Goal: Task Accomplishment & Management: Use online tool/utility

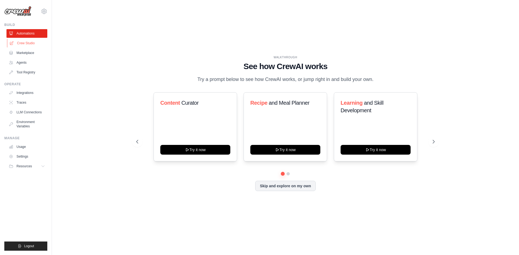
click at [25, 45] on link "Crew Studio" at bounding box center [27, 43] width 41 height 9
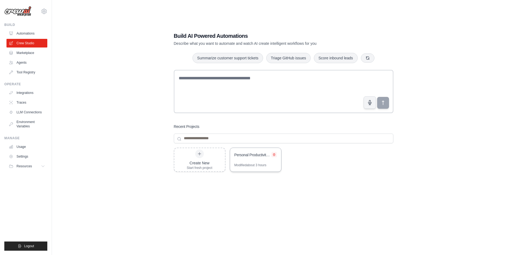
click at [273, 154] on icon at bounding box center [274, 154] width 2 height 2
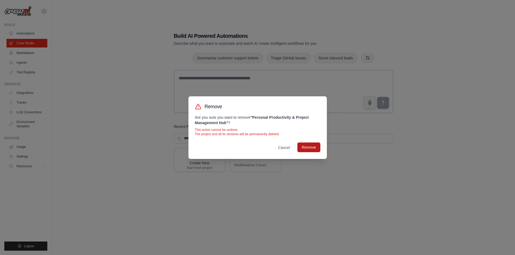
click at [305, 146] on button "Remove" at bounding box center [308, 148] width 23 height 10
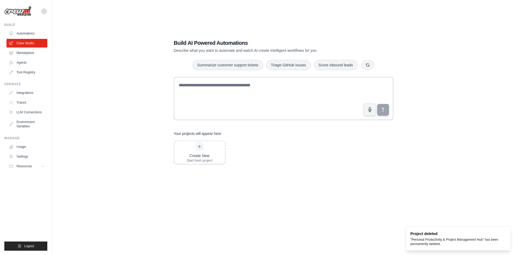
click at [289, 194] on div "Create New Start fresh project" at bounding box center [283, 184] width 219 height 86
click at [198, 155] on div "Create New" at bounding box center [200, 155] width 26 height 5
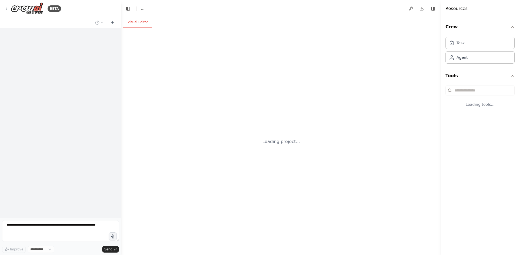
select select "****"
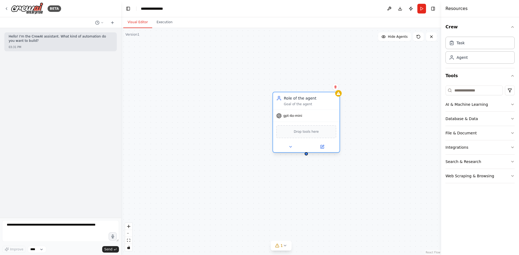
drag, startPoint x: 299, startPoint y: 117, endPoint x: 261, endPoint y: 122, distance: 38.1
click at [273, 122] on div "gpt-4o-mini" at bounding box center [306, 116] width 66 height 12
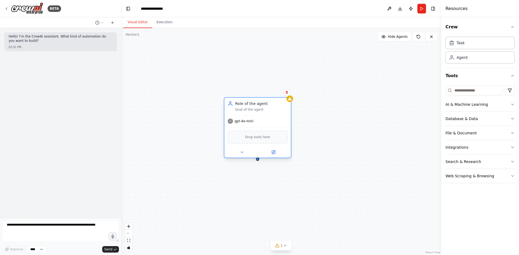
click at [261, 141] on div "Drop tools here" at bounding box center [257, 137] width 60 height 13
click at [254, 140] on div "Drop tools here" at bounding box center [257, 137] width 60 height 13
click at [254, 106] on div "Role of the agent" at bounding box center [261, 103] width 52 height 5
click at [271, 151] on button at bounding box center [273, 152] width 31 height 6
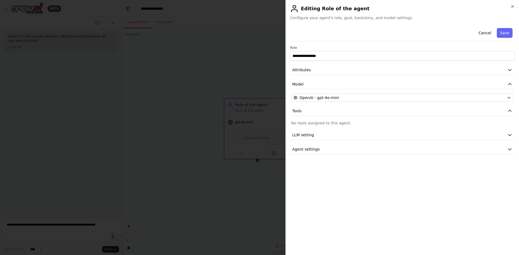
drag, startPoint x: 315, startPoint y: 120, endPoint x: 315, endPoint y: 125, distance: 4.6
click at [315, 124] on div "**********" at bounding box center [402, 90] width 224 height 129
click at [315, 125] on p "No tools assigned to this agent." at bounding box center [402, 122] width 222 height 5
drag, startPoint x: 347, startPoint y: 122, endPoint x: 302, endPoint y: 122, distance: 44.8
click at [299, 120] on p "No tools assigned to this agent." at bounding box center [402, 122] width 222 height 5
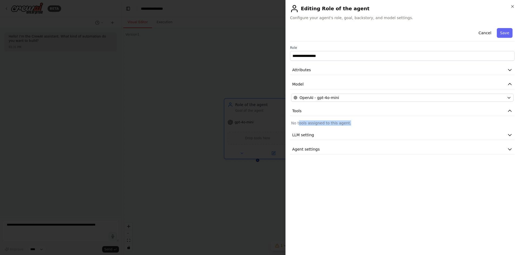
click at [302, 122] on p "No tools assigned to this agent." at bounding box center [402, 122] width 222 height 5
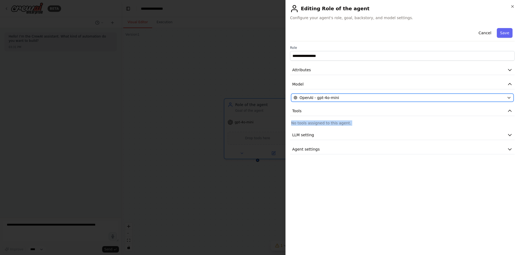
click at [330, 96] on span "OpenAI - gpt-4o-mini" at bounding box center [318, 97] width 39 height 5
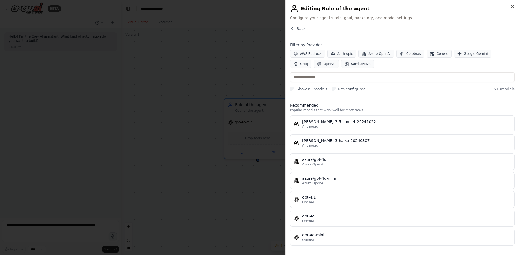
click at [302, 32] on div "Back" at bounding box center [402, 31] width 224 height 10
click at [301, 31] on span "Back" at bounding box center [300, 28] width 9 height 5
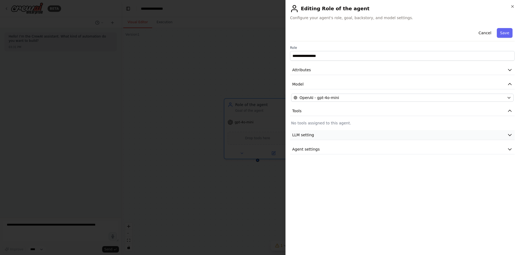
click at [324, 137] on button "LLM setting" at bounding box center [402, 135] width 224 height 10
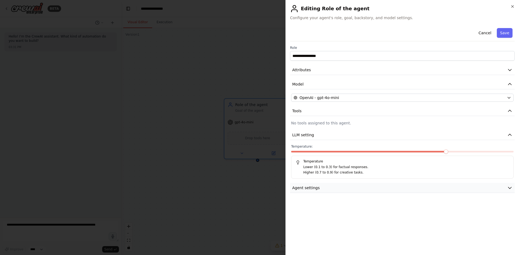
click at [353, 187] on button "Agent settings" at bounding box center [402, 188] width 224 height 10
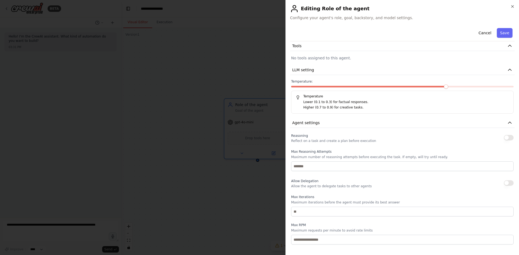
scroll to position [87, 0]
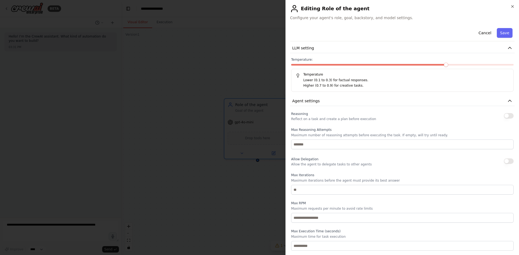
click at [503, 115] on button "button" at bounding box center [508, 115] width 10 height 5
click at [479, 38] on button "Cancel" at bounding box center [484, 33] width 19 height 10
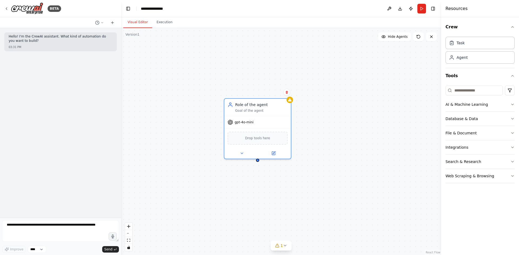
drag, startPoint x: 328, startPoint y: 135, endPoint x: 323, endPoint y: 142, distance: 9.7
click at [323, 142] on div "Role of the agent Goal of the agent gpt-4o-mini Drop tools here" at bounding box center [281, 141] width 320 height 227
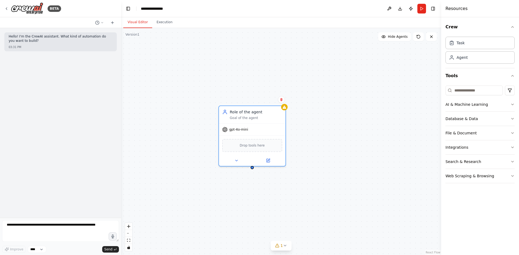
click at [323, 144] on div "Role of the agent Goal of the agent gpt-4o-mini Drop tools here" at bounding box center [281, 141] width 320 height 227
click at [506, 180] on button "Web Scraping & Browsing" at bounding box center [479, 176] width 69 height 14
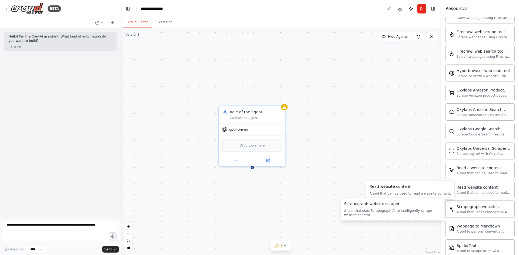
scroll to position [233, 0]
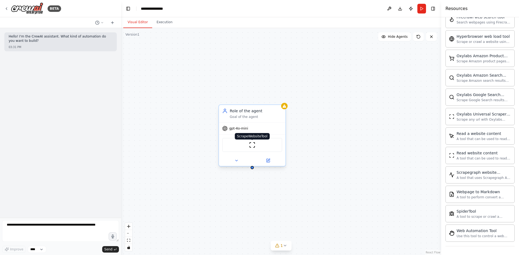
click at [253, 148] on img at bounding box center [252, 145] width 6 height 6
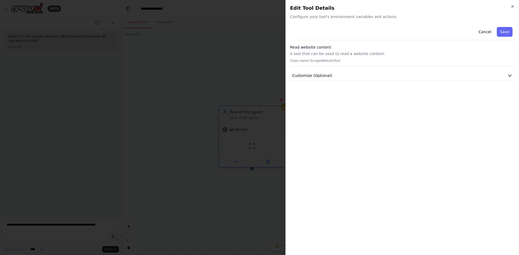
click at [415, 68] on div "Cancel Save Read website content A tool that can be used to read a website cont…" at bounding box center [402, 53] width 224 height 56
click at [415, 75] on button "Customize (Optional)" at bounding box center [402, 76] width 224 height 10
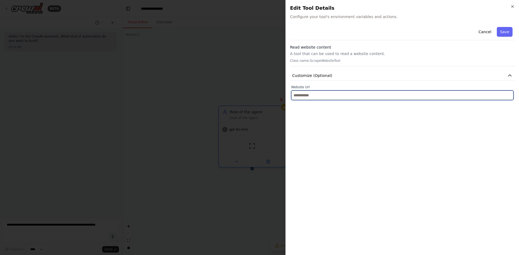
click at [408, 99] on input "text" at bounding box center [402, 95] width 222 height 10
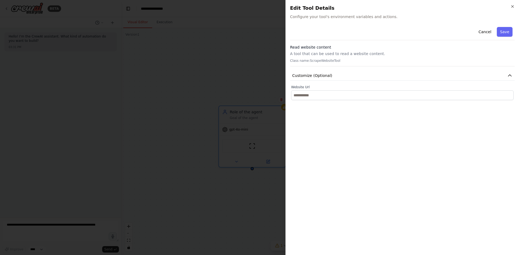
click at [417, 82] on div "Cancel Save Read website content A tool that can be used to read a website cont…" at bounding box center [402, 62] width 224 height 75
click at [424, 77] on button "Customize (Optional)" at bounding box center [402, 76] width 224 height 10
click at [506, 34] on button "Save" at bounding box center [504, 32] width 16 height 10
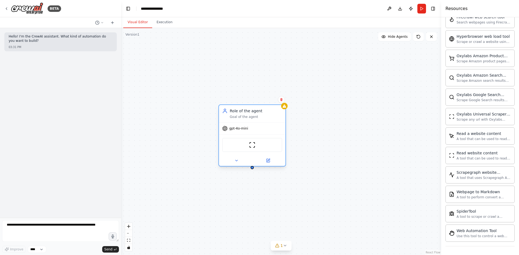
click at [252, 112] on div "Role of the agent" at bounding box center [256, 110] width 52 height 5
click at [246, 113] on div "Role of the agent" at bounding box center [256, 110] width 52 height 5
click at [242, 111] on div "Role of the agent" at bounding box center [256, 110] width 52 height 5
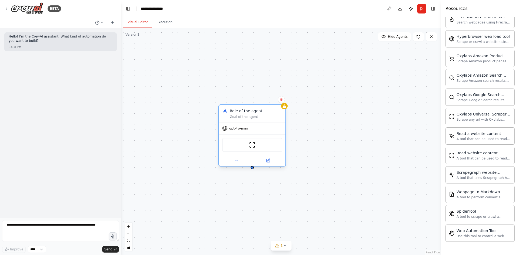
click at [242, 111] on div "Role of the agent" at bounding box center [256, 110] width 52 height 5
click at [269, 162] on icon at bounding box center [267, 160] width 3 height 3
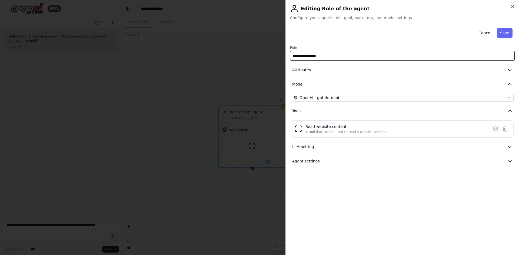
click at [348, 58] on input "**********" at bounding box center [402, 56] width 224 height 10
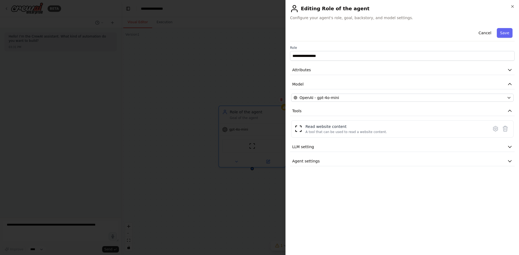
click at [363, 19] on span "Configure your agent's role, goal, backstory, and model settings." at bounding box center [402, 17] width 224 height 5
click at [513, 6] on icon "button" at bounding box center [512, 6] width 4 height 4
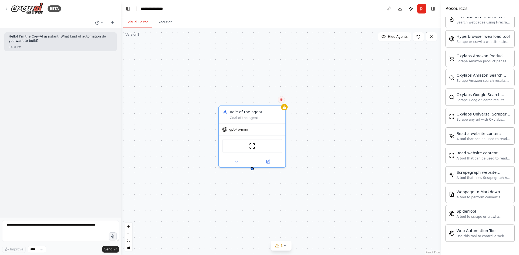
click at [283, 100] on button at bounding box center [281, 99] width 7 height 7
click at [268, 98] on button "Confirm" at bounding box center [265, 99] width 19 height 6
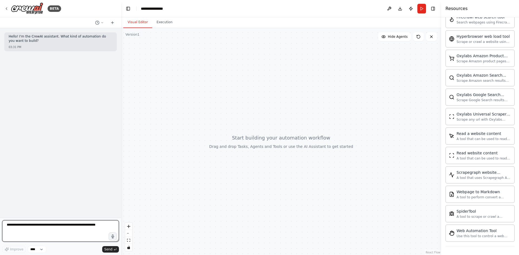
click at [66, 233] on textarea at bounding box center [60, 231] width 117 height 22
type textarea "****"
type textarea "**********"
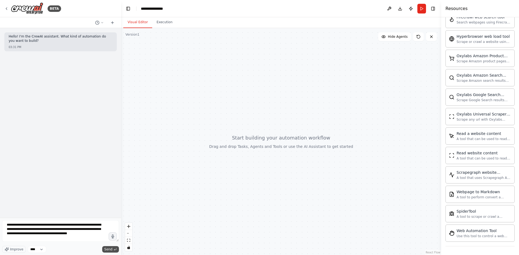
click at [110, 247] on span "Send" at bounding box center [108, 249] width 8 height 4
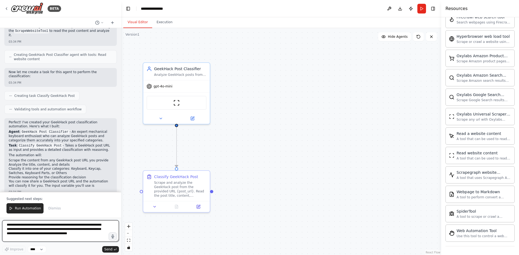
scroll to position [116, 0]
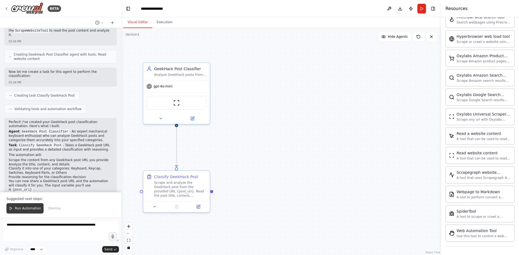
click at [27, 210] on span "Run Automation" at bounding box center [28, 208] width 26 height 4
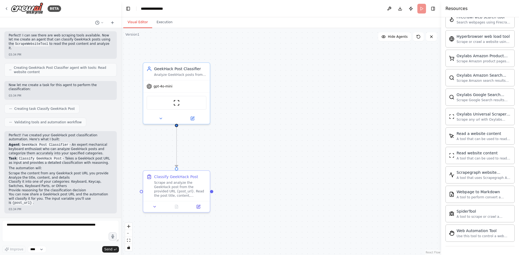
scroll to position [90, 0]
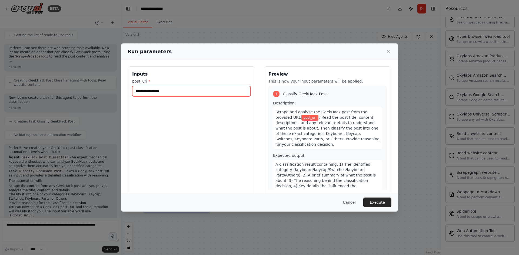
click at [199, 89] on input "post_url *" at bounding box center [191, 91] width 118 height 10
paste input "**********"
type input "**********"
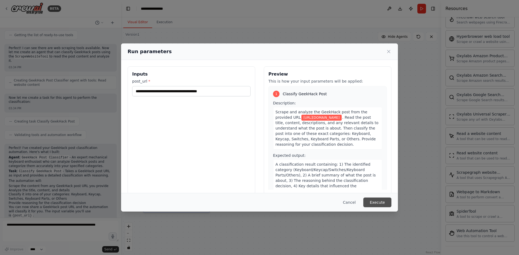
click at [382, 203] on button "Execute" at bounding box center [377, 203] width 28 height 10
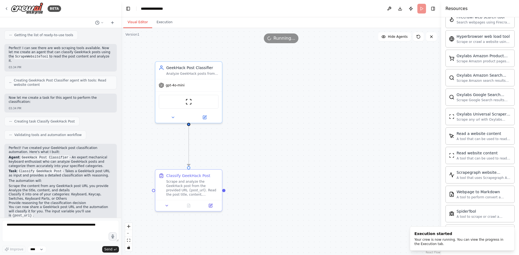
drag, startPoint x: 273, startPoint y: 201, endPoint x: 281, endPoint y: 200, distance: 8.2
click at [281, 200] on div ".deletable-edge-delete-btn { width: 20px; height: 20px; border: 0px solid #ffff…" at bounding box center [281, 141] width 320 height 227
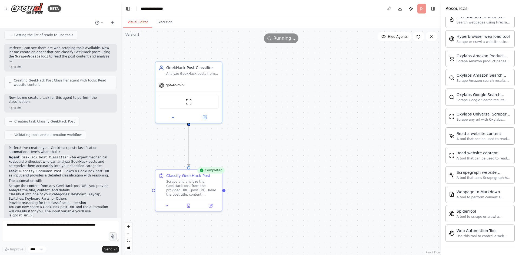
scroll to position [116, 0]
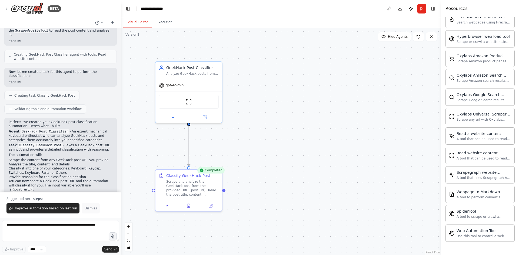
click at [87, 211] on span "Dismiss" at bounding box center [90, 208] width 12 height 4
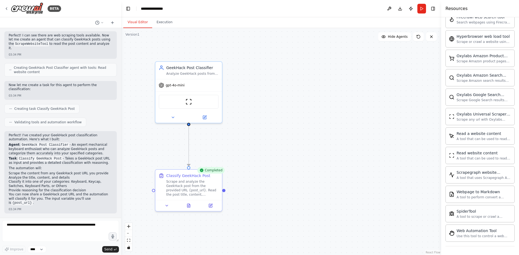
scroll to position [90, 0]
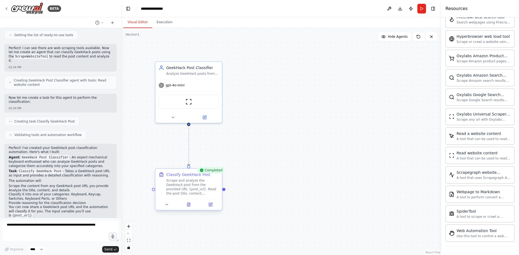
click at [212, 183] on div "Scrape and analyze the GeekHack post from the provided URL {post_url}. Read the…" at bounding box center [192, 187] width 52 height 17
click at [210, 186] on div "Scrape and analyze the GeekHack post from the provided URL {post_url}. Read the…" at bounding box center [192, 187] width 52 height 17
click at [192, 206] on button at bounding box center [188, 205] width 23 height 6
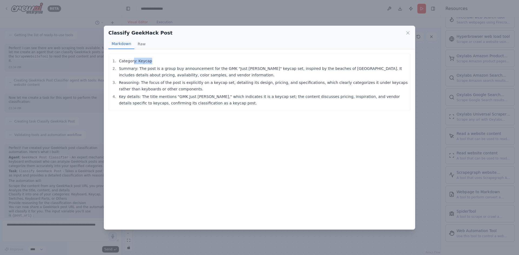
drag, startPoint x: 145, startPoint y: 59, endPoint x: 133, endPoint y: 61, distance: 11.5
click at [132, 60] on li "Category: Keycap" at bounding box center [262, 61] width 290 height 6
drag, startPoint x: 189, startPoint y: 104, endPoint x: 212, endPoint y: 109, distance: 23.3
click at [189, 104] on li "Key details: The title mentions "GMK Just Beachy," which indicates it is a keyc…" at bounding box center [262, 99] width 290 height 13
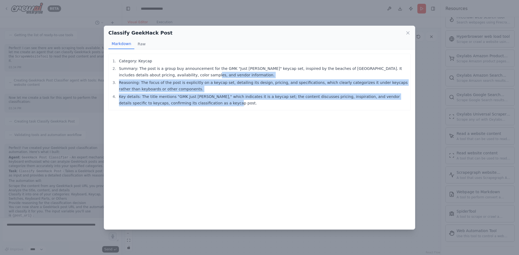
drag, startPoint x: 238, startPoint y: 106, endPoint x: 182, endPoint y: 79, distance: 62.3
click at [180, 73] on div "Category: Keycap Summary: The post is a group buy announcement for the GMK "Jus…" at bounding box center [259, 82] width 302 height 57
click at [223, 114] on div "Category: Keycap Summary: The post is a group buy announcement for the GMK "Jus…" at bounding box center [259, 139] width 311 height 180
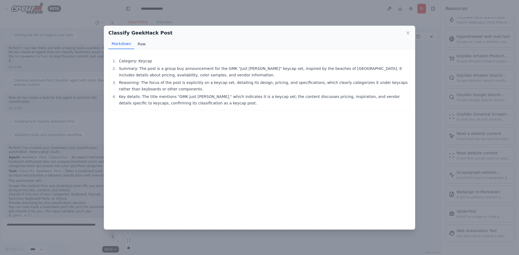
click at [142, 42] on button "Raw" at bounding box center [141, 44] width 14 height 10
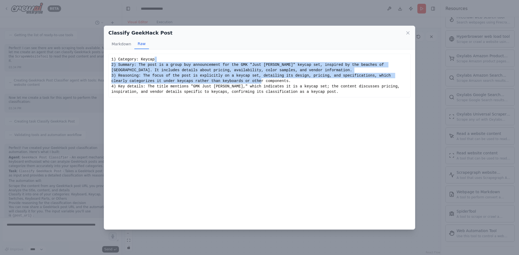
drag, startPoint x: 306, startPoint y: 83, endPoint x: 138, endPoint y: 60, distance: 169.6
click at [137, 58] on div "1) Category: Keycap 2) Summary: The post is a group buy announcement for the GM…" at bounding box center [259, 76] width 296 height 38
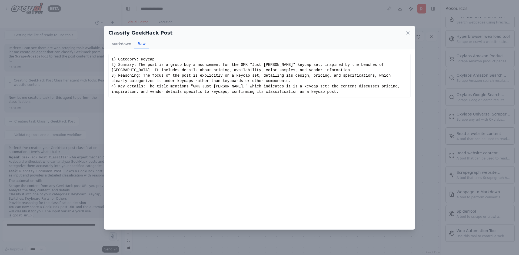
click at [258, 88] on div "1) Category: Keycap 2) Summary: The post is a group buy announcement for the GM…" at bounding box center [259, 76] width 296 height 38
click at [408, 32] on icon at bounding box center [407, 32] width 5 height 5
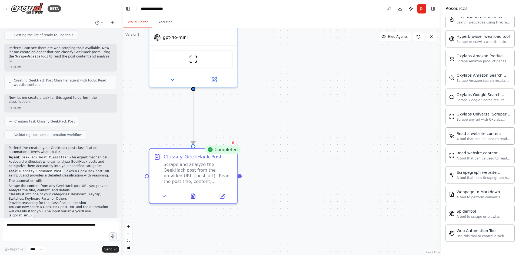
drag, startPoint x: 305, startPoint y: 183, endPoint x: 364, endPoint y: 187, distance: 59.6
click at [364, 187] on div ".deletable-edge-delete-btn { width: 20px; height: 20px; border: 0px solid #ffff…" at bounding box center [281, 141] width 320 height 227
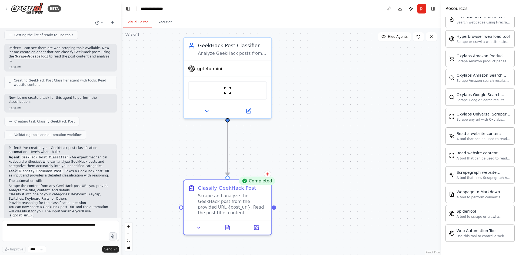
click at [326, 188] on div ".deletable-edge-delete-btn { width: 20px; height: 20px; border: 0px solid #ffff…" at bounding box center [281, 141] width 320 height 227
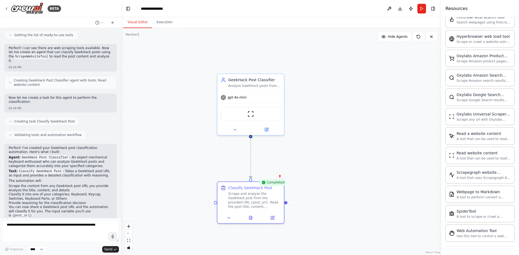
drag, startPoint x: 335, startPoint y: 173, endPoint x: 336, endPoint y: 168, distance: 4.8
click at [336, 168] on div ".deletable-edge-delete-btn { width: 20px; height: 20px; border: 0px solid #ffff…" at bounding box center [281, 141] width 320 height 227
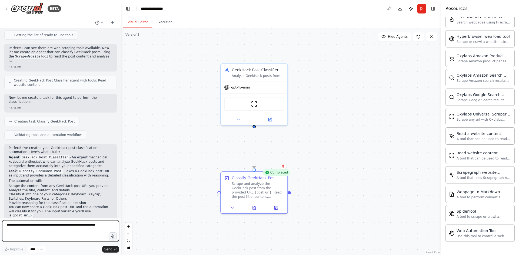
click at [75, 230] on textarea at bounding box center [60, 231] width 117 height 22
paste textarea "*****"
paste textarea "**********"
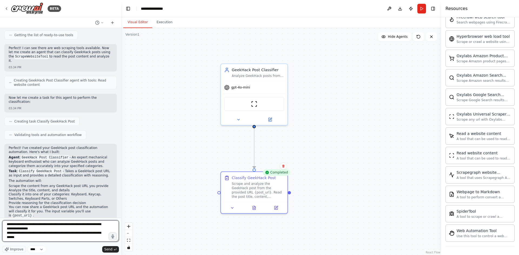
scroll to position [1, 0]
paste textarea "********"
paste textarea "*********"
paste textarea "**********"
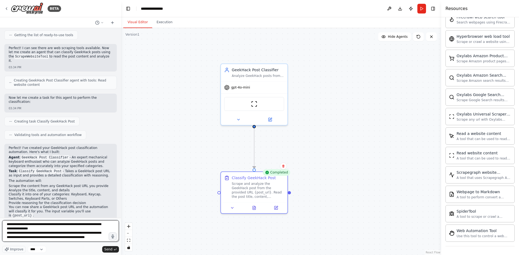
paste textarea "**********"
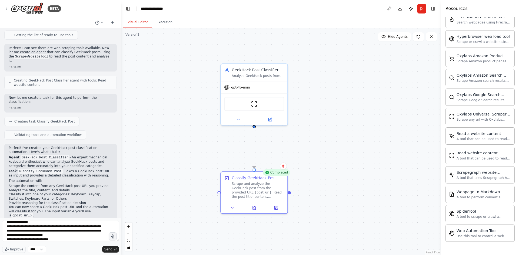
click at [55, 243] on div "**********" at bounding box center [60, 232] width 117 height 24
click at [53, 241] on textarea "**********" at bounding box center [60, 231] width 117 height 22
paste textarea "**********"
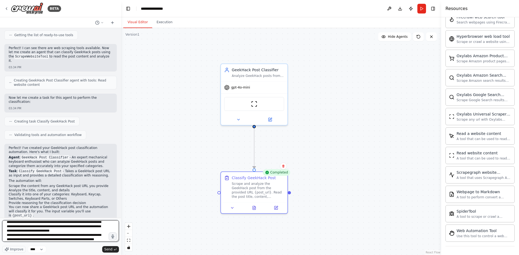
scroll to position [16, 0]
type textarea "**********"
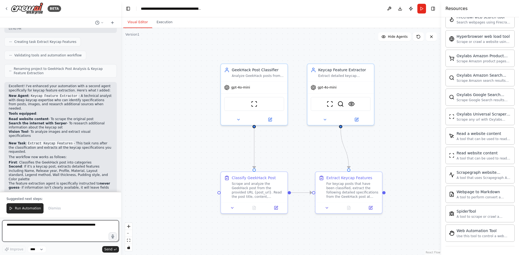
scroll to position [469, 0]
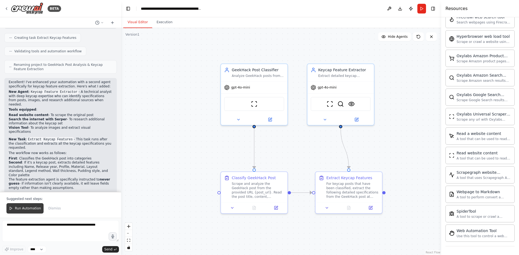
click at [24, 210] on span "Run Automation" at bounding box center [28, 208] width 26 height 4
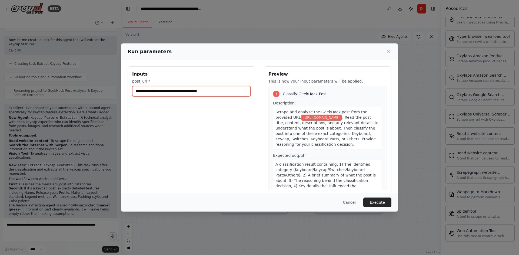
click at [221, 90] on input "**********" at bounding box center [191, 91] width 118 height 10
click at [378, 204] on button "Execute" at bounding box center [377, 203] width 28 height 10
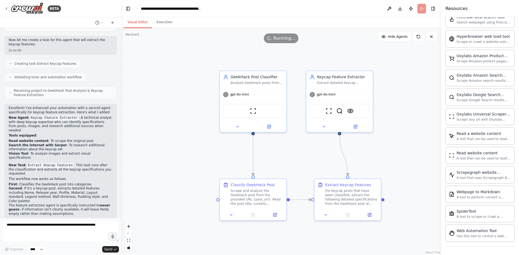
drag, startPoint x: 404, startPoint y: 144, endPoint x: 403, endPoint y: 147, distance: 3.3
click at [403, 147] on div ".deletable-edge-delete-btn { width: 20px; height: 20px; border: 0px solid #ffff…" at bounding box center [281, 141] width 320 height 227
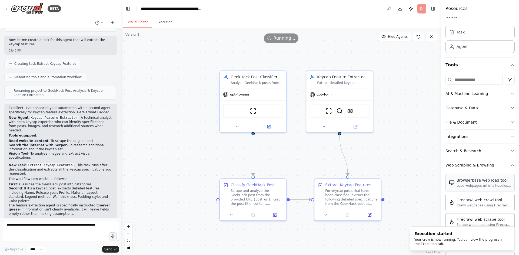
scroll to position [0, 0]
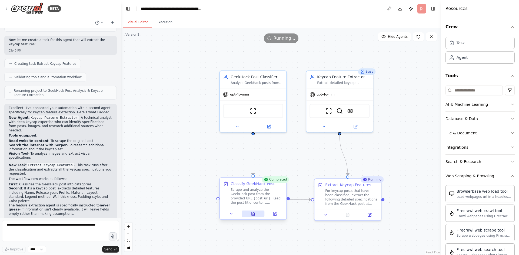
click at [251, 215] on icon at bounding box center [253, 214] width 4 height 4
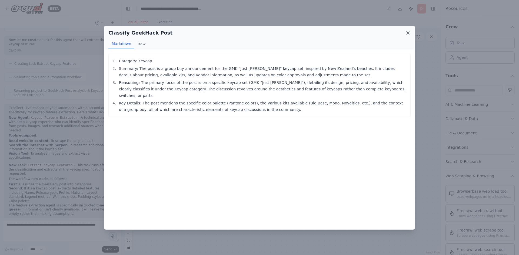
click at [408, 32] on icon at bounding box center [407, 32] width 5 height 5
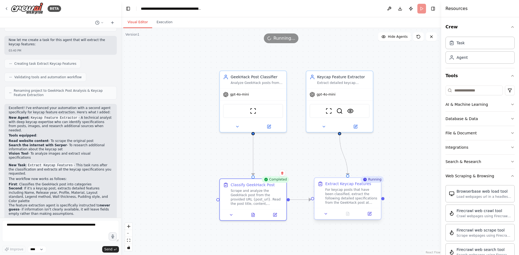
scroll to position [469, 0]
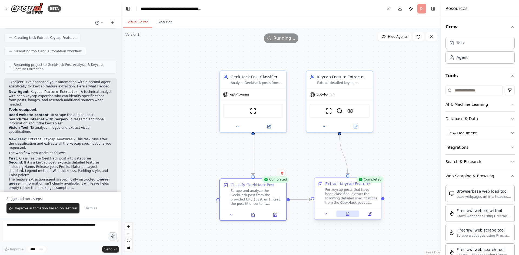
click at [348, 217] on button at bounding box center [347, 214] width 23 height 6
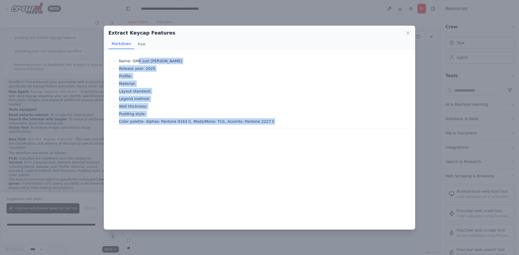
drag, startPoint x: 280, startPoint y: 130, endPoint x: 158, endPoint y: 70, distance: 135.9
click at [136, 58] on div "Name: GMK Just Beachy Release year: 2025 Profile: Material: Layout standard: Le…" at bounding box center [259, 139] width 311 height 180
click at [169, 71] on li "Release year: 2025" at bounding box center [262, 68] width 290 height 6
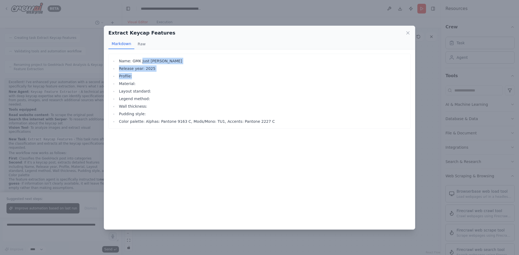
drag, startPoint x: 170, startPoint y: 72, endPoint x: 140, endPoint y: 60, distance: 32.4
click at [140, 60] on ul "Name: GMK Just Beachy Release year: 2025 Profile: Material: Layout standard: Le…" at bounding box center [259, 91] width 296 height 67
click at [159, 80] on ul "Name: GMK Just Beachy Release year: 2025 Profile: Material: Layout standard: Le…" at bounding box center [259, 91] width 296 height 67
click at [122, 76] on li "Profile:" at bounding box center [262, 76] width 290 height 6
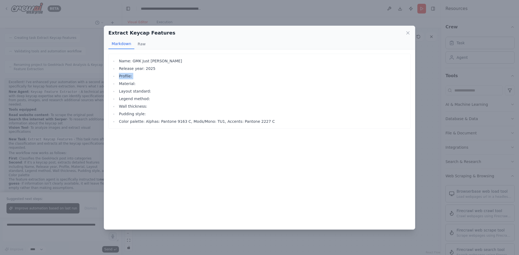
click at [122, 76] on li "Profile:" at bounding box center [262, 76] width 290 height 6
click at [153, 97] on ul "Name: GMK Just Beachy Release year: 2025 Profile: Material: Layout standard: Le…" at bounding box center [259, 91] width 296 height 67
click at [169, 124] on li "Color palette: Alphas: Pantone 9163 C, Mods/Mono: TU1, Accents: Pantone 2227 C" at bounding box center [262, 121] width 290 height 6
drag, startPoint x: 169, startPoint y: 124, endPoint x: 210, endPoint y: 129, distance: 41.4
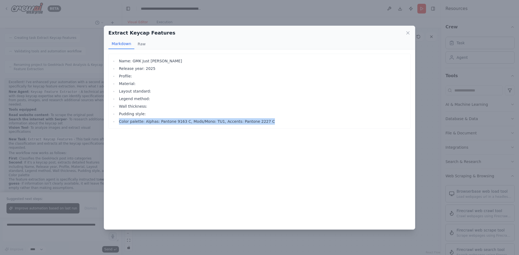
click at [169, 125] on div "Name: GMK Just Beachy Release year: 2025 Profile: Material: Layout standard: Le…" at bounding box center [259, 91] width 302 height 75
click at [219, 130] on div "Name: GMK Just Beachy Release year: 2025 Profile: Material: Layout standard: Le…" at bounding box center [259, 139] width 311 height 180
click at [270, 124] on li "Color palette: Alphas: Pantone 9163 C, Mods/Mono: TU1, Accents: Pantone 2227 C" at bounding box center [262, 121] width 290 height 6
click at [126, 121] on li "Color palette: Alphas: Pantone 9163 C, Mods/Mono: TU1, Accents: Pantone 2227 C" at bounding box center [262, 121] width 290 height 6
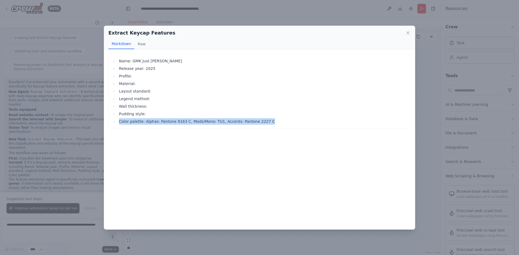
click at [126, 121] on li "Color palette: Alphas: Pantone 9163 C, Mods/Mono: TU1, Accents: Pantone 2227 C" at bounding box center [262, 121] width 290 height 6
click at [234, 125] on div "Name: GMK Just Beachy Release year: 2025 Profile: Material: Layout standard: Le…" at bounding box center [259, 91] width 302 height 75
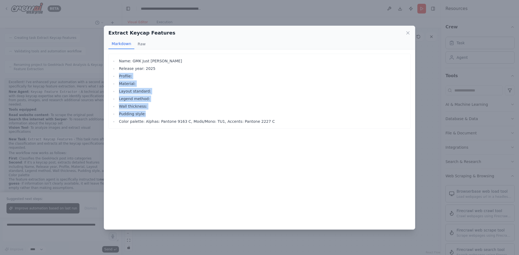
drag, startPoint x: 305, startPoint y: 116, endPoint x: 153, endPoint y: 69, distance: 158.6
click at [153, 69] on ul "Name: GMK Just Beachy Release year: 2025 Profile: Material: Layout standard: Le…" at bounding box center [259, 91] width 296 height 67
click at [192, 91] on li "Layout standard:" at bounding box center [262, 91] width 290 height 6
click at [407, 31] on icon at bounding box center [407, 32] width 5 height 5
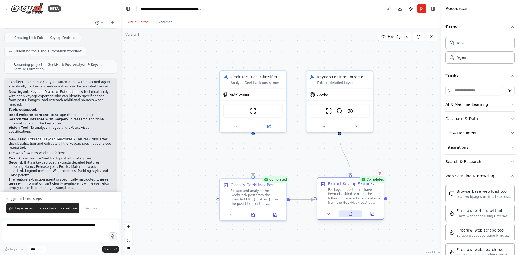
click at [352, 215] on icon at bounding box center [350, 214] width 4 height 4
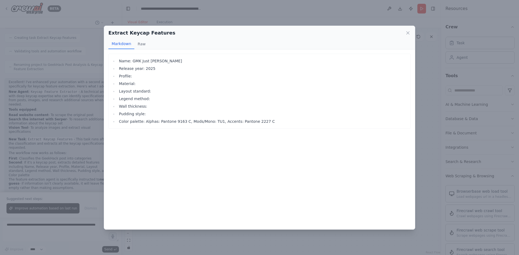
click at [411, 30] on div "Extract Keycap Features Markdown Raw" at bounding box center [259, 38] width 311 height 24
click at [408, 29] on div "Extract Keycap Features" at bounding box center [259, 33] width 302 height 8
click at [407, 35] on icon at bounding box center [407, 32] width 5 height 5
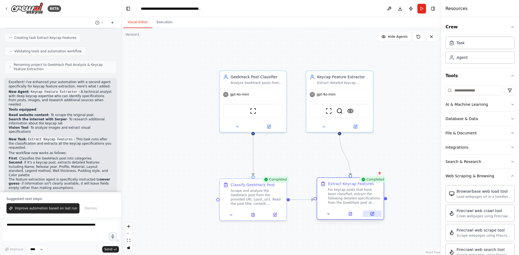
click at [375, 215] on button at bounding box center [372, 214] width 19 height 6
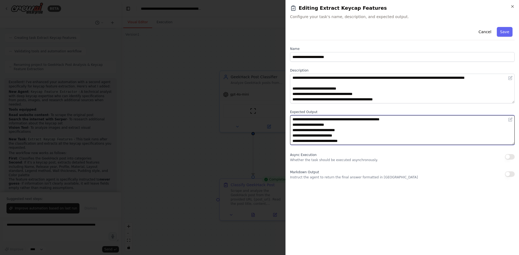
click at [354, 137] on textarea "**********" at bounding box center [402, 130] width 224 height 30
click at [362, 139] on textarea "**********" at bounding box center [402, 130] width 224 height 30
click at [353, 126] on textarea "**********" at bounding box center [402, 130] width 224 height 30
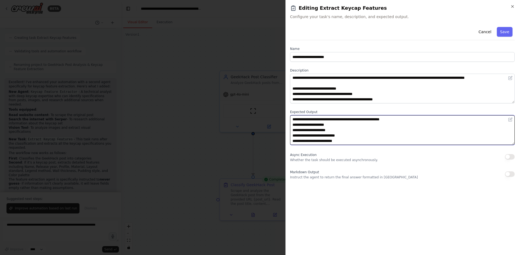
type textarea "**********"
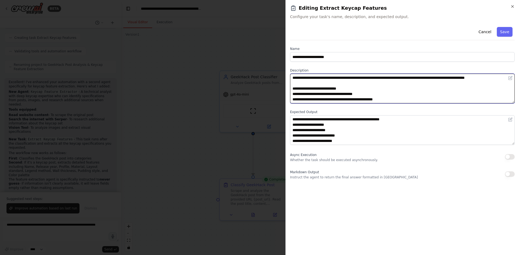
click at [393, 92] on textarea "**********" at bounding box center [402, 89] width 224 height 30
click at [401, 98] on textarea "**********" at bounding box center [402, 89] width 224 height 30
click at [319, 98] on textarea "**********" at bounding box center [402, 89] width 224 height 30
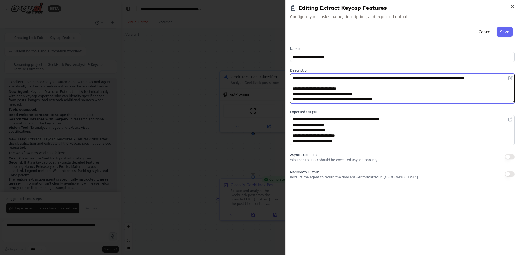
click at [345, 95] on textarea "**********" at bounding box center [402, 89] width 224 height 30
click at [415, 98] on textarea "**********" at bounding box center [402, 89] width 224 height 30
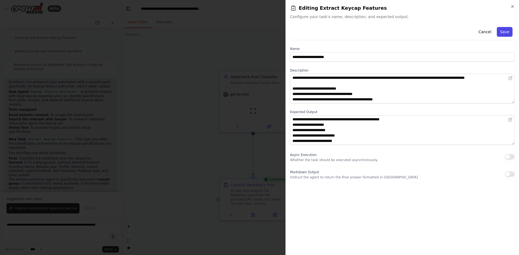
click at [503, 36] on button "Save" at bounding box center [504, 32] width 16 height 10
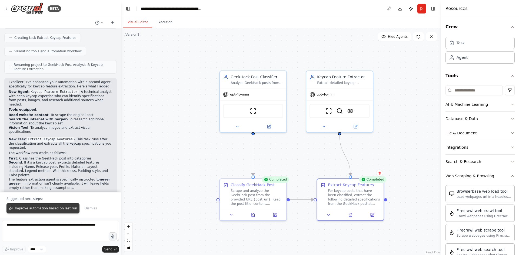
click at [62, 209] on span "Improve automation based on last run" at bounding box center [46, 208] width 62 height 4
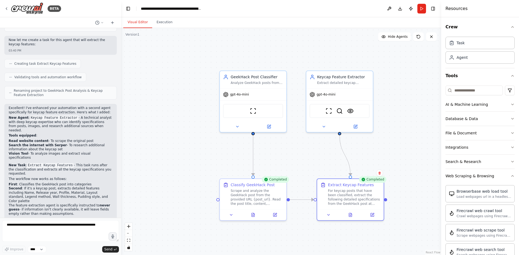
scroll to position [457, 0]
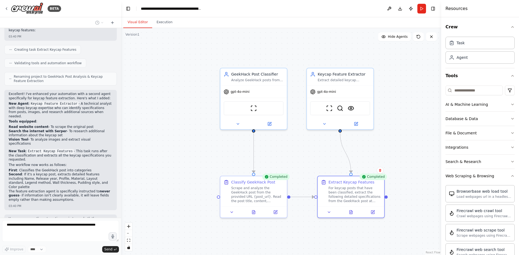
drag, startPoint x: 403, startPoint y: 164, endPoint x: 404, endPoint y: 154, distance: 10.1
click at [404, 154] on div ".deletable-edge-delete-btn { width: 20px; height: 20px; border: 0px solid #ffff…" at bounding box center [281, 141] width 320 height 227
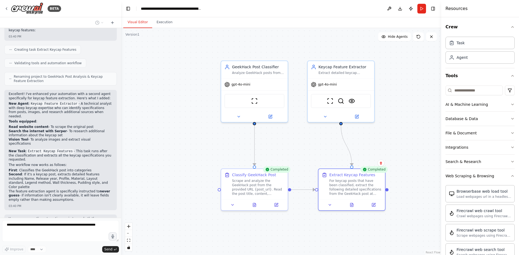
click at [404, 154] on div ".deletable-edge-delete-btn { width: 20px; height: 20px; border: 0px solid #ffff…" at bounding box center [281, 141] width 320 height 227
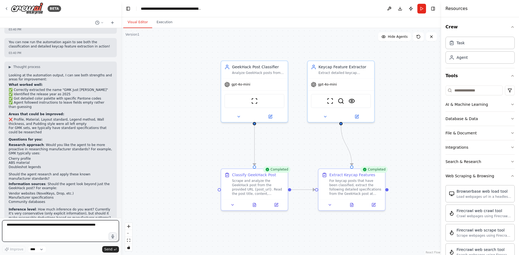
scroll to position [638, 0]
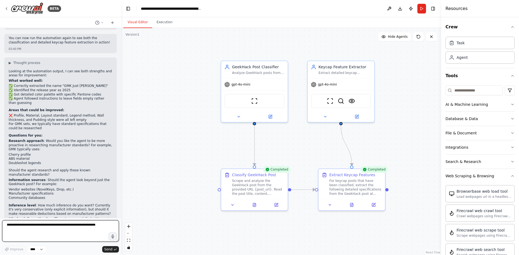
click at [75, 229] on textarea at bounding box center [60, 231] width 117 height 22
click at [71, 232] on textarea at bounding box center [60, 231] width 117 height 22
click at [71, 228] on textarea at bounding box center [60, 231] width 117 height 22
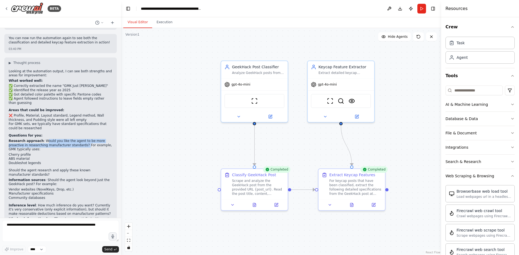
drag, startPoint x: 43, startPoint y: 107, endPoint x: 66, endPoint y: 110, distance: 23.5
click at [66, 139] on p "Research approach : Would you like the agent to be more proactive in researchin…" at bounding box center [61, 145] width 104 height 13
drag, startPoint x: 57, startPoint y: 117, endPoint x: 76, endPoint y: 113, distance: 19.3
click at [57, 139] on p "Research approach : Would you like the agent to be more proactive in researchin…" at bounding box center [61, 145] width 104 height 13
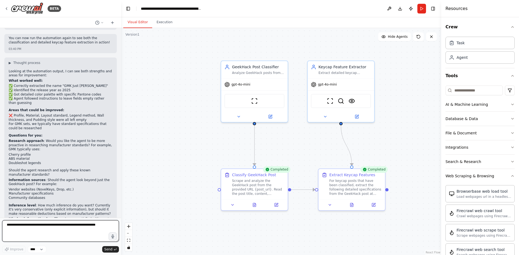
click at [70, 229] on textarea at bounding box center [60, 231] width 117 height 22
type textarea "**********"
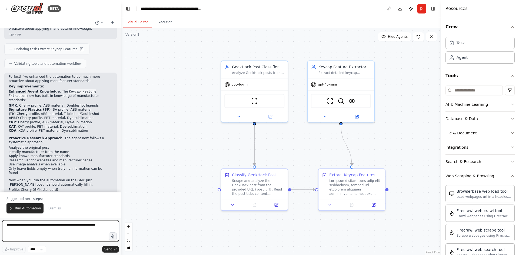
scroll to position [1006, 0]
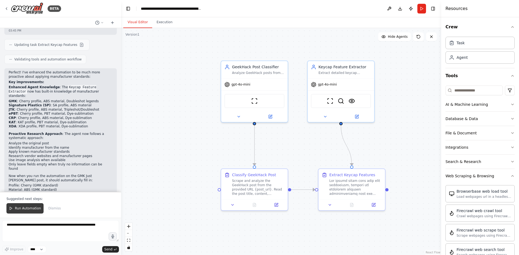
click at [24, 210] on span "Run Automation" at bounding box center [28, 208] width 26 height 4
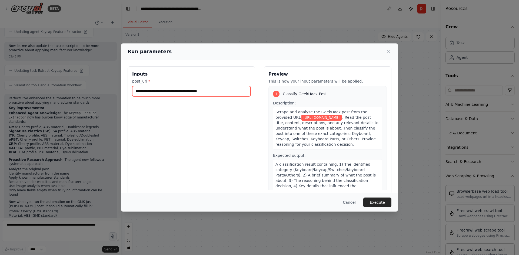
click at [226, 92] on input "**********" at bounding box center [191, 91] width 118 height 10
click at [387, 207] on button "Execute" at bounding box center [377, 203] width 28 height 10
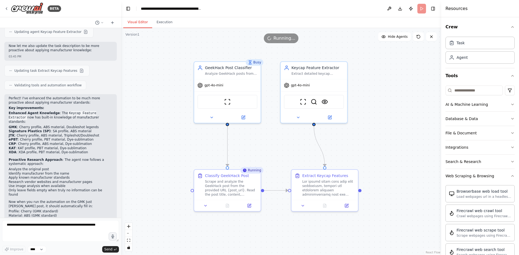
drag, startPoint x: 390, startPoint y: 136, endPoint x: 364, endPoint y: 137, distance: 25.7
click at [364, 137] on div ".deletable-edge-delete-btn { width: 20px; height: 20px; border: 0px solid #ffff…" at bounding box center [281, 141] width 320 height 227
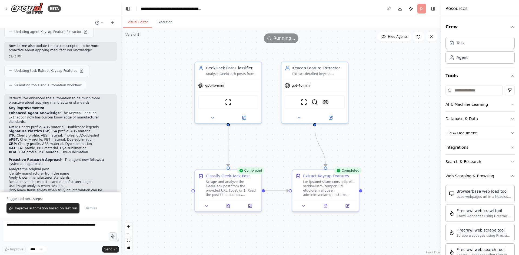
scroll to position [1006, 0]
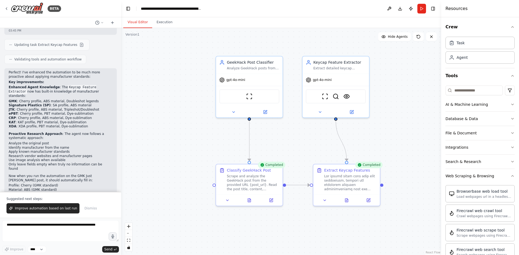
drag, startPoint x: 391, startPoint y: 142, endPoint x: 412, endPoint y: 136, distance: 21.8
click at [412, 136] on div ".deletable-edge-delete-btn { width: 20px; height: 20px; border: 0px solid #ffff…" at bounding box center [281, 141] width 320 height 227
click at [510, 177] on icon "button" at bounding box center [512, 176] width 4 height 4
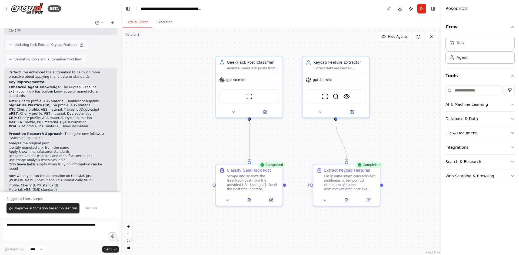
click at [509, 133] on button "File & Document" at bounding box center [479, 133] width 69 height 14
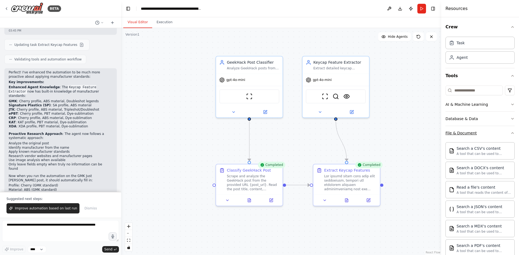
click at [509, 131] on button "File & Document" at bounding box center [479, 133] width 69 height 14
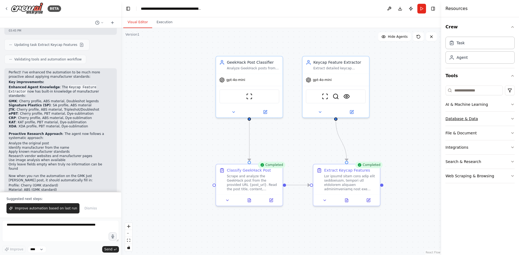
click at [510, 119] on button "Database & Data" at bounding box center [479, 119] width 69 height 14
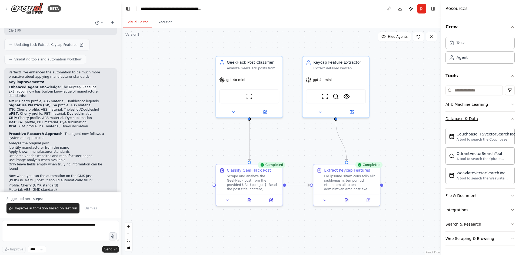
click at [511, 121] on button "Database & Data" at bounding box center [479, 119] width 69 height 14
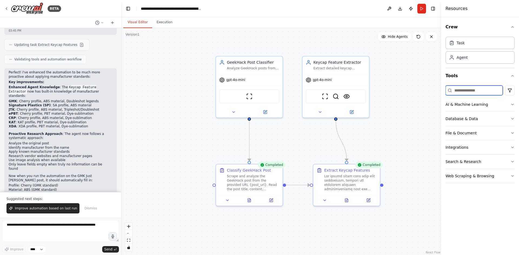
click at [491, 91] on input at bounding box center [473, 91] width 57 height 10
type input "*****"
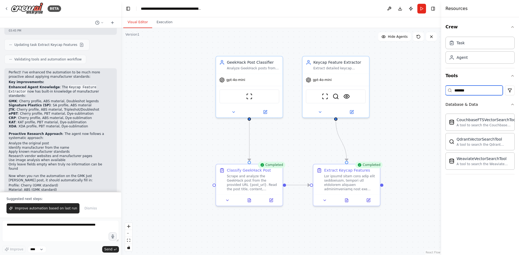
type input "********"
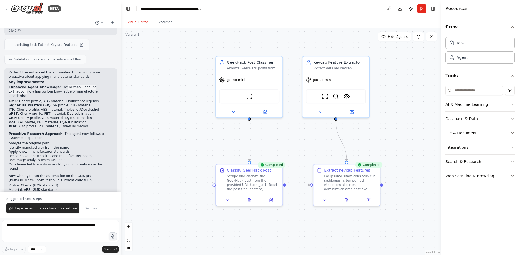
click at [507, 135] on button "File & Document" at bounding box center [479, 133] width 69 height 14
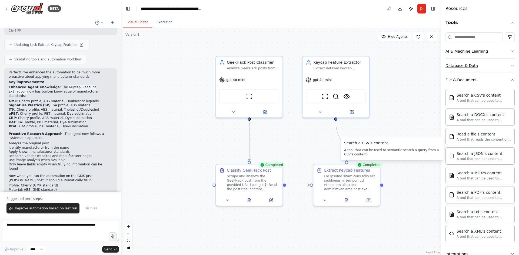
scroll to position [0, 0]
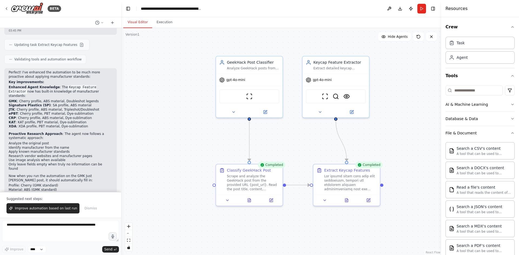
click at [511, 137] on div "Crew Task Agent Tools AI & Machine Learning Database & Data File & Document Sea…" at bounding box center [480, 136] width 78 height 238
click at [510, 134] on icon "button" at bounding box center [512, 133] width 4 height 4
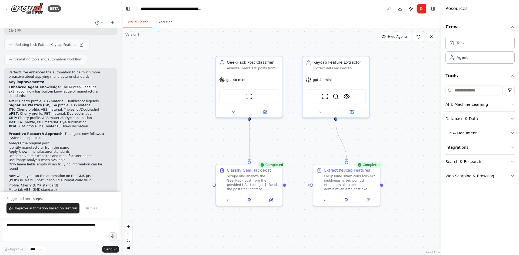
click at [508, 102] on button "AI & Machine Learning" at bounding box center [479, 105] width 69 height 14
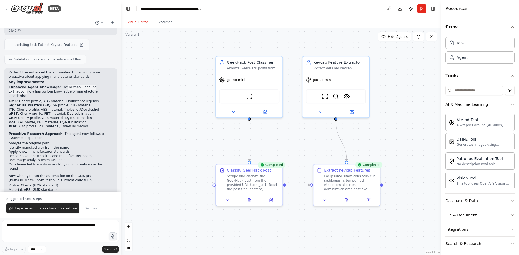
click at [510, 102] on icon "button" at bounding box center [512, 104] width 4 height 4
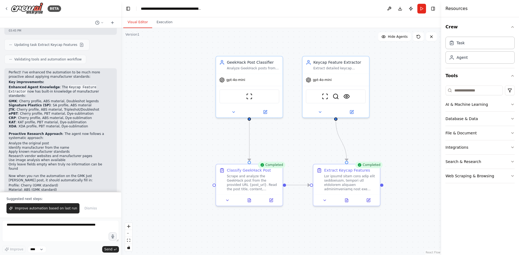
click at [514, 174] on div "Crew Task Agent Tools AI & Machine Learning Database & Data File & Document Int…" at bounding box center [480, 136] width 78 height 238
click at [511, 179] on button "Web Scraping & Browsing" at bounding box center [479, 176] width 69 height 14
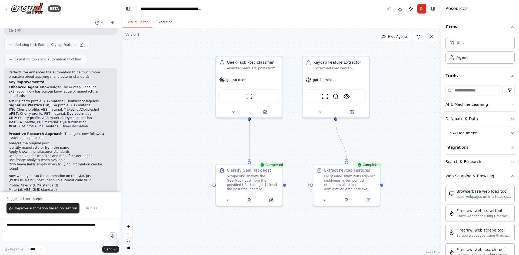
click at [511, 177] on div "Crew Task Agent Tools AI & Machine Learning Database & Data File & Document Int…" at bounding box center [480, 136] width 78 height 238
click at [512, 156] on div "Crew Task Agent Tools AI & Machine Learning Database & Data File & Document Int…" at bounding box center [480, 136] width 78 height 238
click at [507, 157] on button "Search & Research" at bounding box center [479, 162] width 69 height 14
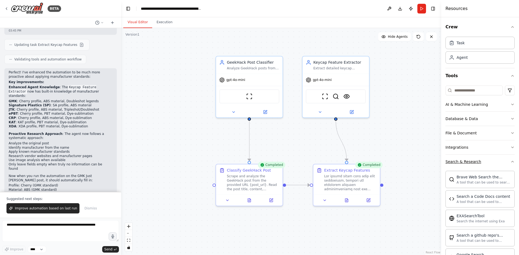
click at [506, 159] on button "Search & Research" at bounding box center [479, 162] width 69 height 14
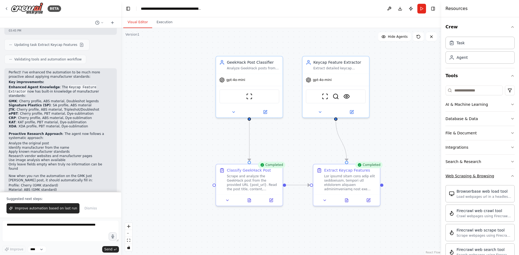
click at [506, 177] on button "Web Scraping & Browsing" at bounding box center [479, 176] width 69 height 14
click at [510, 159] on button "Search & Research" at bounding box center [479, 162] width 69 height 14
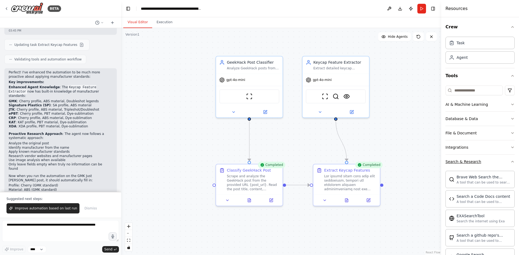
click at [507, 164] on button "Search & Research" at bounding box center [479, 162] width 69 height 14
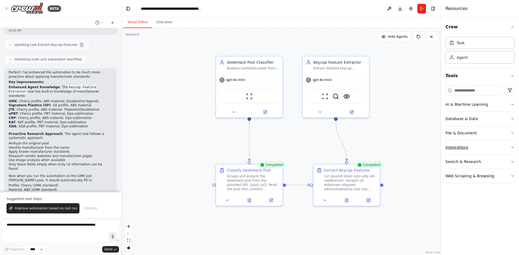
click at [505, 148] on button "Integrations" at bounding box center [479, 147] width 69 height 14
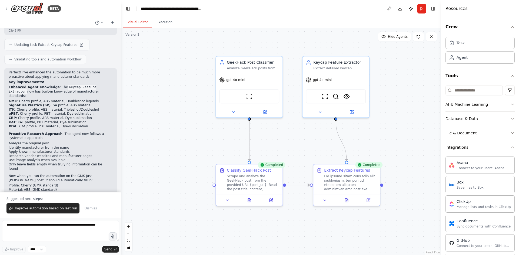
click at [490, 148] on button "Integrations" at bounding box center [479, 147] width 69 height 14
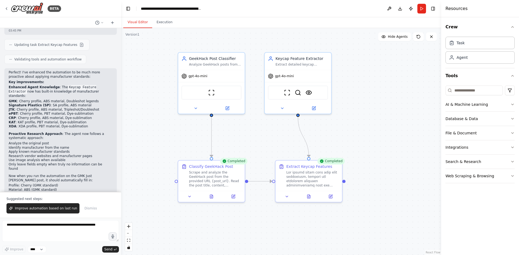
drag, startPoint x: 379, startPoint y: 223, endPoint x: 354, endPoint y: 222, distance: 24.4
click at [354, 222] on div ".deletable-edge-delete-btn { width: 20px; height: 20px; border: 0px solid #ffff…" at bounding box center [281, 141] width 320 height 227
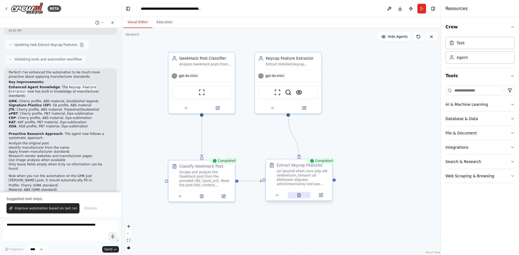
click at [301, 198] on button at bounding box center [298, 195] width 23 height 6
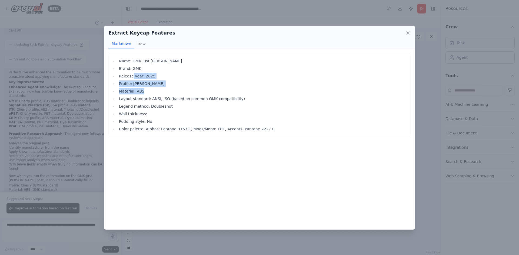
drag, startPoint x: 171, startPoint y: 93, endPoint x: 148, endPoint y: 86, distance: 24.3
click at [131, 78] on ul "Name: GMK Just Beachy Brand: GMK Release year: 2025 Profile: Cherry Material: A…" at bounding box center [259, 95] width 296 height 75
click at [226, 119] on li "Pudding style: No" at bounding box center [262, 121] width 290 height 6
drag, startPoint x: 254, startPoint y: 99, endPoint x: 140, endPoint y: 74, distance: 116.6
click at [141, 74] on ul "Name: GMK Just Beachy Brand: GMK Release year: 2025 Profile: Cherry Material: A…" at bounding box center [259, 95] width 296 height 75
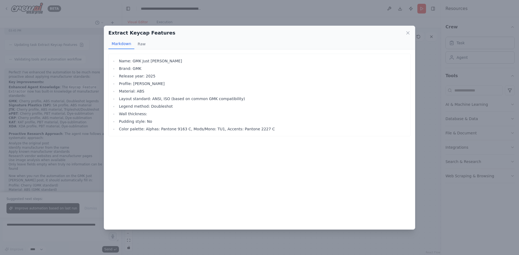
click at [232, 108] on li "Legend method: Doubleshot" at bounding box center [262, 106] width 290 height 6
click at [157, 98] on li "Layout standard: ANSI, ISO (based on common GMK compatibility)" at bounding box center [262, 99] width 290 height 6
drag, startPoint x: 157, startPoint y: 98, endPoint x: 190, endPoint y: 114, distance: 36.1
click at [158, 99] on li "Layout standard: ANSI, ISO (based on common GMK compatibility)" at bounding box center [262, 99] width 290 height 6
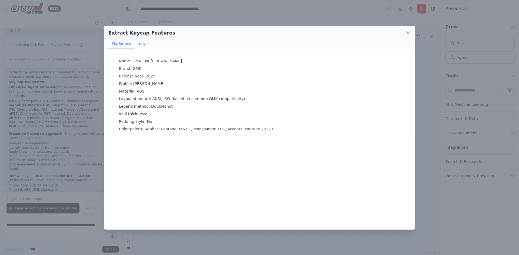
click at [191, 114] on li "Wall thickness:" at bounding box center [262, 114] width 290 height 6
drag, startPoint x: 285, startPoint y: 100, endPoint x: 150, endPoint y: 97, distance: 134.8
click at [149, 96] on li "Layout standard: ANSI, ISO (based on common GMK compatibility)" at bounding box center [262, 99] width 290 height 6
click at [259, 112] on li "Wall thickness:" at bounding box center [262, 114] width 290 height 6
click at [217, 107] on li "Legend method: Doubleshot" at bounding box center [262, 106] width 290 height 6
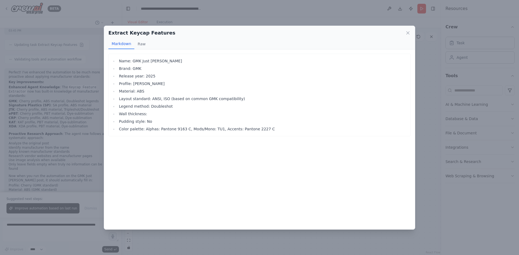
click at [217, 107] on li "Legend method: Doubleshot" at bounding box center [262, 106] width 290 height 6
click at [226, 119] on li "Pudding style: No" at bounding box center [262, 121] width 290 height 6
click at [156, 110] on ul "Name: GMK Just Beachy Brand: GMK Release year: 2025 Profile: Cherry Material: A…" at bounding box center [259, 95] width 296 height 75
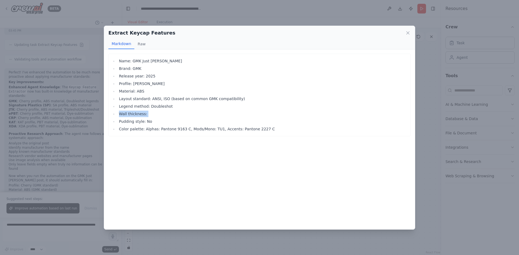
click at [156, 110] on ul "Name: GMK Just Beachy Brand: GMK Release year: 2025 Profile: Cherry Material: A…" at bounding box center [259, 95] width 296 height 75
click at [176, 130] on li "Color palette: Alphas: Pantone 9163 C, Mods/Mono: TU1, Accents: Pantone 2227 C" at bounding box center [262, 129] width 290 height 6
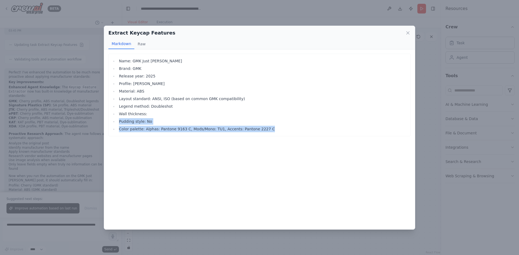
drag, startPoint x: 289, startPoint y: 127, endPoint x: 173, endPoint y: 104, distance: 118.5
click at [173, 104] on ul "Name: GMK Just Beachy Brand: GMK Release year: 2025 Profile: Cherry Material: A…" at bounding box center [259, 95] width 296 height 75
click at [263, 129] on li "Color palette: Alphas: Pantone 9163 C, Mods/Mono: TU1, Accents: Pantone 2227 C" at bounding box center [262, 129] width 290 height 6
click at [264, 129] on li "Color palette: Alphas: Pantone 9163 C, Mods/Mono: TU1, Accents: Pantone 2227 C" at bounding box center [262, 129] width 290 height 6
drag, startPoint x: 266, startPoint y: 131, endPoint x: 144, endPoint y: 128, distance: 122.1
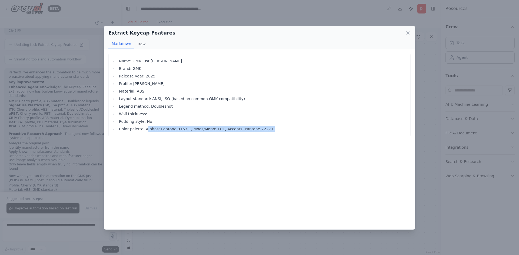
click at [144, 128] on li "Color palette: Alphas: Pantone 9163 C, Mods/Mono: TU1, Accents: Pantone 2227 C" at bounding box center [262, 129] width 290 height 6
click at [143, 149] on div "Name: GMK Just Beachy Brand: GMK Release year: 2025 Profile: Cherry Material: A…" at bounding box center [259, 139] width 311 height 180
click at [146, 129] on li "Color palette: Alphas: Pantone 9163 C, Mods/Mono: TU1, Accents: Pantone 2227 C" at bounding box center [262, 129] width 290 height 6
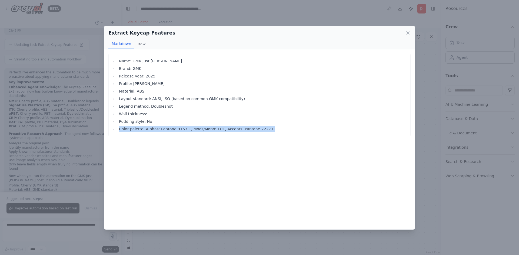
click at [37, 144] on div "Extract Keycap Features Markdown Raw Name: GMK Just Beachy Brand: GMK Release y…" at bounding box center [259, 127] width 519 height 255
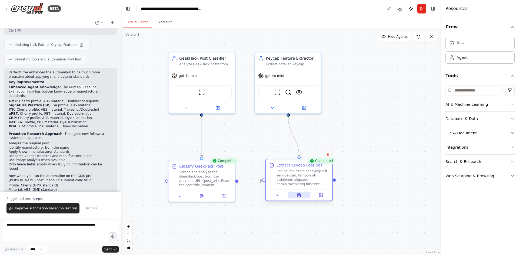
click at [300, 196] on icon at bounding box center [298, 196] width 1 height 0
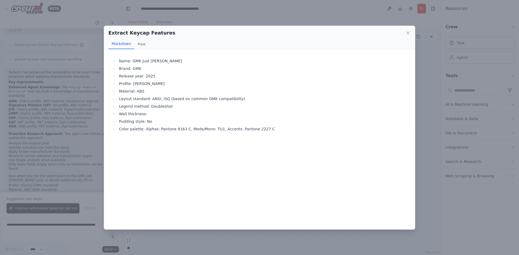
click at [138, 131] on li "Color palette: Alphas: Pantone 9163 C, Mods/Mono: TU1, Accents: Pantone 2227 C" at bounding box center [262, 129] width 290 height 6
click at [143, 133] on div "Name: GMK Just Beachy Brand: GMK Release year: 2025 Profile: Cherry Material: A…" at bounding box center [259, 95] width 302 height 83
drag, startPoint x: 139, startPoint y: 129, endPoint x: 117, endPoint y: 128, distance: 22.4
click at [117, 128] on ul "Name: GMK Just Beachy Brand: GMK Release year: 2025 Profile: Cherry Material: A…" at bounding box center [259, 95] width 296 height 75
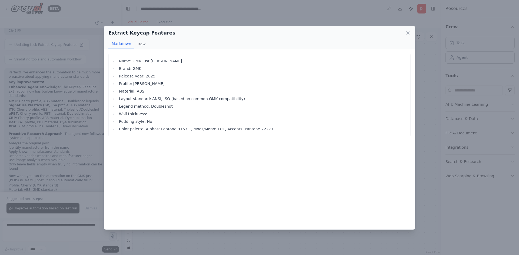
click at [140, 137] on div "Name: GMK Just Beachy Brand: GMK Release year: 2025 Profile: Cherry Material: A…" at bounding box center [259, 139] width 311 height 180
drag, startPoint x: 140, startPoint y: 130, endPoint x: 122, endPoint y: 126, distance: 18.2
click at [122, 126] on li "Color palette: Alphas: Pantone 9163 C, Mods/Mono: TU1, Accents: Pantone 2227 C" at bounding box center [262, 129] width 290 height 6
click at [122, 129] on li "Color palette: Alphas: Pantone 9163 C, Mods/Mono: TU1, Accents: Pantone 2227 C" at bounding box center [262, 129] width 290 height 6
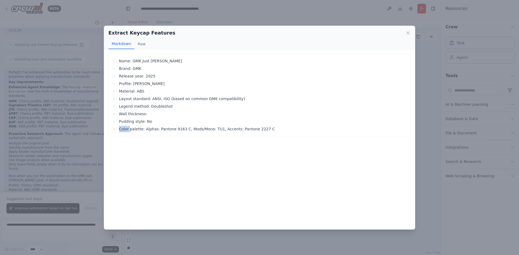
click at [52, 189] on div "Extract Keycap Features Markdown Raw Name: GMK Just Beachy Brand: GMK Release y…" at bounding box center [259, 127] width 519 height 255
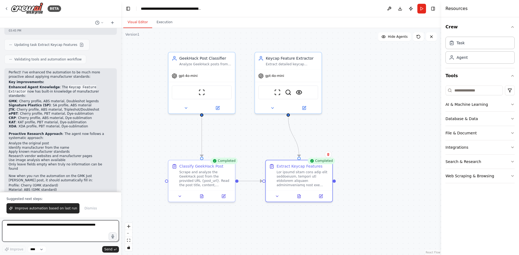
click at [56, 234] on textarea at bounding box center [60, 231] width 117 height 22
paste textarea "*****"
type textarea "**********"
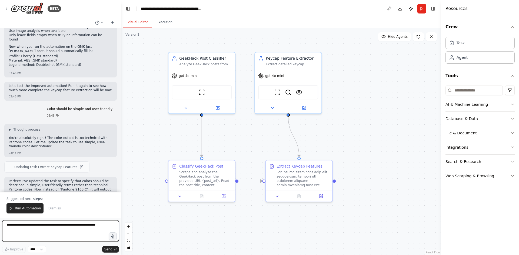
scroll to position [1137, 0]
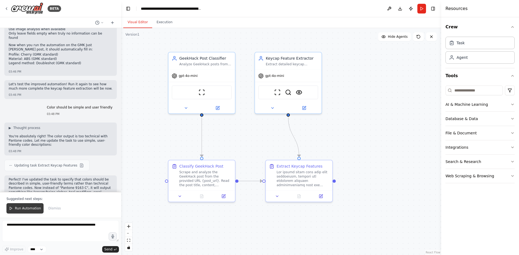
click at [37, 207] on span "Run Automation" at bounding box center [28, 208] width 26 height 4
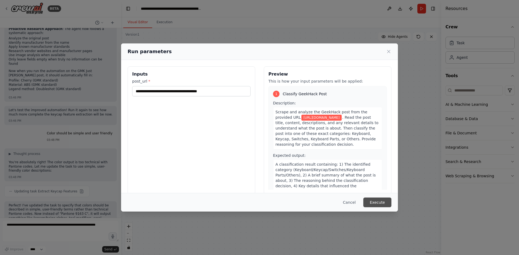
click at [384, 199] on button "Execute" at bounding box center [377, 203] width 28 height 10
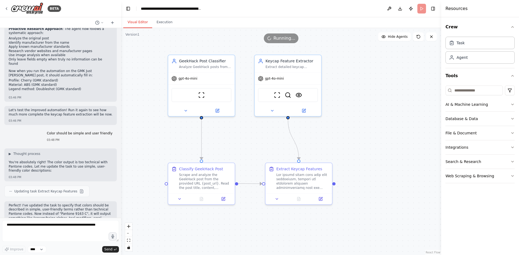
drag, startPoint x: 382, startPoint y: 203, endPoint x: 381, endPoint y: 205, distance: 2.7
click at [381, 205] on div ".deletable-edge-delete-btn { width: 20px; height: 20px; border: 0px solid #ffff…" at bounding box center [281, 141] width 320 height 227
click at [165, 22] on button "Execution" at bounding box center [164, 22] width 25 height 11
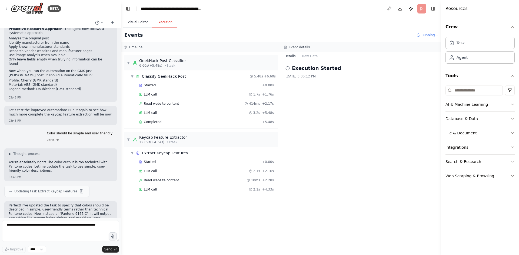
scroll to position [1137, 0]
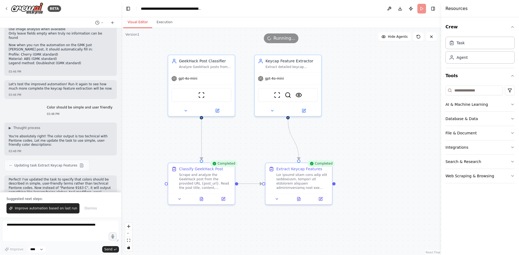
click at [140, 21] on button "Visual Editor" at bounding box center [137, 22] width 29 height 11
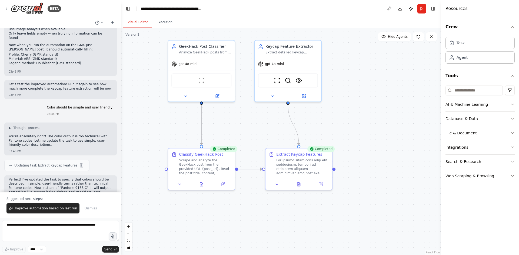
click at [379, 162] on div ".deletable-edge-delete-btn { width: 20px; height: 20px; border: 0px solid #ffff…" at bounding box center [281, 141] width 320 height 227
click at [294, 186] on button at bounding box center [298, 183] width 23 height 6
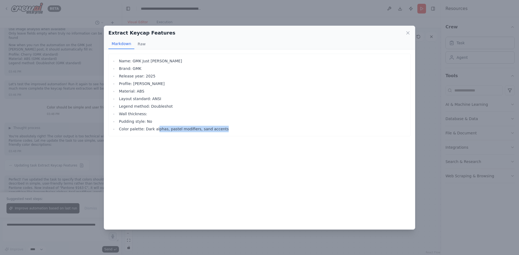
drag, startPoint x: 233, startPoint y: 131, endPoint x: 155, endPoint y: 129, distance: 78.1
click at [155, 129] on li "Color palette: Dark alphas, pastel modifiers, sand accents" at bounding box center [262, 129] width 290 height 6
drag, startPoint x: 166, startPoint y: 134, endPoint x: 174, endPoint y: 133, distance: 7.4
click at [167, 134] on div "Name: GMK Just Beachy Brand: GMK Release year: 2025 Profile: Cherry Material: A…" at bounding box center [259, 95] width 302 height 83
click at [226, 133] on div "Name: GMK Just Beachy Brand: GMK Release year: 2025 Profile: Cherry Material: A…" at bounding box center [259, 95] width 302 height 83
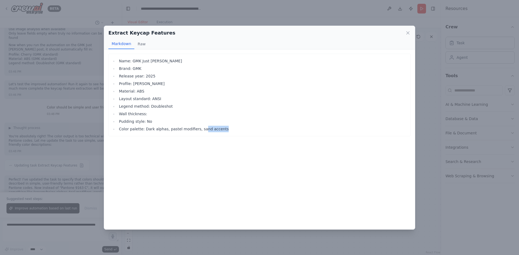
drag, startPoint x: 223, startPoint y: 130, endPoint x: 189, endPoint y: 135, distance: 34.4
click at [193, 133] on div "Name: GMK Just Beachy Brand: GMK Release year: 2025 Profile: Cherry Material: A…" at bounding box center [259, 95] width 302 height 83
click at [186, 140] on div "Name: GMK Just Beachy Brand: GMK Release year: 2025 Profile: Cherry Material: A…" at bounding box center [259, 139] width 311 height 180
click at [197, 132] on li "Color palette: Dark alphas, pastel modifiers, sand accents" at bounding box center [262, 129] width 290 height 6
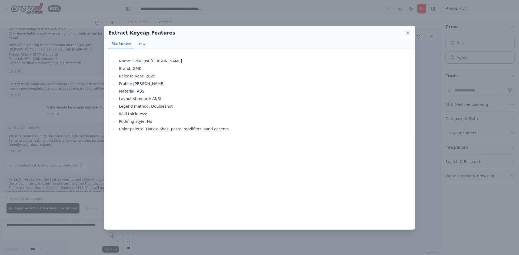
click at [226, 139] on div "Name: GMK Just Beachy Brand: GMK Release year: 2025 Profile: Cherry Material: A…" at bounding box center [259, 139] width 311 height 180
drag, startPoint x: 227, startPoint y: 132, endPoint x: 143, endPoint y: 130, distance: 84.9
click at [143, 130] on div "Name: GMK Just Beachy Brand: GMK Release year: 2025 Profile: Cherry Material: A…" at bounding box center [259, 95] width 302 height 83
copy li "Dark alphas, pastel modifiers, sand accents"
click at [141, 46] on button "Raw" at bounding box center [141, 44] width 14 height 10
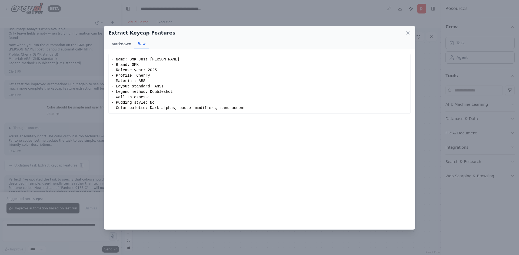
click at [122, 42] on button "Markdown" at bounding box center [121, 44] width 26 height 10
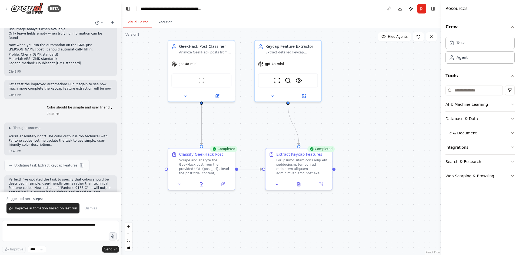
drag, startPoint x: 362, startPoint y: 155, endPoint x: 370, endPoint y: 162, distance: 10.1
click at [370, 162] on div ".deletable-edge-delete-btn { width: 20px; height: 20px; border: 0px solid #ffff…" at bounding box center [281, 141] width 320 height 227
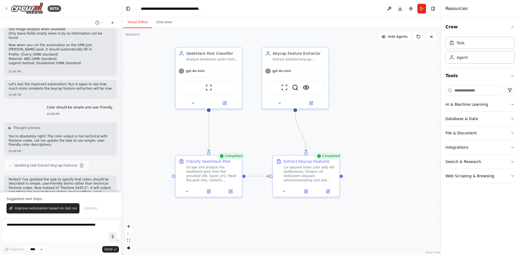
click at [370, 162] on div ".deletable-edge-delete-btn { width: 20px; height: 20px; border: 0px solid #ffff…" at bounding box center [281, 141] width 320 height 227
click at [311, 192] on button at bounding box center [305, 190] width 23 height 6
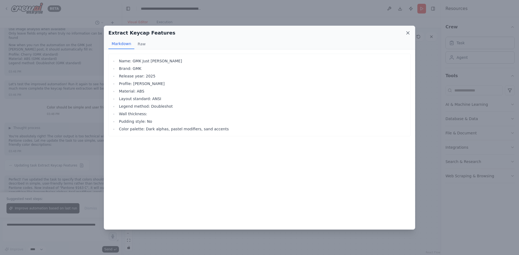
click at [409, 34] on icon at bounding box center [407, 33] width 3 height 3
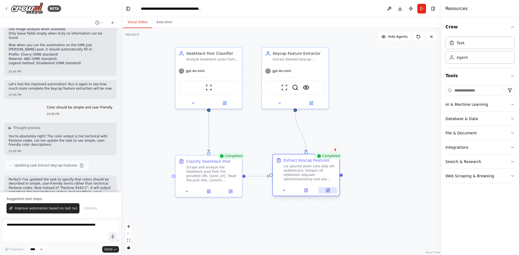
click at [330, 192] on icon at bounding box center [327, 190] width 4 height 4
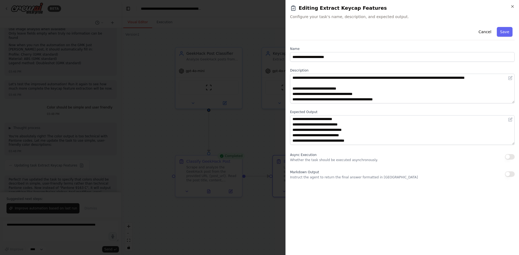
scroll to position [32, 0]
click at [242, 152] on div at bounding box center [259, 127] width 519 height 255
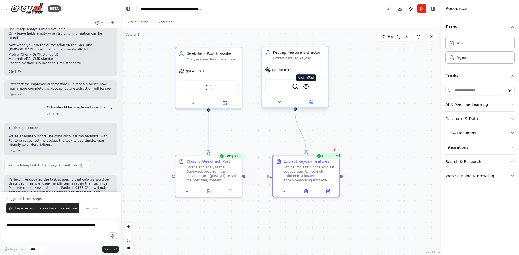
click at [308, 89] on img at bounding box center [306, 86] width 6 height 6
click at [305, 193] on icon at bounding box center [306, 190] width 4 height 4
click at [304, 190] on icon at bounding box center [306, 190] width 4 height 4
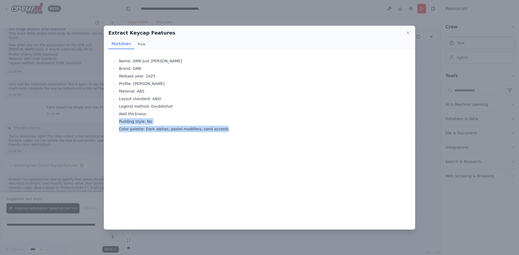
drag, startPoint x: 229, startPoint y: 132, endPoint x: 116, endPoint y: 120, distance: 113.5
click at [116, 120] on ul "Name: GMK Just Beachy Brand: GMK Release year: 2025 Profile: Cherry Material: A…" at bounding box center [259, 95] width 296 height 75
copy ul "Pudding style: No Color palette: Dark alphas, pastel modifiers, sand accents"
click at [75, 213] on div "Extract Keycap Features Markdown Raw Name: GMK Just Beachy Brand: GMK Release y…" at bounding box center [259, 127] width 519 height 255
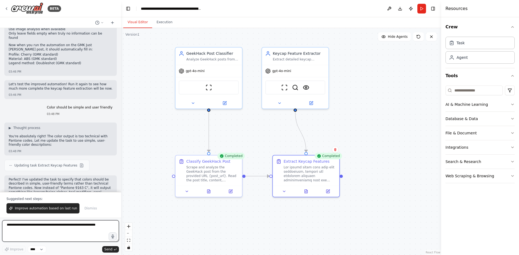
click at [69, 229] on textarea at bounding box center [60, 231] width 117 height 22
paste textarea "**********"
type textarea "**********"
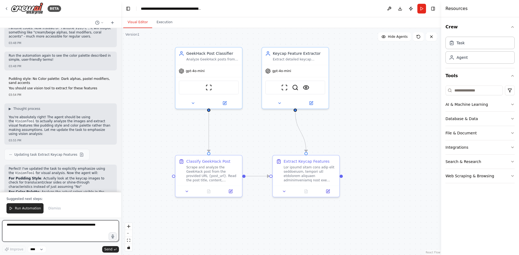
scroll to position [1301, 0]
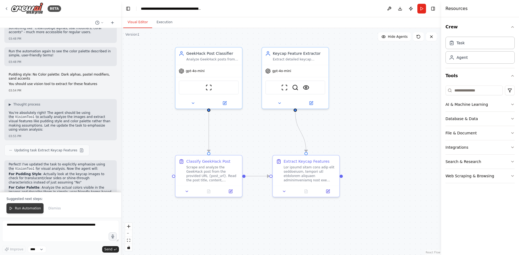
click at [23, 208] on span "Run Automation" at bounding box center [28, 208] width 26 height 4
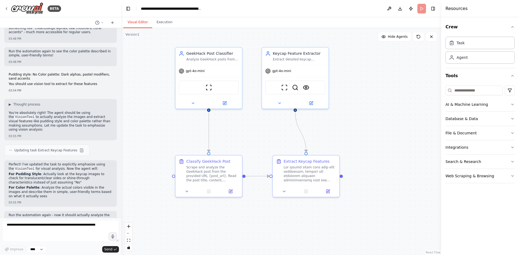
scroll to position [1275, 0]
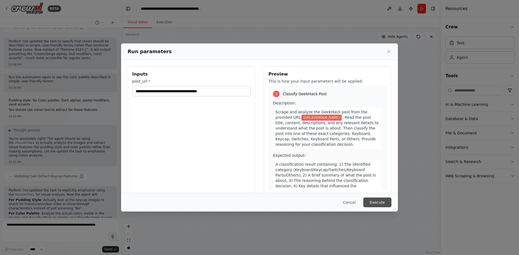
click at [376, 203] on button "Execute" at bounding box center [377, 203] width 28 height 10
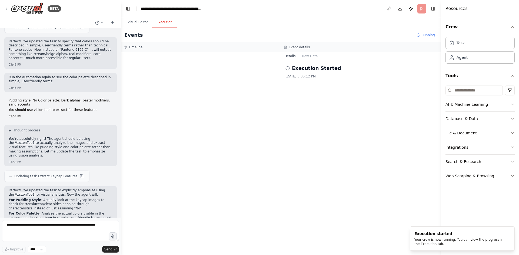
click at [156, 21] on button "Execution" at bounding box center [164, 22] width 25 height 11
click at [211, 120] on div at bounding box center [201, 153] width 160 height 203
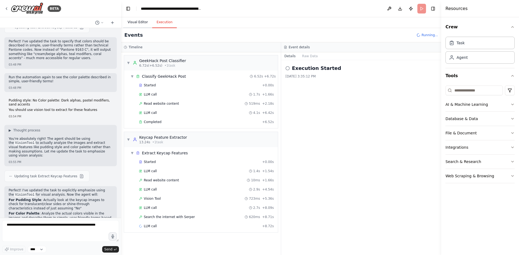
click at [143, 25] on button "Visual Editor" at bounding box center [137, 22] width 29 height 11
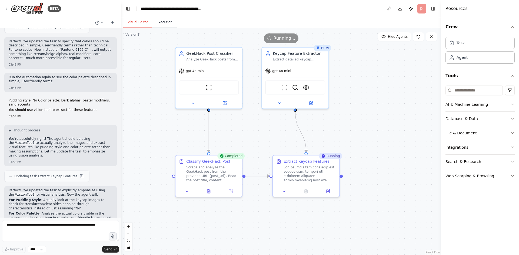
click at [169, 26] on button "Execution" at bounding box center [164, 22] width 25 height 11
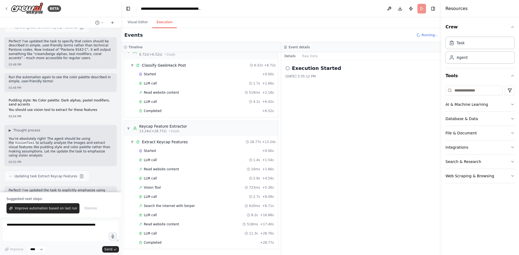
scroll to position [1301, 0]
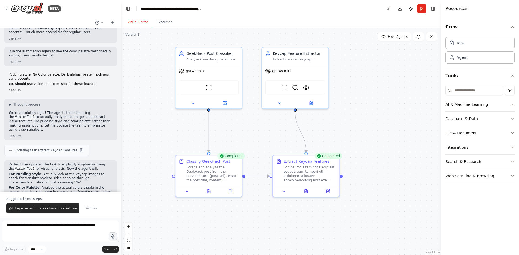
click at [139, 21] on button "Visual Editor" at bounding box center [137, 22] width 29 height 11
click at [307, 190] on icon at bounding box center [305, 191] width 3 height 4
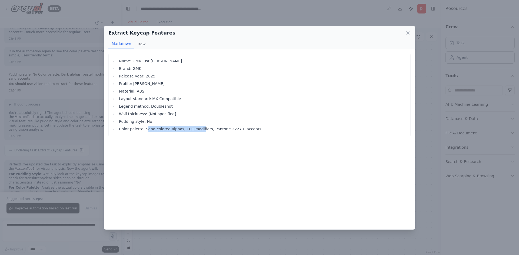
drag, startPoint x: 143, startPoint y: 128, endPoint x: 195, endPoint y: 126, distance: 51.7
click at [195, 126] on li "Color palette: Sand colored alphas, TU1 modifiers, Pantone 2227 C accents" at bounding box center [262, 129] width 290 height 6
click at [194, 130] on li "Color palette: Sand colored alphas, TU1 modifiers, Pantone 2227 C accents" at bounding box center [262, 129] width 290 height 6
drag, startPoint x: 249, startPoint y: 130, endPoint x: 211, endPoint y: 131, distance: 37.8
click at [211, 131] on li "Color palette: Sand colored alphas, TU1 modifiers, Pantone 2227 C accents" at bounding box center [262, 129] width 290 height 6
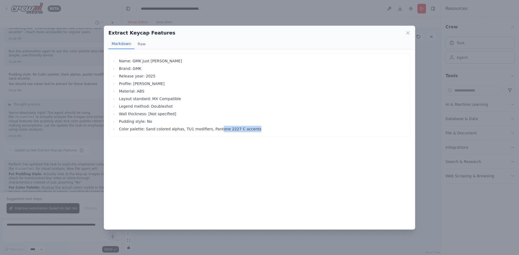
click at [211, 131] on li "Color palette: Sand colored alphas, TU1 modifiers, Pantone 2227 C accents" at bounding box center [262, 129] width 290 height 6
drag, startPoint x: 246, startPoint y: 130, endPoint x: 213, endPoint y: 130, distance: 33.2
click at [213, 130] on li "Color palette: Sand colored alphas, TU1 modifiers, Pantone 2227 C accents" at bounding box center [262, 129] width 290 height 6
click at [204, 132] on li "Color palette: Sand colored alphas, TU1 modifiers, Pantone 2227 C accents" at bounding box center [262, 129] width 290 height 6
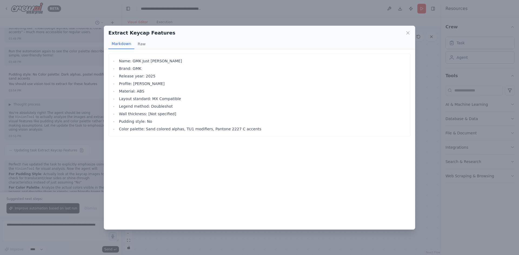
click at [180, 132] on li "Color palette: Sand colored alphas, TU1 modifiers, Pantone 2227 C accents" at bounding box center [262, 129] width 290 height 6
click at [205, 128] on li "Color palette: Sand colored alphas, TU1 modifiers, Pantone 2227 C accents" at bounding box center [262, 129] width 290 height 6
drag, startPoint x: 244, startPoint y: 129, endPoint x: 203, endPoint y: 130, distance: 41.9
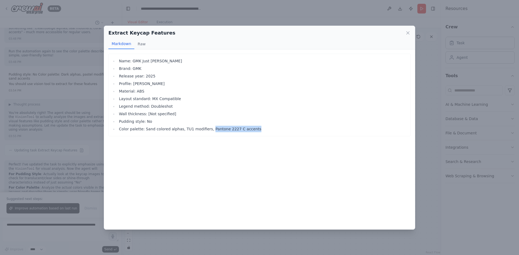
click at [203, 130] on li "Color palette: Sand colored alphas, TU1 modifiers, Pantone 2227 C accents" at bounding box center [262, 129] width 290 height 6
click at [292, 174] on div "Name: GMK Just Beachy Brand: GMK Release year: 2025 Profile: Cherry Material: A…" at bounding box center [259, 139] width 311 height 180
drag, startPoint x: 289, startPoint y: 126, endPoint x: 206, endPoint y: 128, distance: 83.5
click at [206, 128] on li "Color palette: Sand colored alphas, TU1 modifiers, Pantone 2227 C accents" at bounding box center [262, 129] width 290 height 6
click at [233, 135] on div "Name: GMK Just Beachy Brand: GMK Release year: 2025 Profile: Cherry Material: A…" at bounding box center [259, 95] width 302 height 83
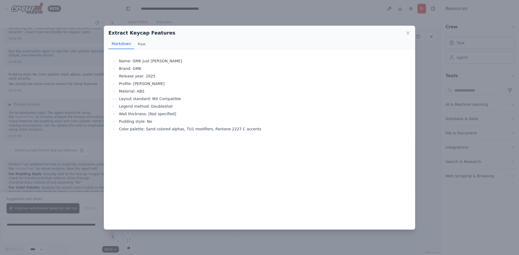
click at [227, 132] on li "Color palette: Sand colored alphas, TU1 modifiers, Pantone 2227 C accents" at bounding box center [262, 129] width 290 height 6
click at [237, 142] on div "Name: GMK Just Beachy Brand: GMK Release year: 2025 Profile: Cherry Material: A…" at bounding box center [259, 139] width 311 height 180
drag, startPoint x: 192, startPoint y: 113, endPoint x: 153, endPoint y: 114, distance: 38.6
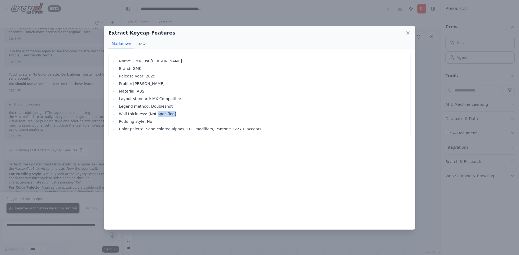
click at [153, 114] on li "Wall thickness: [Not specified]" at bounding box center [262, 114] width 290 height 6
click at [173, 122] on li "Pudding style: No" at bounding box center [262, 121] width 290 height 6
drag, startPoint x: 174, startPoint y: 116, endPoint x: 143, endPoint y: 112, distance: 31.1
click at [143, 112] on li "Wall thickness: [Not specified]" at bounding box center [262, 114] width 290 height 6
click at [155, 125] on ul "Name: GMK Just Beachy Brand: GMK Release year: 2025 Profile: Cherry Material: A…" at bounding box center [259, 95] width 296 height 75
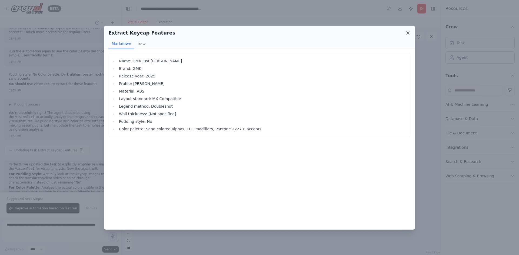
click at [407, 35] on icon at bounding box center [407, 32] width 5 height 5
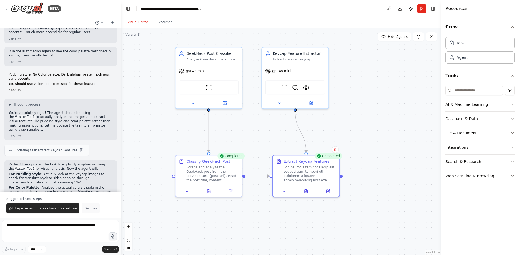
click at [85, 208] on span "Dismiss" at bounding box center [90, 208] width 12 height 4
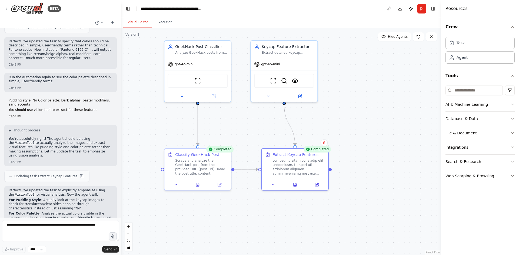
drag, startPoint x: 384, startPoint y: 124, endPoint x: 377, endPoint y: 122, distance: 6.9
click at [379, 122] on div ".deletable-edge-delete-btn { width: 20px; height: 20px; border: 0px solid #ffff…" at bounding box center [281, 141] width 320 height 227
click at [43, 226] on textarea at bounding box center [60, 231] width 117 height 22
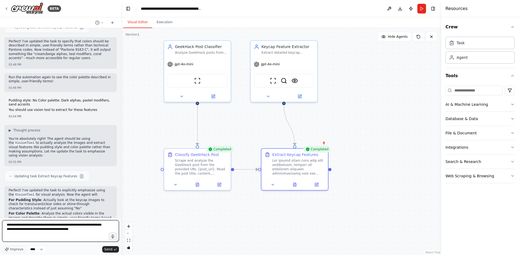
type textarea "**********"
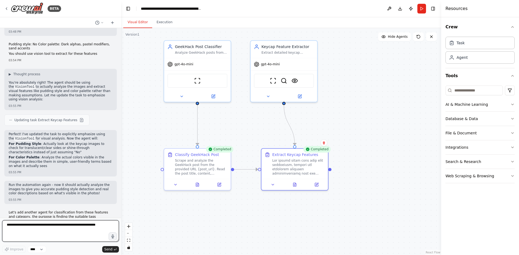
scroll to position [1341, 0]
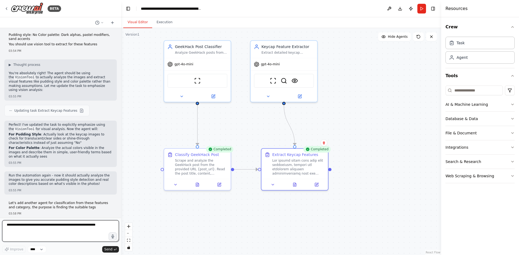
click at [78, 224] on textarea at bounding box center [60, 231] width 117 height 22
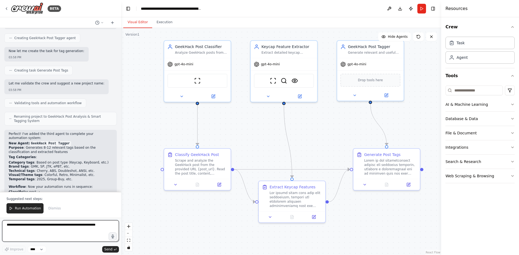
scroll to position [1581, 0]
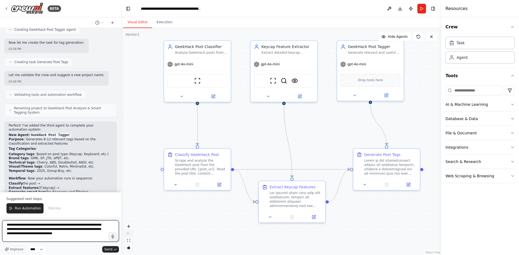
type textarea "**********"
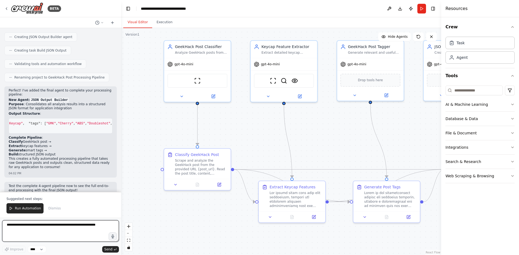
scroll to position [0, 0]
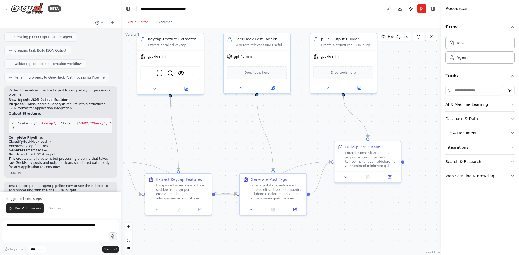
drag, startPoint x: 406, startPoint y: 149, endPoint x: 305, endPoint y: 140, distance: 101.1
click at [305, 140] on div ".deletable-edge-delete-btn { width: 20px; height: 20px; border: 0px solid #ffff…" at bounding box center [281, 141] width 320 height 227
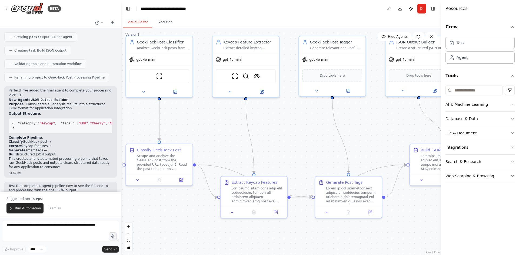
drag, startPoint x: 293, startPoint y: 139, endPoint x: 371, endPoint y: 140, distance: 78.3
click at [374, 141] on div ".deletable-edge-delete-btn { width: 20px; height: 20px; border: 0px solid #ffff…" at bounding box center [281, 141] width 320 height 227
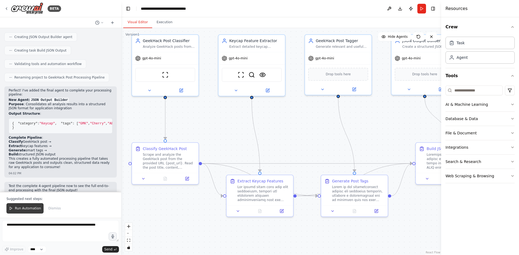
click at [28, 210] on span "Run Automation" at bounding box center [28, 208] width 26 height 4
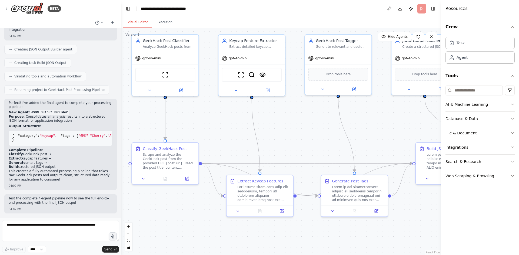
scroll to position [1830, 0]
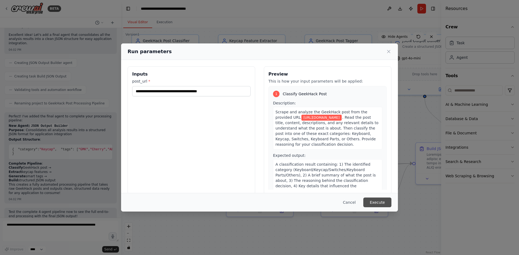
click at [378, 204] on button "Execute" at bounding box center [377, 203] width 28 height 10
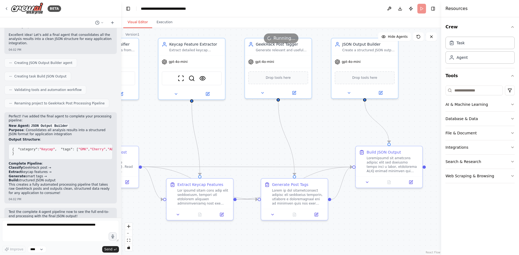
drag, startPoint x: 376, startPoint y: 146, endPoint x: 333, endPoint y: 146, distance: 42.9
click at [333, 146] on div ".deletable-edge-delete-btn { width: 20px; height: 20px; border: 0px solid #ffff…" at bounding box center [281, 141] width 320 height 227
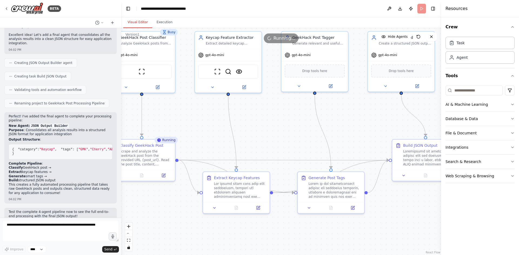
drag, startPoint x: 231, startPoint y: 127, endPoint x: 268, endPoint y: 120, distance: 37.1
click at [268, 120] on div ".deletable-edge-delete-btn { width: 20px; height: 20px; border: 0px solid #ffff…" at bounding box center [281, 141] width 320 height 227
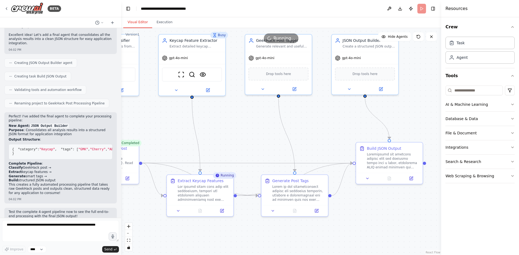
drag, startPoint x: 257, startPoint y: 132, endPoint x: 226, endPoint y: 132, distance: 31.1
click at [226, 132] on div ".deletable-edge-delete-btn { width: 20px; height: 20px; border: 0px solid #ffff…" at bounding box center [281, 141] width 320 height 227
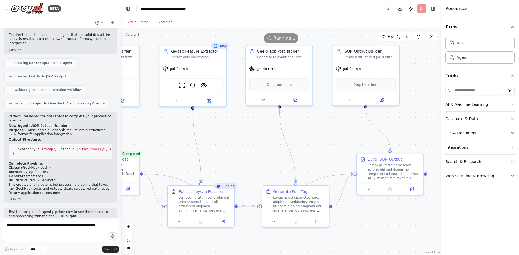
drag, startPoint x: 384, startPoint y: 231, endPoint x: 385, endPoint y: 242, distance: 10.8
click at [385, 242] on div ".deletable-edge-delete-btn { width: 20px; height: 20px; border: 0px solid #ffff…" at bounding box center [281, 141] width 320 height 227
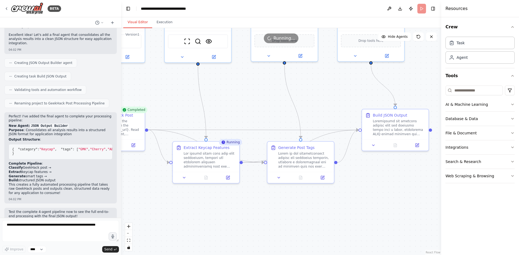
drag, startPoint x: 248, startPoint y: 154, endPoint x: 253, endPoint y: 109, distance: 45.9
click at [253, 109] on div ".deletable-edge-delete-btn { width: 20px; height: 20px; border: 0px solid #ffff…" at bounding box center [281, 141] width 320 height 227
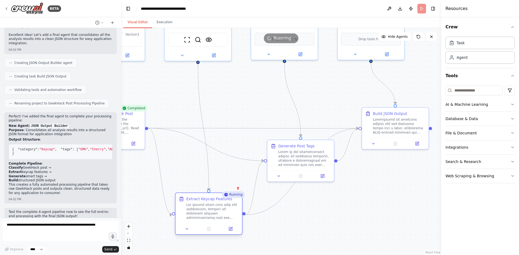
drag, startPoint x: 207, startPoint y: 153, endPoint x: 208, endPoint y: 206, distance: 52.9
click at [208, 206] on div at bounding box center [212, 211] width 52 height 17
drag, startPoint x: 310, startPoint y: 162, endPoint x: 297, endPoint y: 162, distance: 13.0
click at [297, 162] on div at bounding box center [293, 157] width 52 height 17
click at [341, 209] on div ".deletable-edge-delete-btn { width: 20px; height: 20px; border: 0px solid #ffff…" at bounding box center [281, 141] width 320 height 227
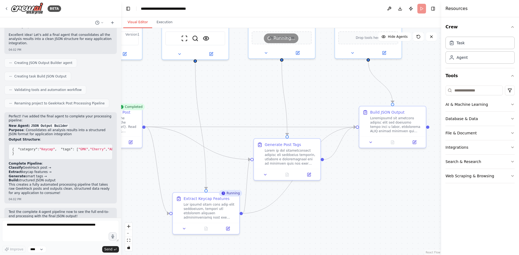
drag, startPoint x: 370, startPoint y: 210, endPoint x: 367, endPoint y: 209, distance: 3.0
click at [367, 209] on div ".deletable-edge-delete-btn { width: 20px; height: 20px; border: 0px solid #ffff…" at bounding box center [281, 141] width 320 height 227
drag, startPoint x: 398, startPoint y: 130, endPoint x: 395, endPoint y: 133, distance: 3.6
click at [395, 133] on div "Build JSON Output" at bounding box center [389, 120] width 66 height 30
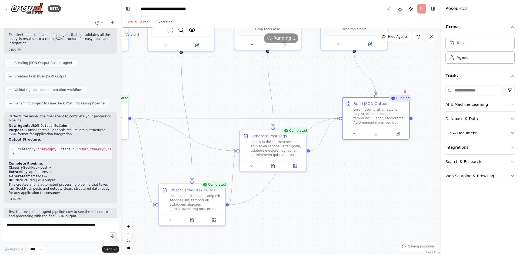
drag, startPoint x: 407, startPoint y: 191, endPoint x: 387, endPoint y: 178, distance: 24.1
click at [387, 178] on div ".deletable-edge-delete-btn { width: 20px; height: 20px; border: 0px solid #ffff…" at bounding box center [281, 141] width 320 height 227
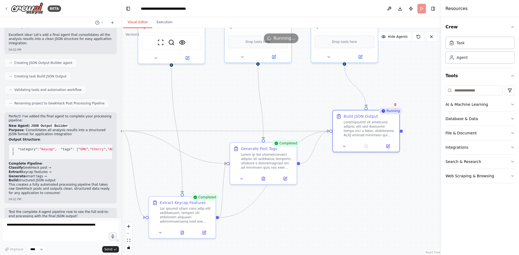
click at [382, 195] on div ".deletable-edge-delete-btn { width: 20px; height: 20px; border: 0px solid #ffff…" at bounding box center [281, 141] width 320 height 227
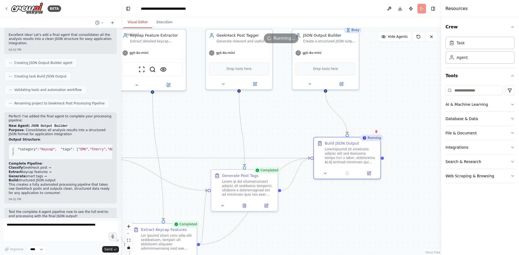
drag, startPoint x: 383, startPoint y: 190, endPoint x: 365, endPoint y: 213, distance: 29.5
click at [365, 213] on div ".deletable-edge-delete-btn { width: 20px; height: 20px; border: 0px solid #ffff…" at bounding box center [281, 141] width 320 height 227
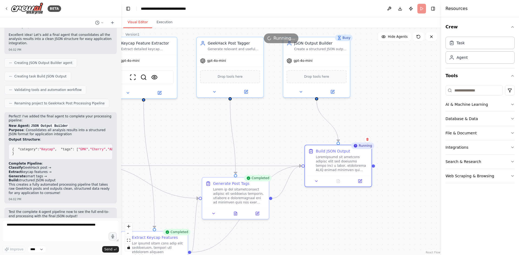
click at [393, 221] on div ".deletable-edge-delete-btn { width: 20px; height: 20px; border: 0px solid #ffff…" at bounding box center [281, 141] width 320 height 227
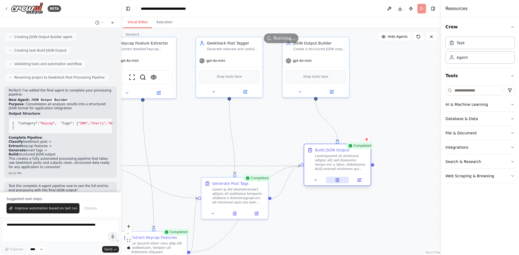
click at [340, 180] on button at bounding box center [337, 180] width 23 height 6
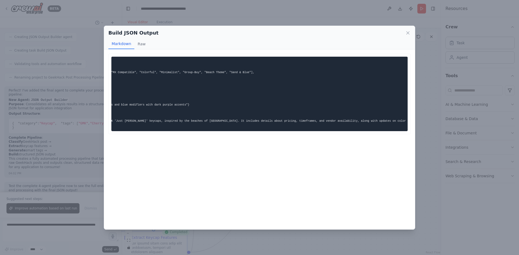
scroll to position [0, 0]
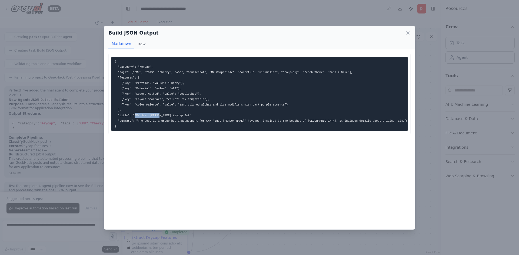
drag, startPoint x: 156, startPoint y: 116, endPoint x: 133, endPoint y: 118, distance: 22.4
click at [133, 118] on code "{ "category": "Keycap", "tags": ["GMK", "2025", "Cherry", "ABS", "Doubleshot", …" at bounding box center [337, 94] width 444 height 68
click at [86, 132] on div "Build JSON Output Markdown Raw { "category": "Keycap", "tags": ["GMK", "2025", …" at bounding box center [259, 127] width 519 height 255
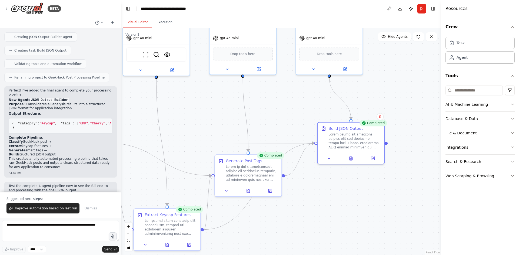
drag, startPoint x: 240, startPoint y: 126, endPoint x: 253, endPoint y: 101, distance: 28.6
click at [253, 101] on div ".deletable-edge-delete-btn { width: 20px; height: 20px; border: 0px solid #ffff…" at bounding box center [281, 141] width 320 height 227
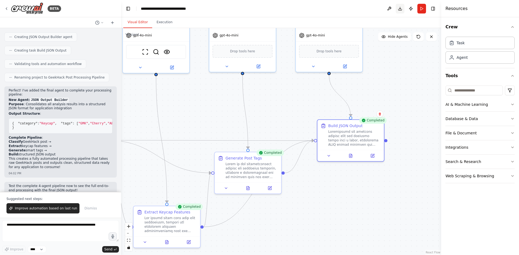
click at [400, 8] on button "Download" at bounding box center [399, 9] width 9 height 10
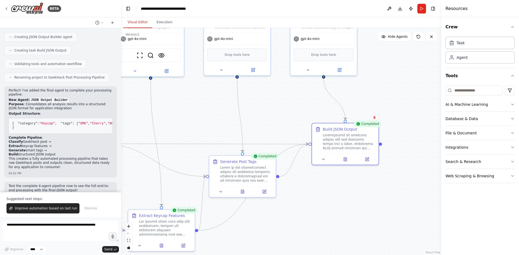
drag, startPoint x: 418, startPoint y: 89, endPoint x: 412, endPoint y: 96, distance: 9.4
click at [412, 96] on div ".deletable-edge-delete-btn { width: 20px; height: 20px; border: 0px solid #ffff…" at bounding box center [281, 141] width 320 height 227
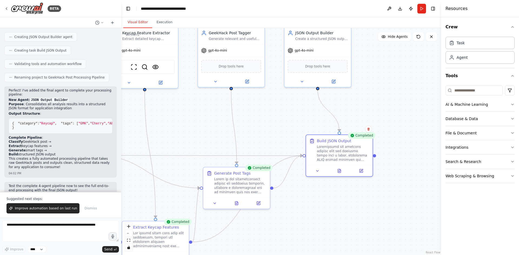
drag, startPoint x: 396, startPoint y: 93, endPoint x: 395, endPoint y: 103, distance: 9.2
click at [395, 103] on div ".deletable-edge-delete-btn { width: 20px; height: 20px; border: 0px solid #ffff…" at bounding box center [281, 141] width 320 height 227
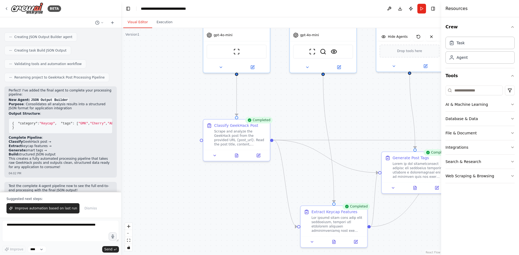
drag, startPoint x: 173, startPoint y: 123, endPoint x: 352, endPoint y: 99, distance: 181.0
click at [352, 99] on div ".deletable-edge-delete-btn { width: 20px; height: 20px; border: 0px solid #ffff…" at bounding box center [281, 141] width 320 height 227
click at [236, 157] on button at bounding box center [236, 154] width 23 height 6
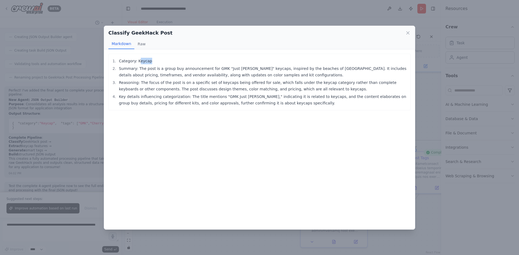
drag, startPoint x: 155, startPoint y: 61, endPoint x: 138, endPoint y: 58, distance: 17.5
click at [138, 58] on li "Category: Keycap" at bounding box center [262, 61] width 290 height 6
click at [171, 78] on li "Summary: The post is a group buy announcement for GMK "Just Beachy" keycaps, in…" at bounding box center [262, 71] width 290 height 13
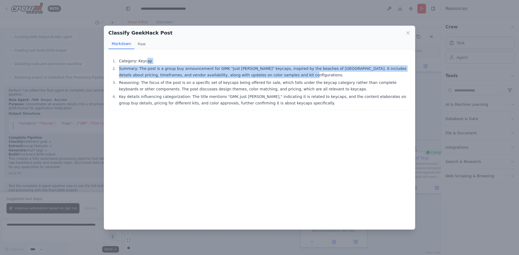
drag, startPoint x: 275, startPoint y: 75, endPoint x: 146, endPoint y: 63, distance: 129.4
click at [143, 60] on ol "Category: Keycap Summary: The post is a group buy announcement for GMK "Just Be…" at bounding box center [259, 82] width 296 height 49
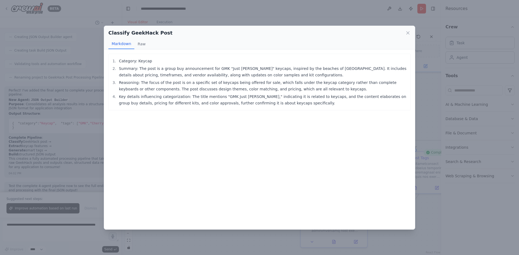
click at [270, 95] on li "Key details influencing categorization: The title mentions "GMK Just Beachy," i…" at bounding box center [262, 99] width 290 height 13
click at [425, 118] on div "Classify GeekHack Post Markdown Raw Category: Keycap Summary: The post is a gro…" at bounding box center [259, 127] width 519 height 255
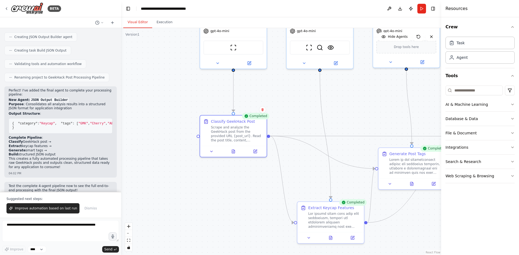
drag, startPoint x: 303, startPoint y: 179, endPoint x: 301, endPoint y: 184, distance: 4.8
click at [296, 171] on div ".deletable-edge-delete-btn { width: 20px; height: 20px; border: 0px solid #ffff…" at bounding box center [281, 141] width 320 height 227
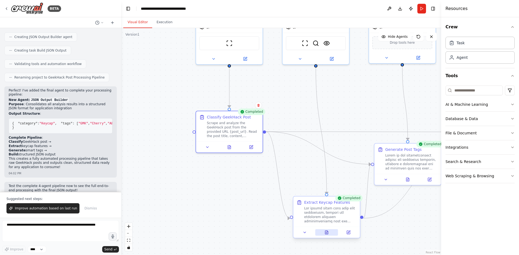
click at [328, 233] on icon at bounding box center [326, 233] width 3 height 4
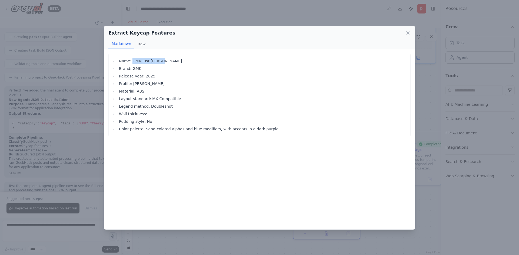
drag, startPoint x: 160, startPoint y: 61, endPoint x: 132, endPoint y: 56, distance: 28.6
click at [132, 56] on div "Name: GMK Just Beachy Brand: GMK Release year: 2025 Profile: Cherry Material: A…" at bounding box center [259, 95] width 302 height 83
click at [407, 31] on icon at bounding box center [407, 32] width 5 height 5
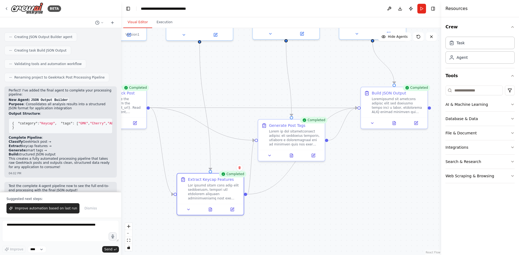
drag, startPoint x: 381, startPoint y: 96, endPoint x: 264, endPoint y: 72, distance: 119.9
click at [264, 72] on div ".deletable-edge-delete-btn { width: 20px; height: 20px; border: 0px solid #ffff…" at bounding box center [281, 141] width 320 height 227
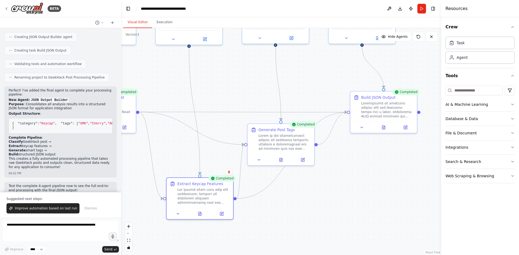
drag, startPoint x: 411, startPoint y: 175, endPoint x: 402, endPoint y: 179, distance: 10.2
click at [402, 179] on div ".deletable-edge-delete-btn { width: 20px; height: 20px; border: 0px solid #ffff…" at bounding box center [281, 141] width 320 height 227
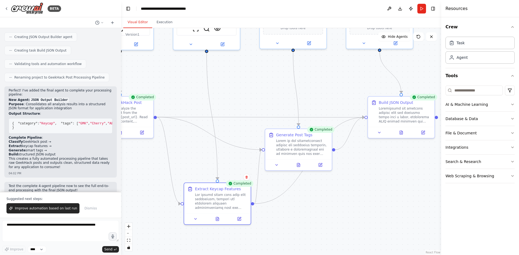
drag, startPoint x: 377, startPoint y: 179, endPoint x: 392, endPoint y: 180, distance: 14.6
click at [391, 183] on div ".deletable-edge-delete-btn { width: 20px; height: 20px; border: 0px solid #ffff…" at bounding box center [281, 141] width 320 height 227
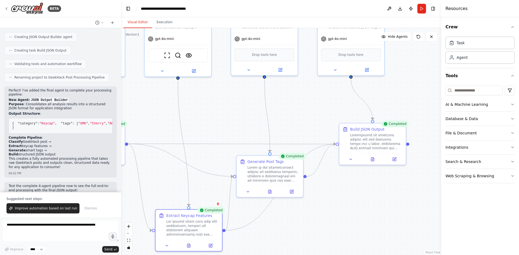
drag, startPoint x: 371, startPoint y: 196, endPoint x: 346, endPoint y: 217, distance: 33.1
click at [346, 217] on div ".deletable-edge-delete-btn { width: 20px; height: 20px; border: 0px solid #ffff…" at bounding box center [281, 141] width 320 height 227
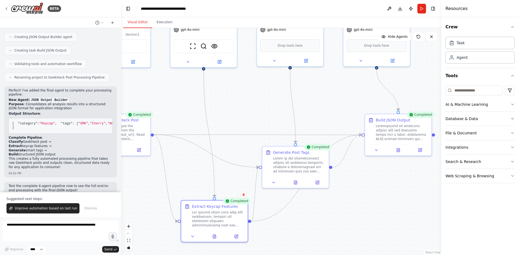
drag, startPoint x: 327, startPoint y: 214, endPoint x: 358, endPoint y: 190, distance: 39.0
click at [358, 190] on div ".deletable-edge-delete-btn { width: 20px; height: 20px; border: 0px solid #ffff…" at bounding box center [281, 141] width 320 height 227
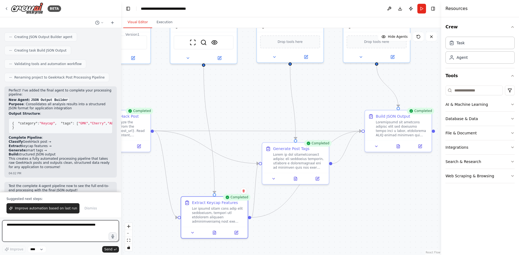
click at [60, 231] on textarea at bounding box center [60, 231] width 117 height 22
type textarea "**********"
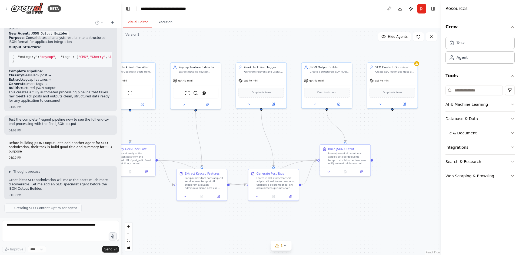
scroll to position [1936, 0]
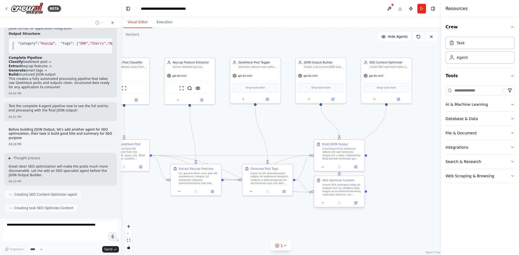
drag, startPoint x: 344, startPoint y: 213, endPoint x: 347, endPoint y: 208, distance: 5.6
click at [347, 208] on div ".deletable-edge-delete-btn { width: 20px; height: 20px; border: 0px solid #ffff…" at bounding box center [281, 141] width 320 height 227
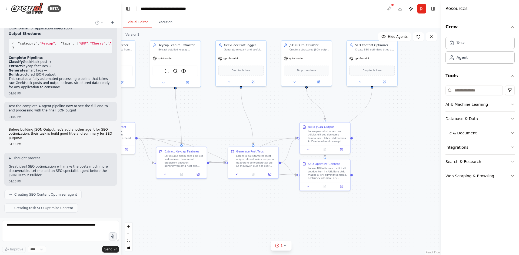
drag, startPoint x: 394, startPoint y: 203, endPoint x: 387, endPoint y: 193, distance: 12.3
click at [387, 193] on div ".deletable-edge-delete-btn { width: 20px; height: 20px; border: 0px solid #ffff…" at bounding box center [281, 141] width 320 height 227
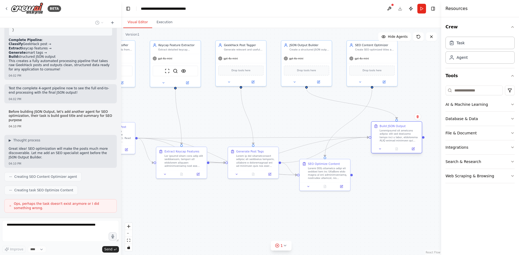
drag, startPoint x: 334, startPoint y: 140, endPoint x: 408, endPoint y: 140, distance: 73.7
click at [408, 140] on div at bounding box center [399, 135] width 40 height 13
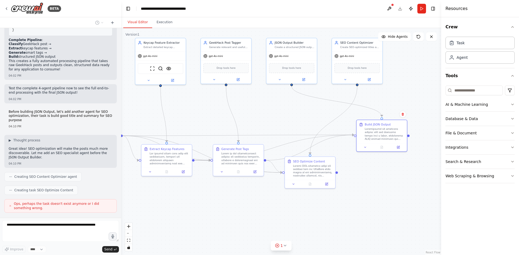
drag, startPoint x: 355, startPoint y: 219, endPoint x: 339, endPoint y: 221, distance: 16.1
click at [339, 221] on div ".deletable-edge-delete-btn { width: 20px; height: 20px; border: 0px solid #ffff…" at bounding box center [281, 141] width 320 height 227
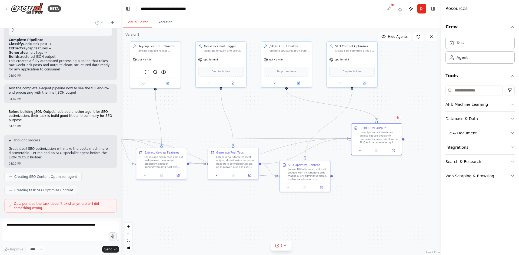
click at [344, 225] on div ".deletable-edge-delete-btn { width: 20px; height: 20px; border: 0px solid #ffff…" at bounding box center [281, 141] width 320 height 227
drag, startPoint x: 301, startPoint y: 223, endPoint x: 317, endPoint y: 219, distance: 16.6
click at [317, 219] on div ".deletable-edge-delete-btn { width: 20px; height: 20px; border: 0px solid #ffff…" at bounding box center [281, 141] width 320 height 227
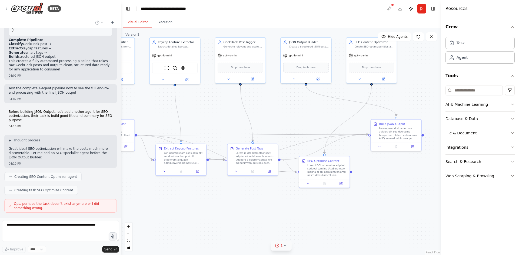
click at [279, 245] on circle at bounding box center [277, 246] width 4 height 4
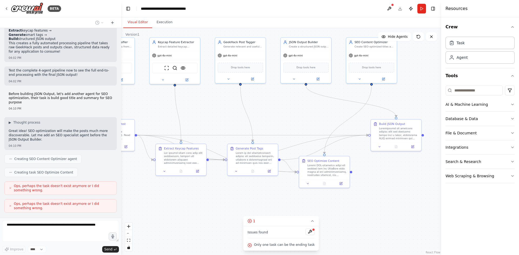
click at [373, 221] on div ".deletable-edge-delete-btn { width: 20px; height: 20px; border: 0px solid #ffff…" at bounding box center [281, 141] width 320 height 227
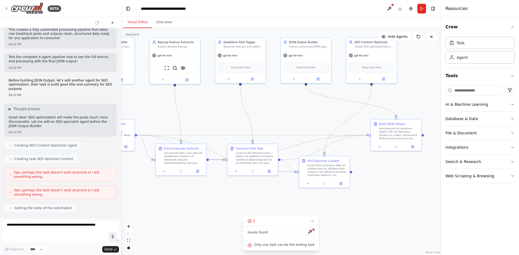
click at [383, 209] on div ".deletable-edge-delete-btn { width: 20px; height: 20px; border: 0px solid #ffff…" at bounding box center [281, 141] width 320 height 227
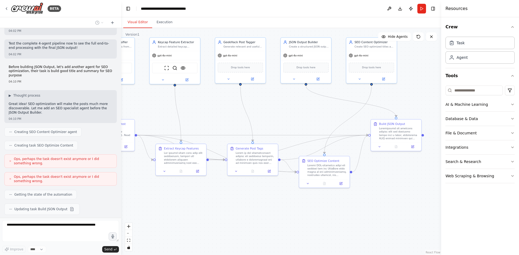
scroll to position [2015, 0]
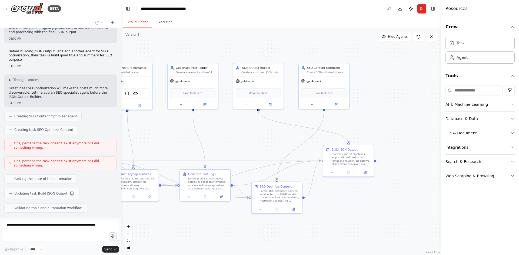
drag, startPoint x: 380, startPoint y: 209, endPoint x: 332, endPoint y: 235, distance: 54.0
click at [332, 235] on div ".deletable-edge-delete-btn { width: 20px; height: 20px; border: 0px solid #ffff…" at bounding box center [281, 141] width 320 height 227
drag, startPoint x: 257, startPoint y: 79, endPoint x: 387, endPoint y: 86, distance: 130.1
click at [387, 86] on div "gpt-4o-mini" at bounding box center [385, 88] width 50 height 9
drag, startPoint x: 325, startPoint y: 84, endPoint x: 273, endPoint y: 84, distance: 52.4
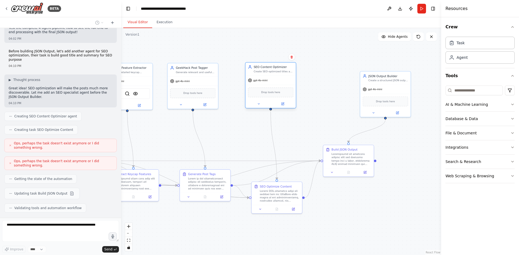
click at [273, 84] on div "gpt-4o-mini" at bounding box center [270, 80] width 50 height 9
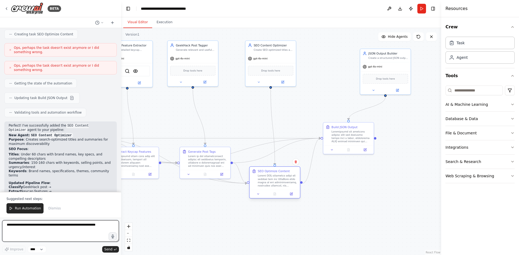
drag, startPoint x: 280, startPoint y: 203, endPoint x: 279, endPoint y: 188, distance: 14.6
click at [279, 188] on div "SEO Optimize Content" at bounding box center [274, 178] width 50 height 23
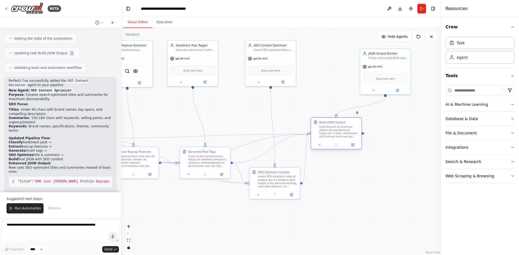
drag, startPoint x: 348, startPoint y: 136, endPoint x: 343, endPoint y: 131, distance: 7.1
click at [343, 131] on div at bounding box center [339, 131] width 40 height 13
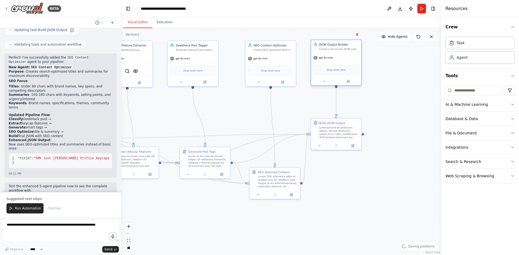
scroll to position [2183, 0]
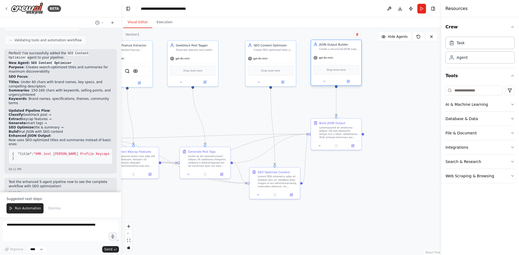
drag, startPoint x: 380, startPoint y: 72, endPoint x: 336, endPoint y: 68, distance: 44.8
click at [336, 68] on div "Drop tools here" at bounding box center [335, 70] width 45 height 10
click at [296, 108] on div ".deletable-edge-delete-btn { width: 20px; height: 20px; border: 0px solid #ffff…" at bounding box center [281, 141] width 320 height 227
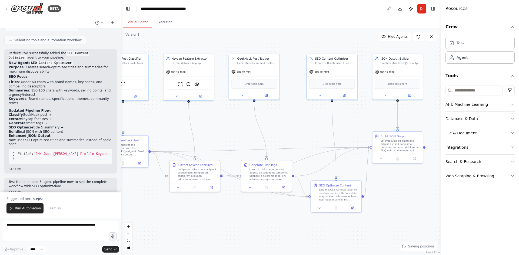
drag, startPoint x: 290, startPoint y: 111, endPoint x: 347, endPoint y: 127, distance: 58.7
click at [353, 124] on div ".deletable-edge-delete-btn { width: 20px; height: 20px; border: 0px solid #ffff…" at bounding box center [281, 141] width 320 height 227
click at [404, 36] on span "Hide Agents" at bounding box center [398, 37] width 20 height 4
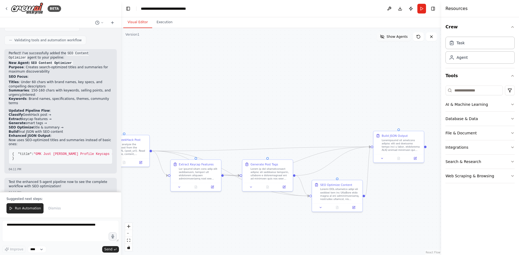
click at [404, 36] on span "Show Agents" at bounding box center [396, 37] width 21 height 4
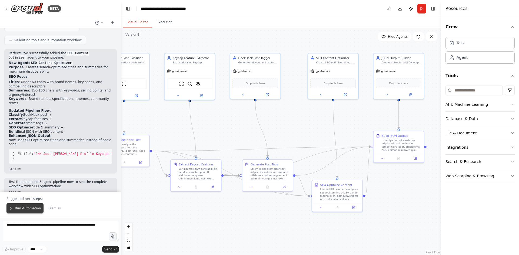
click at [21, 210] on span "Run Automation" at bounding box center [28, 208] width 26 height 4
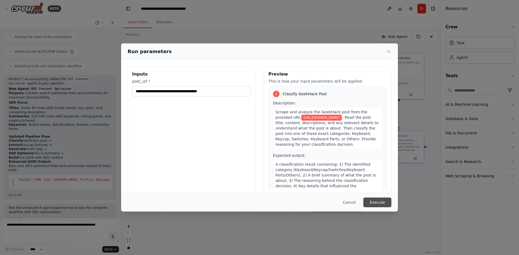
click at [386, 201] on button "Execute" at bounding box center [377, 203] width 28 height 10
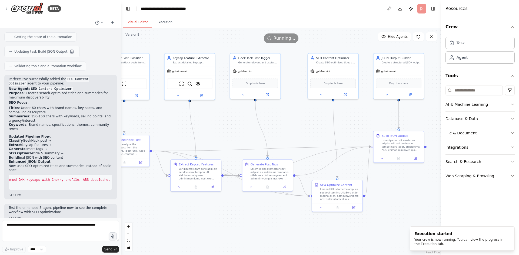
scroll to position [0, 0]
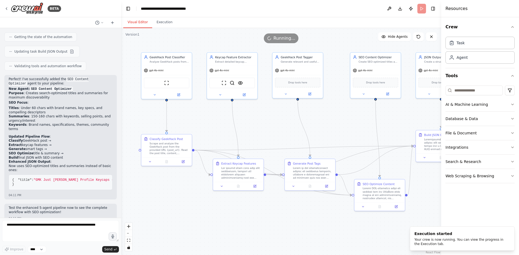
drag, startPoint x: 296, startPoint y: 227, endPoint x: 329, endPoint y: 226, distance: 32.7
click at [329, 226] on div ".deletable-edge-delete-btn { width: 20px; height: 20px; border: 0px solid #ffff…" at bounding box center [281, 141] width 320 height 227
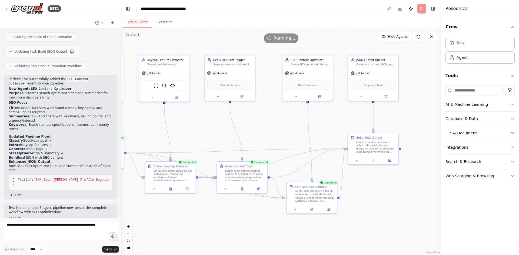
drag, startPoint x: 345, startPoint y: 128, endPoint x: 277, endPoint y: 131, distance: 67.3
click at [277, 131] on div ".deletable-edge-delete-btn { width: 20px; height: 20px; border: 0px solid #ffff…" at bounding box center [281, 141] width 320 height 227
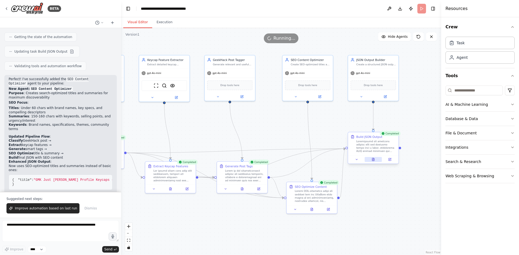
click at [373, 161] on button at bounding box center [372, 159] width 17 height 5
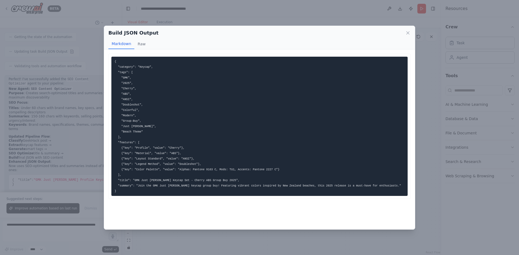
click at [474, 210] on div "Build JSON Output Markdown Raw { "category": "Keycap", "tags": [ "GMK", "2025",…" at bounding box center [259, 127] width 519 height 255
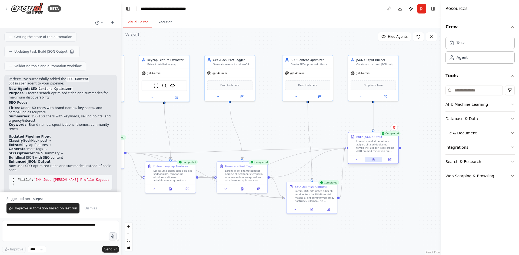
click at [374, 161] on button at bounding box center [372, 159] width 17 height 5
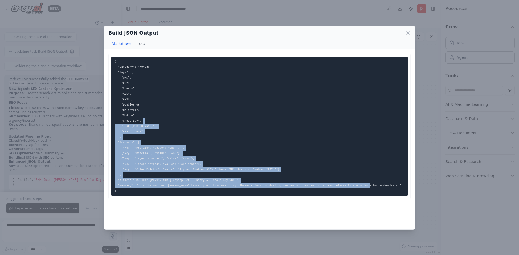
drag, startPoint x: 230, startPoint y: 173, endPoint x: 250, endPoint y: 122, distance: 55.4
click at [251, 121] on pre "{ "category": "Keycap", "tags": [ "GMK", "2025", "Cherry", "ABS", "ANSI", "Doub…" at bounding box center [259, 126] width 296 height 139
click at [252, 171] on code "{ "category": "Keycap", "tags": [ "GMK", "2025", "Cherry", "ABS", "ANSI", "Doub…" at bounding box center [258, 126] width 286 height 133
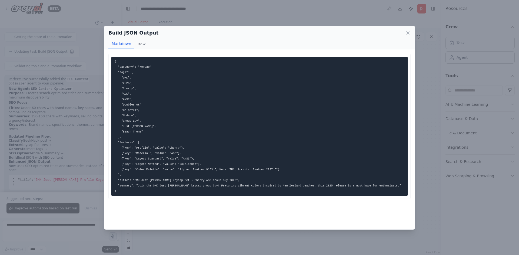
click at [447, 211] on div "Build JSON Output Markdown Raw { "category": "Keycap", "tags": [ "GMK", "2025",…" at bounding box center [259, 127] width 519 height 255
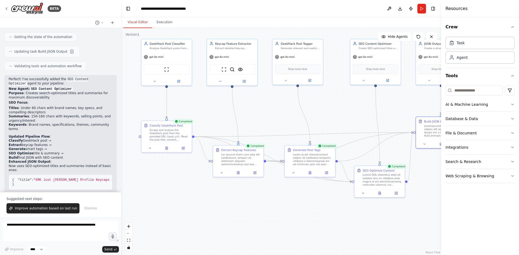
drag, startPoint x: 186, startPoint y: 219, endPoint x: 254, endPoint y: 203, distance: 69.7
click at [254, 203] on div ".deletable-edge-delete-btn { width: 20px; height: 20px; border: 0px solid #ffff…" at bounding box center [281, 141] width 320 height 227
click at [168, 197] on div ".deletable-edge-delete-btn { width: 20px; height: 20px; border: 0px solid #ffff…" at bounding box center [281, 141] width 320 height 227
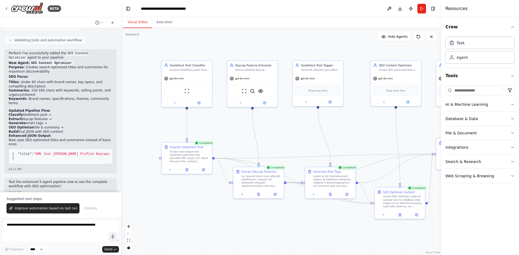
drag, startPoint x: 196, startPoint y: 202, endPoint x: 217, endPoint y: 223, distance: 29.8
click at [217, 223] on div ".deletable-edge-delete-btn { width: 20px; height: 20px; border: 0px solid #ffff…" at bounding box center [281, 141] width 320 height 227
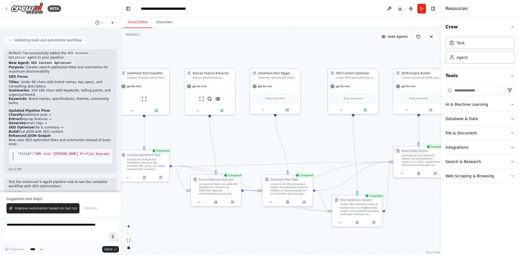
drag, startPoint x: 217, startPoint y: 226, endPoint x: 173, endPoint y: 244, distance: 47.5
click at [173, 244] on div ".deletable-edge-delete-btn { width: 20px; height: 20px; border: 0px solid #ffff…" at bounding box center [281, 141] width 320 height 227
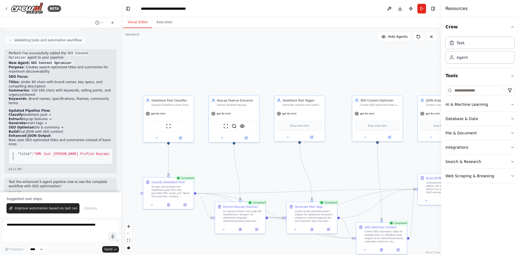
drag, startPoint x: 258, startPoint y: 151, endPoint x: 286, endPoint y: 163, distance: 30.5
click at [286, 163] on div ".deletable-edge-delete-btn { width: 20px; height: 20px; border: 0px solid #ffff…" at bounding box center [281, 141] width 320 height 227
drag, startPoint x: 213, startPoint y: 153, endPoint x: 214, endPoint y: 148, distance: 5.2
click at [214, 148] on div ".deletable-edge-delete-btn { width: 20px; height: 20px; border: 0px solid #ffff…" at bounding box center [281, 141] width 320 height 227
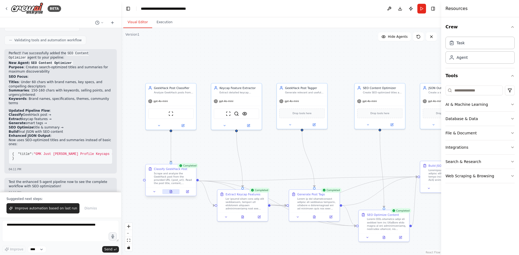
click at [170, 193] on icon at bounding box center [171, 191] width 2 height 3
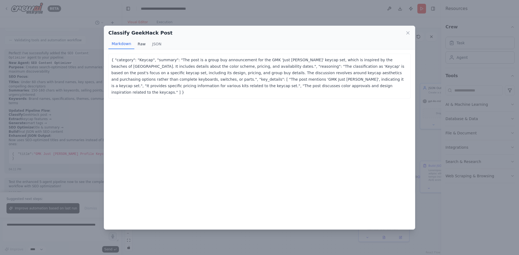
click at [140, 46] on button "Raw" at bounding box center [141, 44] width 14 height 10
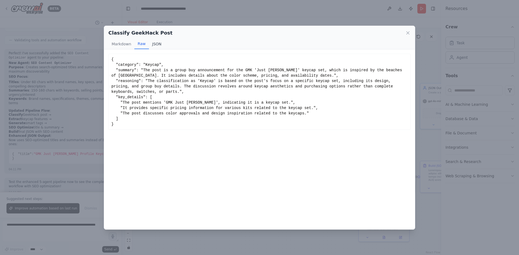
click at [157, 42] on button "JSON" at bounding box center [157, 44] width 16 height 10
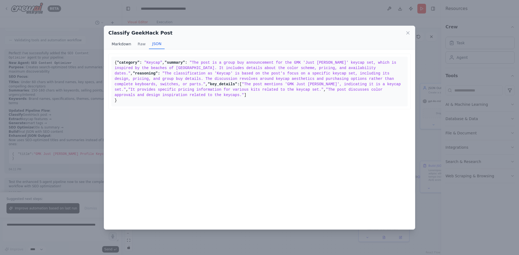
click at [114, 42] on button "Markdown" at bounding box center [121, 44] width 26 height 10
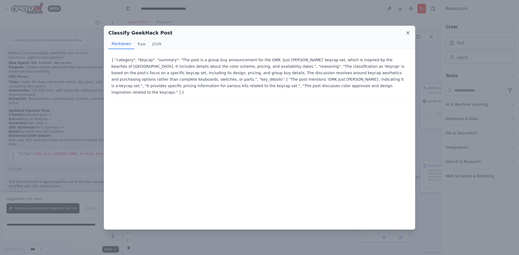
click at [406, 31] on icon at bounding box center [407, 32] width 5 height 5
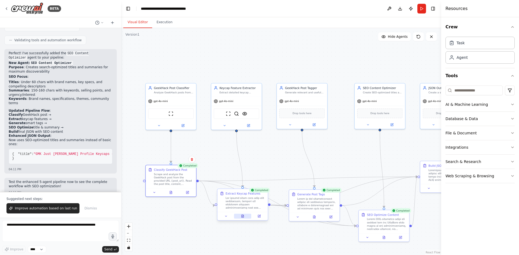
click at [244, 218] on button at bounding box center [242, 216] width 17 height 5
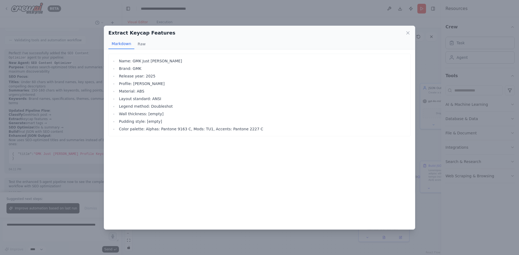
click at [406, 36] on div "Extract Keycap Features" at bounding box center [259, 33] width 302 height 8
click at [407, 31] on icon at bounding box center [407, 32] width 5 height 5
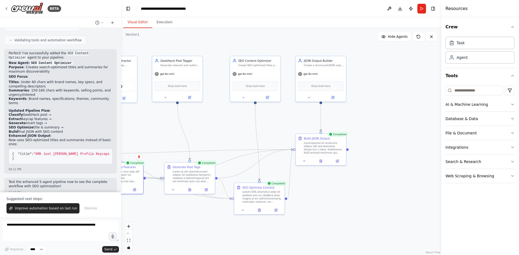
drag, startPoint x: 367, startPoint y: 152, endPoint x: 353, endPoint y: 176, distance: 27.5
click at [243, 125] on div ".deletable-edge-delete-btn { width: 20px; height: 20px; border: 0px solid #ffff…" at bounding box center [281, 141] width 320 height 227
click at [321, 160] on icon at bounding box center [321, 159] width 1 height 1
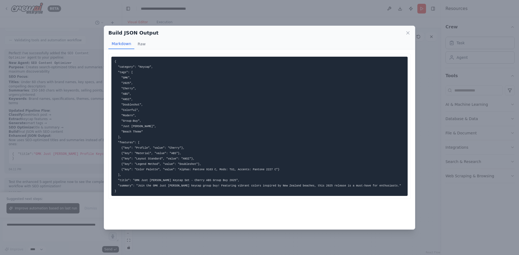
click at [476, 219] on div "Build JSON Output Markdown Raw { "category": "Keycap", "tags": [ "GMK", "2025",…" at bounding box center [259, 127] width 519 height 255
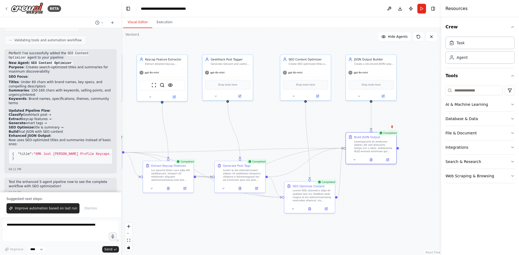
drag, startPoint x: 221, startPoint y: 224, endPoint x: 251, endPoint y: 226, distance: 30.3
click at [251, 226] on div ".deletable-edge-delete-btn { width: 20px; height: 20px; border: 0px solid #ffff…" at bounding box center [281, 141] width 320 height 227
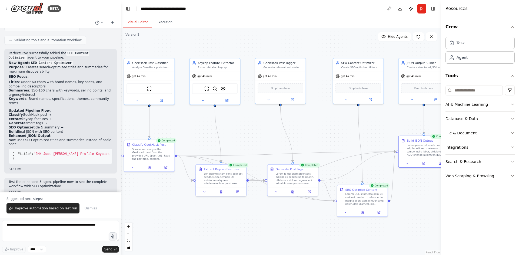
drag, startPoint x: 247, startPoint y: 224, endPoint x: 299, endPoint y: 228, distance: 52.3
click at [299, 228] on div ".deletable-edge-delete-btn { width: 20px; height: 20px; border: 0px solid #ffff…" at bounding box center [281, 141] width 320 height 227
click at [160, 23] on button "Execution" at bounding box center [164, 22] width 25 height 11
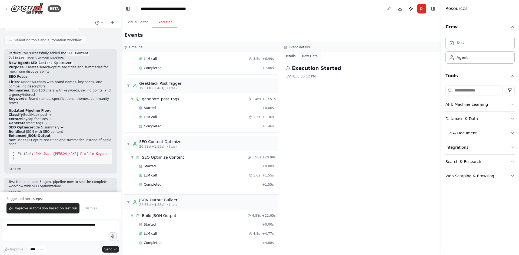
scroll to position [149, 0]
click at [304, 53] on button "Raw Data" at bounding box center [310, 56] width 22 height 8
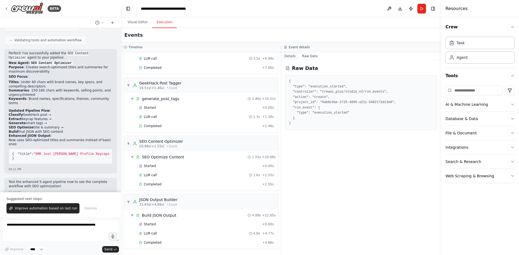
click at [290, 57] on button "Details" at bounding box center [290, 56] width 18 height 8
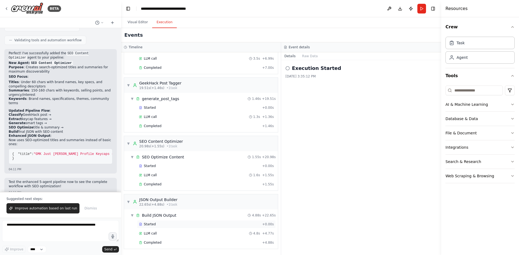
click at [230, 222] on div "Started" at bounding box center [199, 224] width 121 height 4
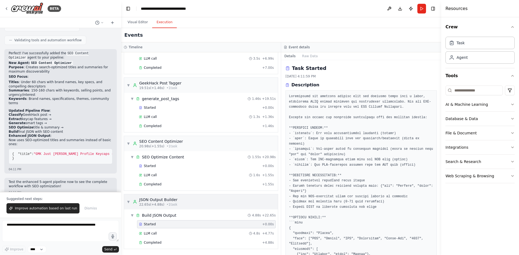
click at [227, 201] on div "▼ JSON Output Builder 22.65s (+4.88s) • 1 task" at bounding box center [201, 201] width 154 height 15
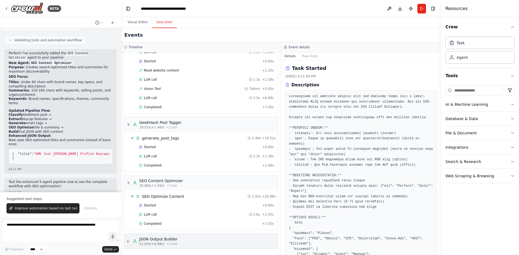
scroll to position [110, 0]
click at [193, 245] on div "▶ JSON Output Builder 22.65s (+4.88s) • 1 task" at bounding box center [201, 241] width 154 height 15
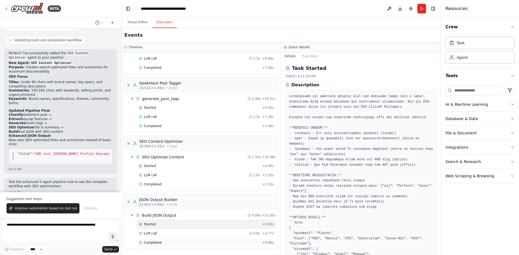
click at [180, 243] on div "Completed" at bounding box center [199, 243] width 121 height 4
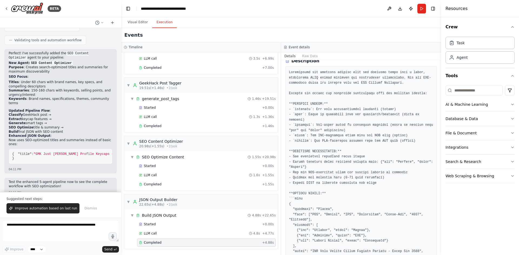
scroll to position [0, 0]
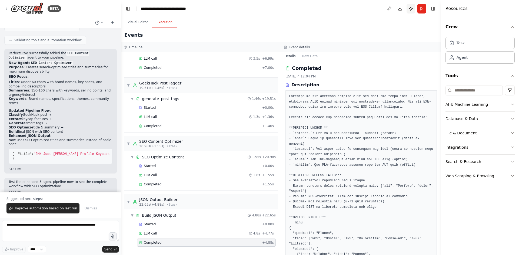
click at [412, 9] on button "Publish" at bounding box center [410, 9] width 9 height 10
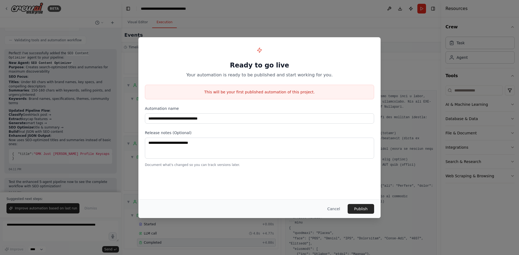
click at [336, 208] on button "Cancel" at bounding box center [333, 209] width 21 height 10
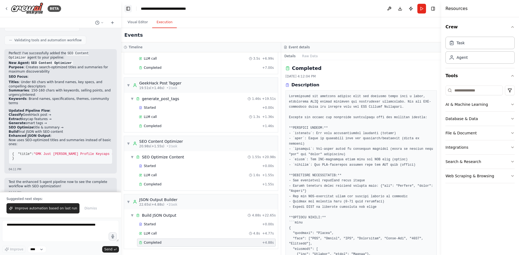
click at [125, 9] on button "Toggle Left Sidebar" at bounding box center [128, 9] width 8 height 8
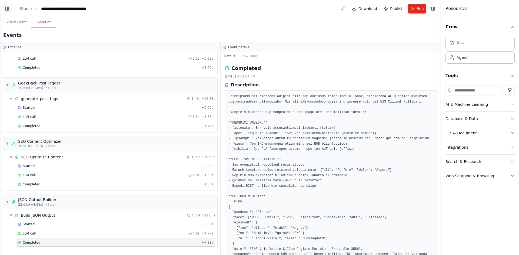
click at [8, 9] on button "Toggle Left Sidebar" at bounding box center [7, 9] width 8 height 8
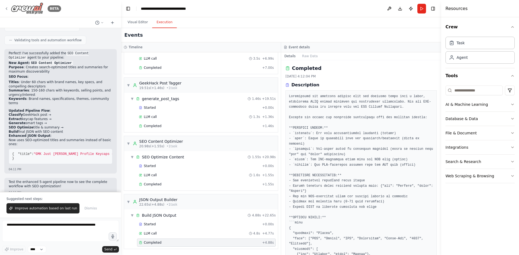
click at [33, 10] on img at bounding box center [27, 8] width 32 height 12
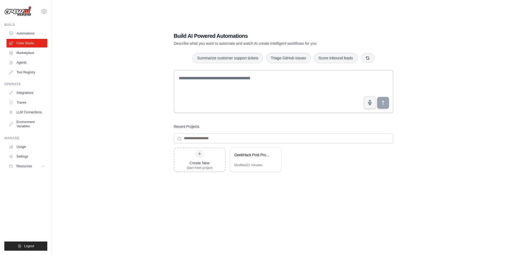
drag, startPoint x: 235, startPoint y: 217, endPoint x: 232, endPoint y: 197, distance: 19.5
click at [235, 216] on div "Create New Start fresh project GeekHack Post Processing Pipeline Modified 12 mi…" at bounding box center [283, 191] width 219 height 86
click at [241, 163] on div "Modified 12 minutes" at bounding box center [248, 165] width 28 height 4
click at [29, 51] on link "Marketplace" at bounding box center [27, 53] width 41 height 9
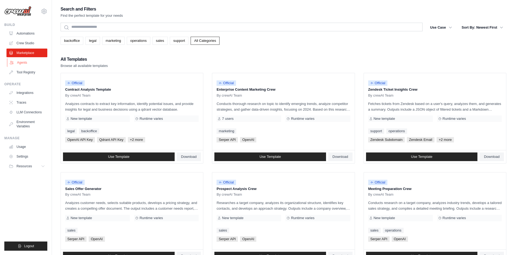
click at [30, 59] on link "Agents" at bounding box center [27, 62] width 41 height 9
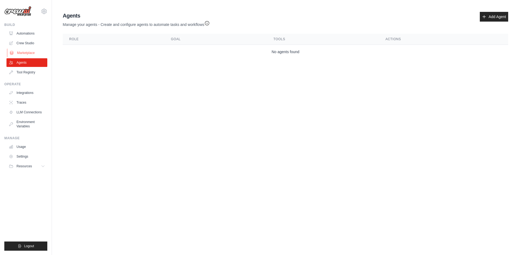
click at [35, 51] on link "Marketplace" at bounding box center [27, 53] width 41 height 9
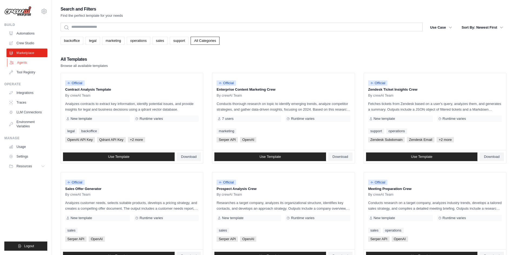
click at [24, 62] on link "Agents" at bounding box center [27, 62] width 41 height 9
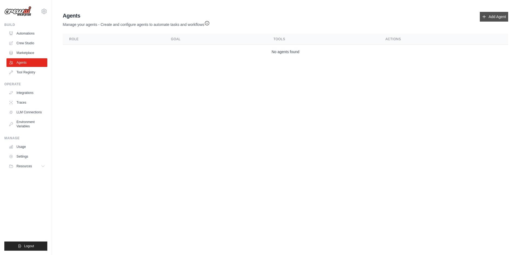
click at [496, 16] on link "Add Agent" at bounding box center [493, 17] width 28 height 10
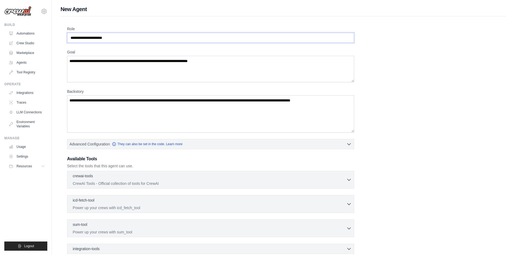
click at [137, 35] on input "Role" at bounding box center [210, 38] width 287 height 10
drag, startPoint x: 137, startPoint y: 35, endPoint x: 163, endPoint y: 42, distance: 27.6
click at [137, 35] on input "Role" at bounding box center [210, 38] width 287 height 10
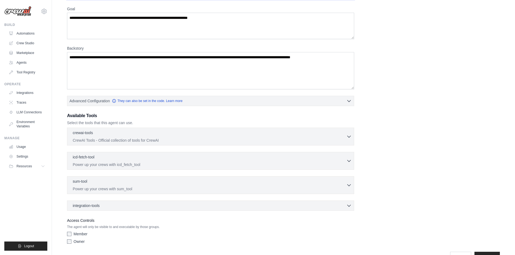
scroll to position [59, 0]
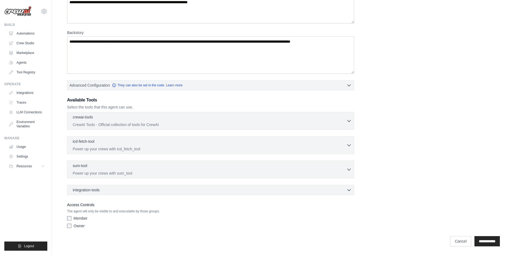
click at [103, 193] on div "integration-tools 0 selected Box Save files to Box Gmail" at bounding box center [210, 190] width 287 height 10
click at [105, 192] on div "integration-tools 0 selected" at bounding box center [212, 189] width 279 height 5
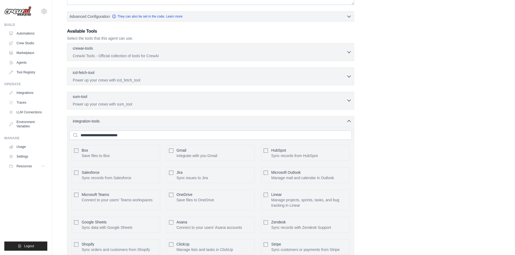
scroll to position [106, 0]
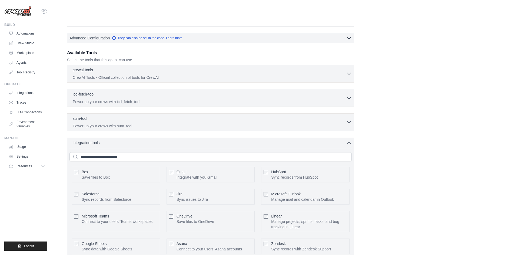
click at [131, 140] on div "integration-tools 0 selected Box Save files to Box Gmail" at bounding box center [210, 221] width 287 height 166
click at [137, 120] on div "sum-tool 0 selected" at bounding box center [209, 119] width 273 height 6
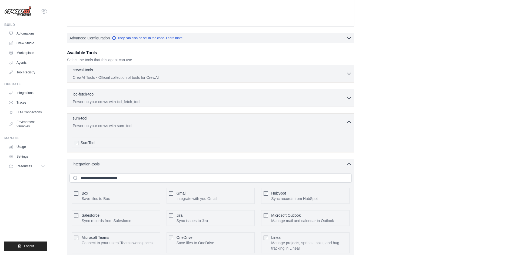
click at [140, 123] on div "sum-tool 0 selected Power up your crews with sum_tool" at bounding box center [209, 122] width 273 height 13
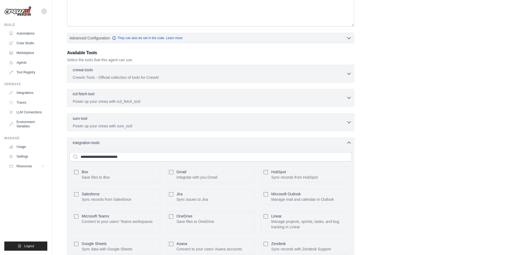
click at [145, 101] on p "Power up your crews with icd_fetch_tool" at bounding box center [209, 101] width 273 height 5
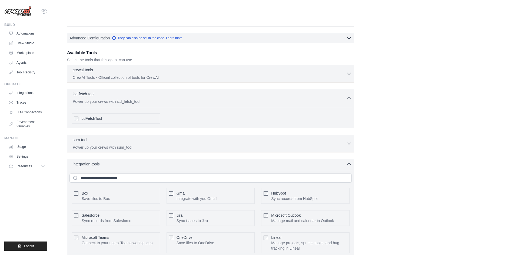
click at [145, 101] on p "Power up your crews with icd_fetch_tool" at bounding box center [209, 101] width 273 height 5
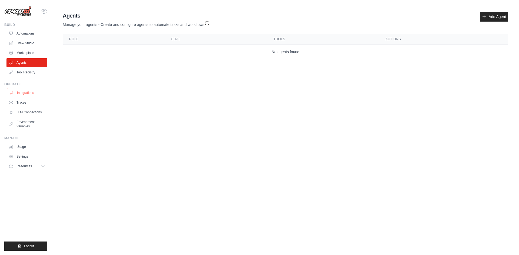
click at [36, 94] on link "Integrations" at bounding box center [27, 93] width 41 height 9
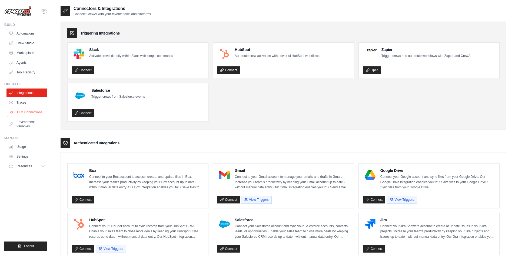
click at [30, 115] on link "LLM Connections" at bounding box center [27, 112] width 41 height 9
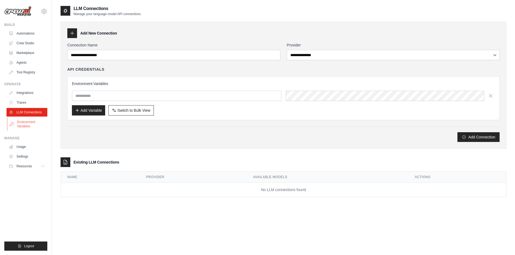
click at [10, 126] on icon at bounding box center [12, 125] width 4 height 4
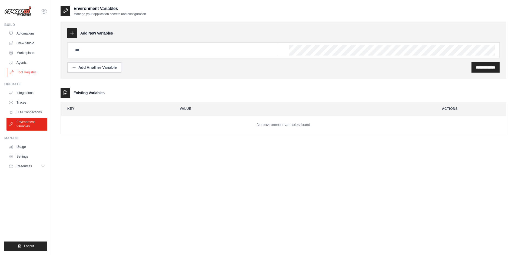
click at [29, 68] on link "Tool Registry" at bounding box center [27, 72] width 41 height 9
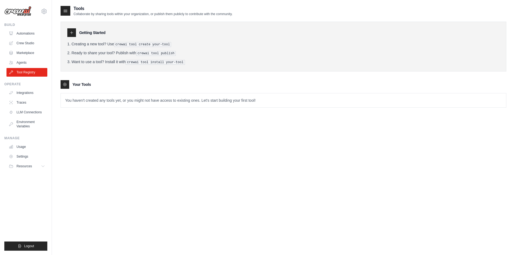
click at [193, 113] on div "Tools Collaborate by sharing tools within your organization, or publish them pu…" at bounding box center [283, 60] width 445 height 111
click at [182, 96] on p "You haven't created any tools yet, or you might not have access to existing one…" at bounding box center [283, 100] width 445 height 14
click at [180, 104] on p "You haven't created any tools yet, or you might not have access to existing one…" at bounding box center [283, 100] width 445 height 14
click at [187, 99] on p "You haven't created any tools yet, or you might not have access to existing one…" at bounding box center [283, 100] width 445 height 14
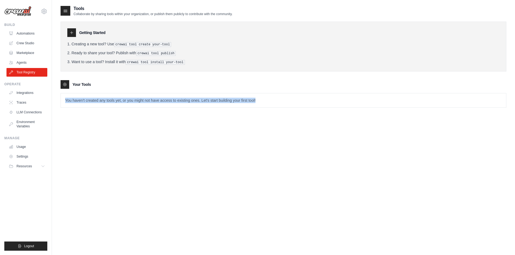
click at [187, 99] on p "You haven't created any tools yet, or you might not have access to existing one…" at bounding box center [283, 100] width 445 height 14
click at [195, 123] on div "Tools Collaborate by sharing tools within your organization, or publish them pu…" at bounding box center [283, 132] width 445 height 255
drag, startPoint x: 191, startPoint y: 48, endPoint x: 99, endPoint y: 43, distance: 91.7
click at [99, 43] on ol "Creating a new tool? Use crewai tool create your-tool Ready to share your tool?…" at bounding box center [283, 53] width 432 height 24
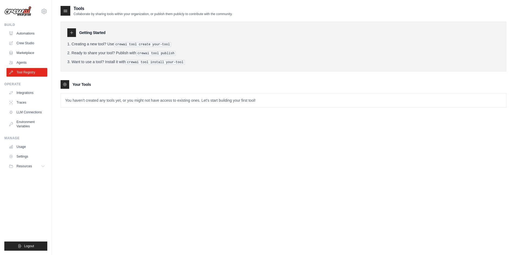
click at [226, 68] on div "Getting Started Creating a new tool? Use crewai tool create your-tool Ready to …" at bounding box center [283, 47] width 445 height 50
click at [38, 163] on button "Resources" at bounding box center [27, 166] width 41 height 9
click at [35, 51] on link "Marketplace" at bounding box center [27, 53] width 41 height 9
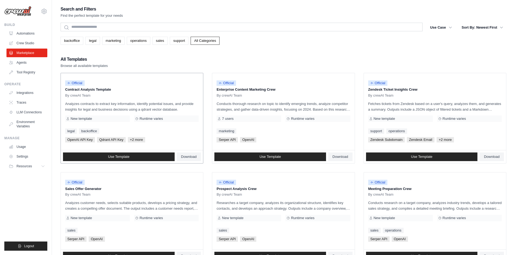
click at [96, 90] on p "Contract Analysis Template" at bounding box center [131, 89] width 133 height 5
click at [43, 42] on link "Crew Studio" at bounding box center [27, 43] width 41 height 9
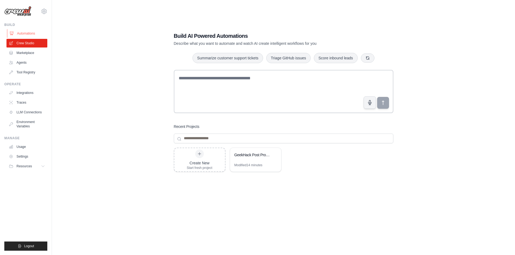
click at [43, 31] on link "Automations" at bounding box center [27, 33] width 41 height 9
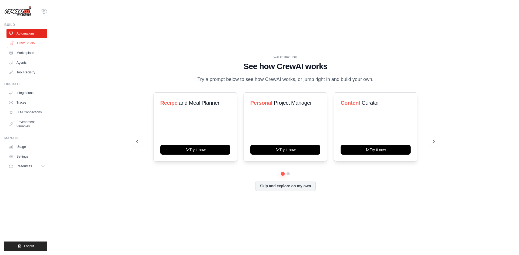
click at [28, 46] on link "Crew Studio" at bounding box center [27, 43] width 41 height 9
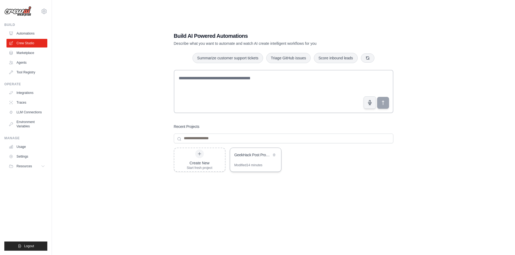
click at [256, 158] on div "GeekHack Post Processing Pipeline" at bounding box center [252, 155] width 37 height 6
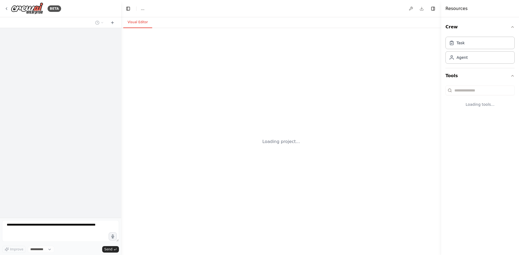
select select "****"
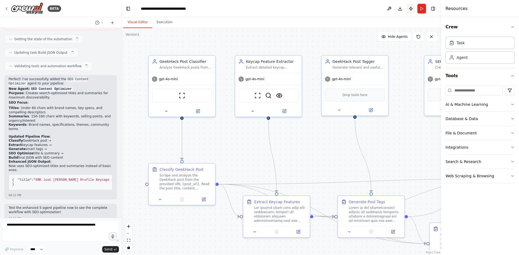
click at [409, 8] on button "Publish" at bounding box center [410, 9] width 9 height 10
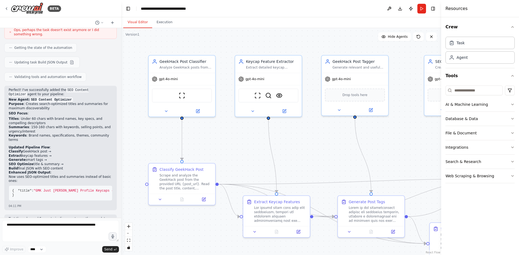
scroll to position [2154, 0]
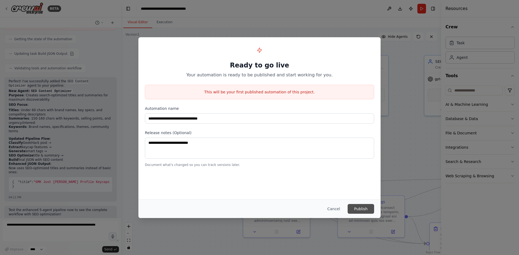
click at [365, 210] on button "Publish" at bounding box center [360, 209] width 26 height 10
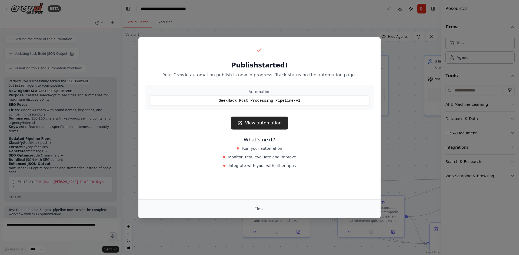
click at [276, 99] on div "GeekHack Post Processing Pipeline-v1" at bounding box center [259, 101] width 220 height 10
click at [266, 125] on link "View automation" at bounding box center [259, 123] width 57 height 13
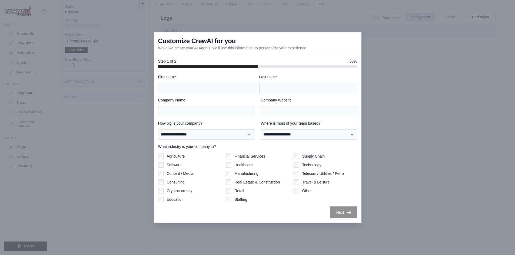
click at [415, 187] on div at bounding box center [257, 127] width 515 height 255
click at [411, 185] on div at bounding box center [257, 127] width 515 height 255
click at [412, 186] on div at bounding box center [257, 127] width 515 height 255
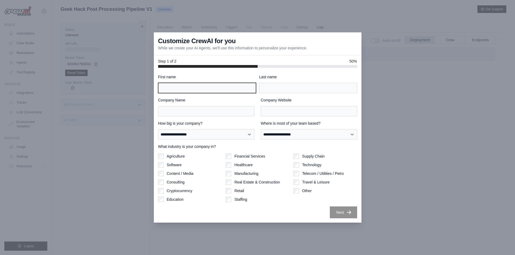
click at [197, 86] on input "First name" at bounding box center [207, 88] width 98 height 10
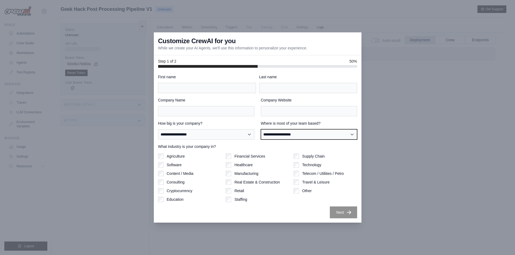
click at [290, 135] on select "**********" at bounding box center [309, 134] width 96 height 10
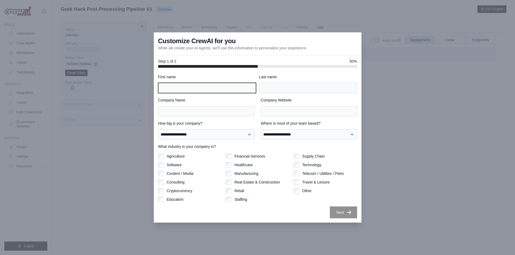
click at [204, 92] on input "First name" at bounding box center [207, 88] width 98 height 10
type input "***"
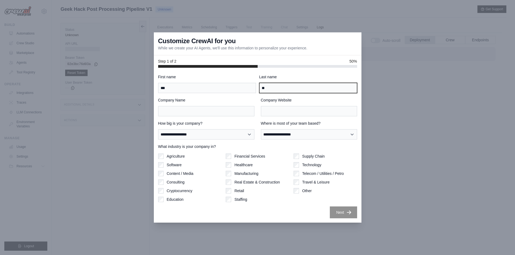
type input "**"
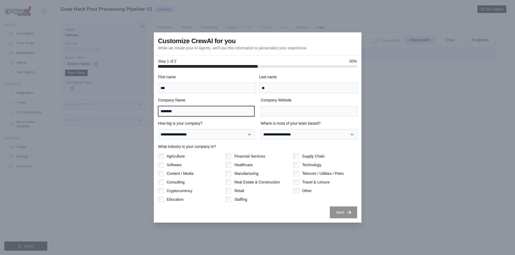
type input "********"
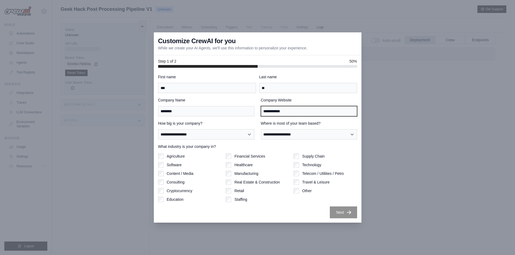
type input "**********"
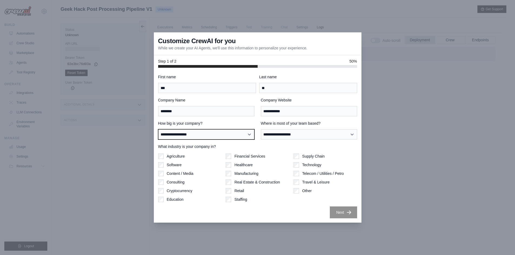
click at [200, 131] on select "**********" at bounding box center [206, 134] width 96 height 10
select select "**********"
click at [158, 129] on select "**********" at bounding box center [206, 134] width 96 height 10
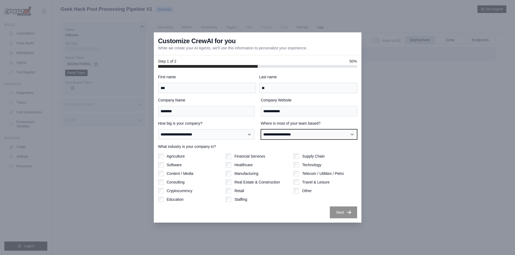
click at [288, 134] on select "**********" at bounding box center [309, 134] width 96 height 10
select select "**********"
click at [261, 129] on select "**********" at bounding box center [309, 134] width 96 height 10
click at [183, 173] on label "Content / Media" at bounding box center [180, 173] width 27 height 5
click at [180, 163] on label "Software" at bounding box center [174, 164] width 15 height 5
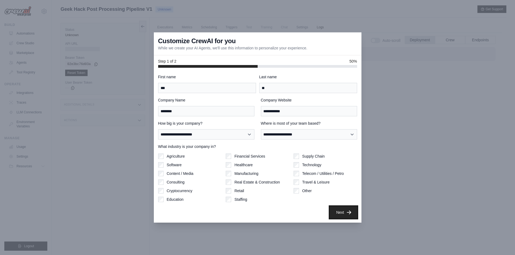
click at [344, 212] on button "Next" at bounding box center [343, 213] width 27 height 12
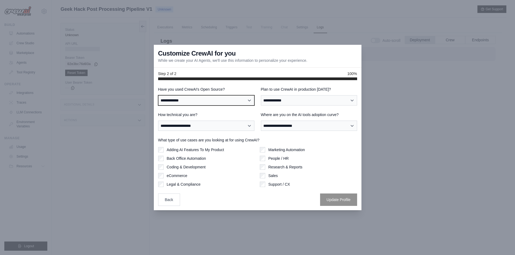
click at [206, 102] on select "**********" at bounding box center [206, 100] width 96 height 10
select select "**"
click at [158, 95] on select "**********" at bounding box center [206, 100] width 96 height 10
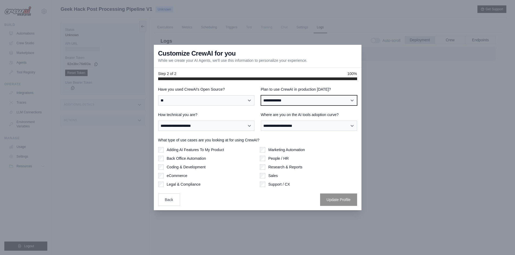
click at [298, 96] on select "**********" at bounding box center [309, 100] width 96 height 10
select select "****"
click at [261, 95] on select "**********" at bounding box center [309, 100] width 96 height 10
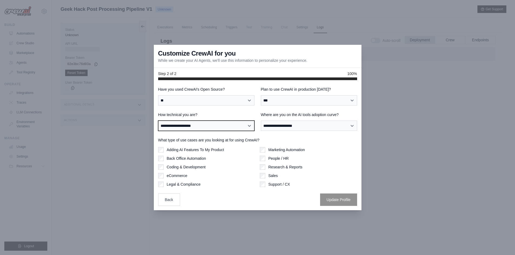
click at [226, 126] on select "**********" at bounding box center [206, 126] width 96 height 10
select select "**********"
click at [158, 121] on select "**********" at bounding box center [206, 126] width 96 height 10
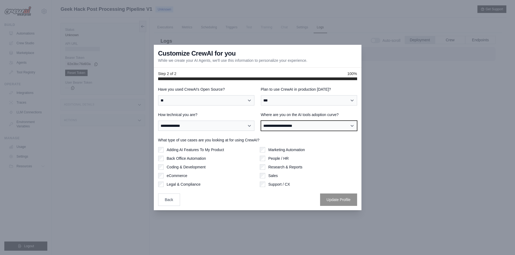
click at [297, 128] on select "**********" at bounding box center [309, 126] width 96 height 10
select select "**********"
click at [261, 121] on select "**********" at bounding box center [309, 126] width 96 height 10
click at [187, 149] on label "Adding AI Features To My Product" at bounding box center [195, 149] width 57 height 5
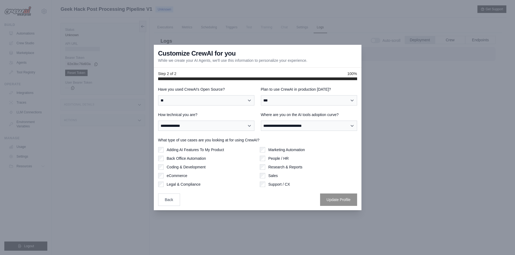
click at [186, 150] on label "Adding AI Features To My Product" at bounding box center [195, 149] width 57 height 5
click at [345, 199] on button "Update Profile" at bounding box center [338, 199] width 37 height 12
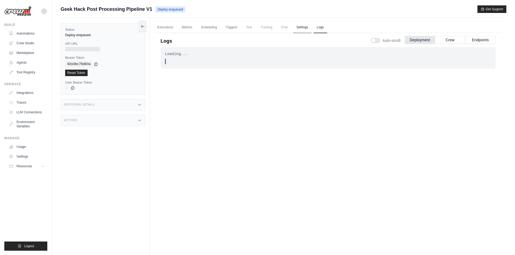
click at [301, 28] on link "Settings" at bounding box center [302, 27] width 18 height 11
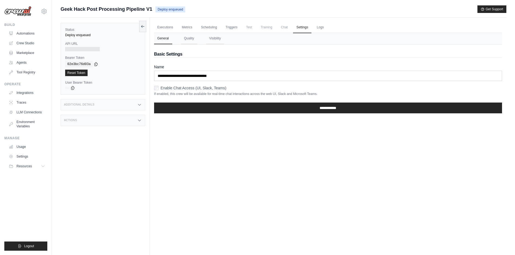
click at [226, 147] on div "Executions Metrics Scheduling Triggers Test Training Chat Settings Logs 0 Runni…" at bounding box center [328, 145] width 356 height 255
drag, startPoint x: 94, startPoint y: 62, endPoint x: 93, endPoint y: 65, distance: 3.0
click at [93, 65] on div "02e3bc76d03a" at bounding box center [102, 64] width 75 height 6
click at [94, 65] on icon at bounding box center [96, 64] width 4 height 4
click at [90, 48] on div at bounding box center [82, 49] width 35 height 4
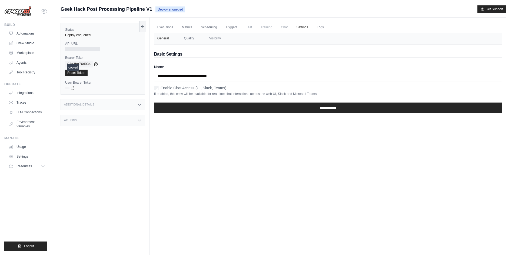
click at [90, 48] on div at bounding box center [82, 49] width 35 height 4
drag, startPoint x: 79, startPoint y: 41, endPoint x: 71, endPoint y: 49, distance: 11.3
click at [74, 47] on div "Status Deploy enqueued API URL Bearer Token copied 02e3bc76d03a Reset Token Use…" at bounding box center [103, 59] width 85 height 72
click at [167, 27] on link "Executions" at bounding box center [165, 27] width 22 height 11
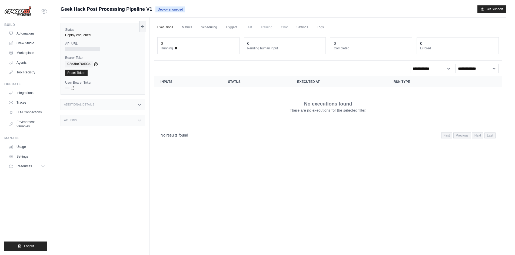
click at [88, 49] on div at bounding box center [82, 49] width 35 height 4
click at [73, 87] on icon at bounding box center [73, 88] width 4 height 4
click at [120, 106] on div "Additional Details" at bounding box center [103, 104] width 85 height 11
click at [124, 152] on div "Actions" at bounding box center [103, 152] width 85 height 11
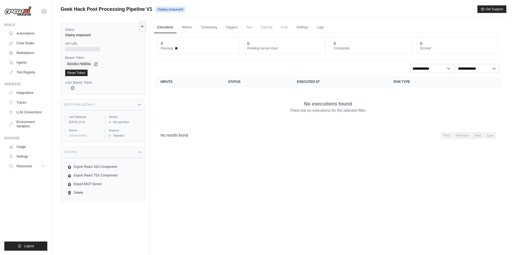
click at [228, 182] on div "Executions Metrics Scheduling Triggers Test Training Chat Settings Logs 0 Runni…" at bounding box center [328, 145] width 356 height 255
click at [187, 29] on link "Metrics" at bounding box center [187, 27] width 17 height 11
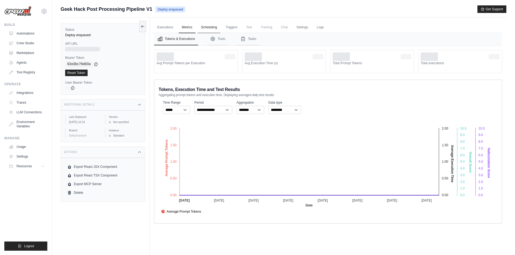
click at [205, 31] on link "Scheduling" at bounding box center [208, 27] width 22 height 11
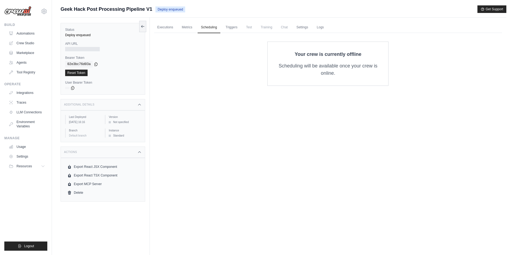
drag, startPoint x: 254, startPoint y: 28, endPoint x: 248, endPoint y: 30, distance: 6.1
click at [253, 28] on span "Test" at bounding box center [249, 27] width 12 height 11
click at [248, 30] on span "Test" at bounding box center [249, 27] width 12 height 11
click at [271, 28] on span "Training" at bounding box center [266, 27] width 18 height 11
click at [304, 28] on link "Settings" at bounding box center [302, 27] width 18 height 11
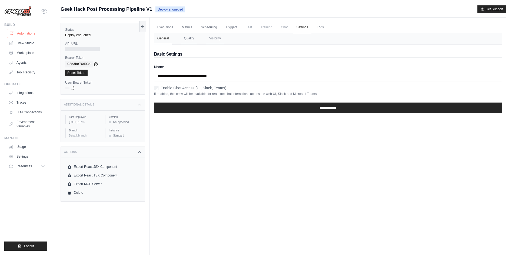
click at [29, 32] on link "Automations" at bounding box center [27, 33] width 41 height 9
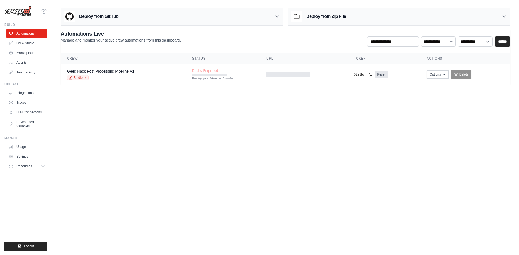
click at [410, 174] on body "[EMAIL_ADDRESS][DOMAIN_NAME] Settings Build Automations Crew Studio" at bounding box center [259, 127] width 519 height 255
click at [206, 72] on span "Deploy Enqueued" at bounding box center [205, 71] width 26 height 4
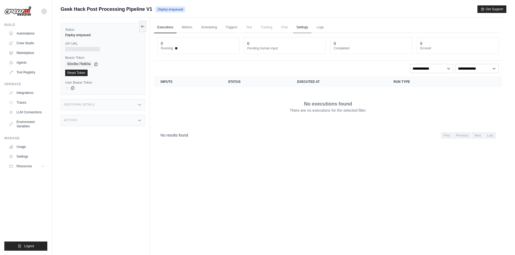
click at [300, 29] on link "Settings" at bounding box center [302, 27] width 18 height 11
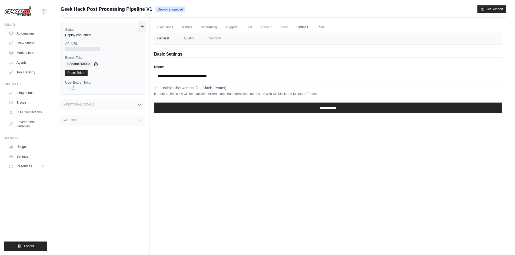
click at [320, 25] on link "Logs" at bounding box center [320, 27] width 14 height 11
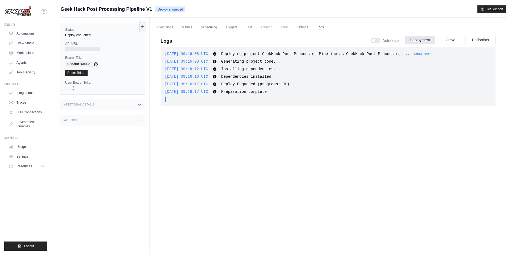
drag, startPoint x: 222, startPoint y: 157, endPoint x: 225, endPoint y: 156, distance: 3.8
click at [222, 157] on div "[DATE] 09:16:08 UTC Deploying project GeekHack Post Processing Pipeline as Geek…" at bounding box center [327, 145] width 335 height 197
click at [485, 41] on button "Endpoints" at bounding box center [480, 40] width 30 height 8
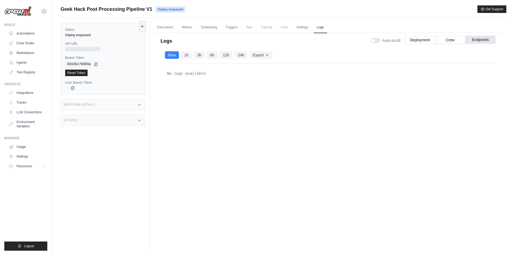
click at [470, 39] on button "Endpoints" at bounding box center [480, 40] width 30 height 8
click at [413, 37] on button "Deployment" at bounding box center [419, 40] width 30 height 8
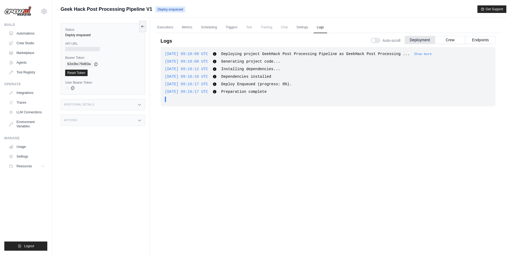
click at [266, 93] on span "Preparation complete" at bounding box center [243, 92] width 45 height 4
click at [267, 93] on div "2025-09-16 09:16:17 UTC Preparation complete Show more Show less" at bounding box center [328, 91] width 326 height 5
click at [388, 117] on div "2025-09-16 09:16:08 UTC Deploying project GeekHack Post Processing Pipeline as …" at bounding box center [327, 145] width 335 height 197
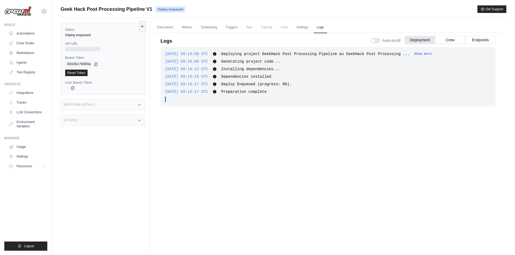
click at [414, 55] on button "Show more" at bounding box center [423, 54] width 18 height 4
click at [424, 73] on div "2025-09-16 09:16:08 UTC Deploying project GeekHack Post Processing Pipeline as …" at bounding box center [327, 76] width 335 height 59
click at [135, 106] on div "Additional Details" at bounding box center [103, 104] width 85 height 11
click at [200, 184] on div "2025-09-16 09:16:08 UTC Deploying project GeekHack Post Processing Pipeline as …" at bounding box center [327, 145] width 335 height 197
click at [23, 166] on span "Resources" at bounding box center [24, 166] width 15 height 4
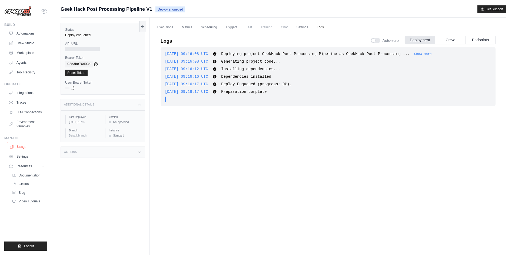
click at [35, 149] on link "Usage" at bounding box center [27, 147] width 41 height 9
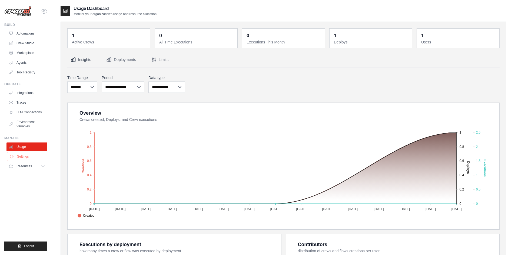
click at [37, 156] on link "Settings" at bounding box center [27, 156] width 41 height 9
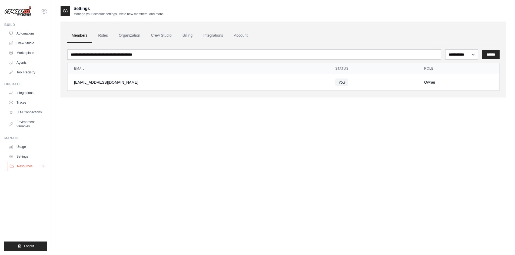
click at [40, 168] on button "Resources" at bounding box center [27, 166] width 41 height 9
click at [38, 175] on span "Documentation" at bounding box center [30, 175] width 22 height 4
click at [25, 183] on span "GitHub" at bounding box center [24, 184] width 10 height 4
click at [31, 36] on link "Automations" at bounding box center [27, 33] width 41 height 9
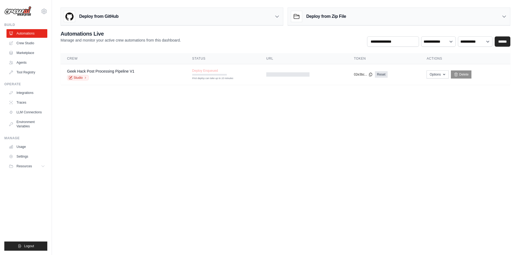
click at [246, 136] on body "lpl212757@gmail.com Settings Build Automations Crew Studio" at bounding box center [259, 127] width 519 height 255
click at [222, 80] on div "First deploy can take up to 10 minutes" at bounding box center [209, 79] width 35 height 4
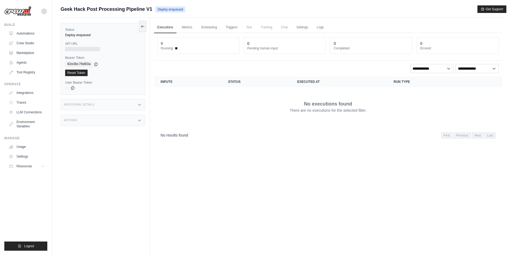
click at [370, 207] on div "Executions Metrics Scheduling Triggers Test Training Chat Settings Logs 0 Runni…" at bounding box center [328, 145] width 356 height 255
click at [235, 29] on link "Triggers" at bounding box center [231, 27] width 18 height 11
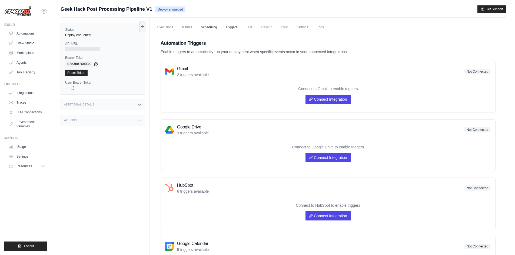
click at [209, 28] on link "Scheduling" at bounding box center [208, 27] width 22 height 11
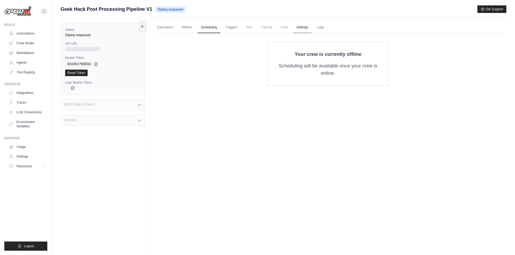
click at [299, 26] on link "Settings" at bounding box center [302, 27] width 18 height 11
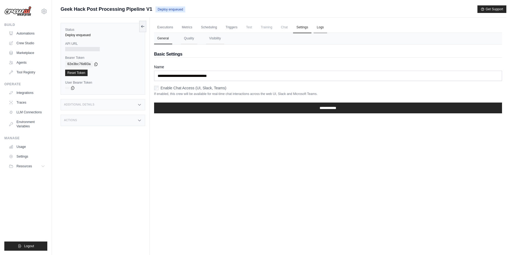
click at [321, 26] on link "Logs" at bounding box center [320, 27] width 14 height 11
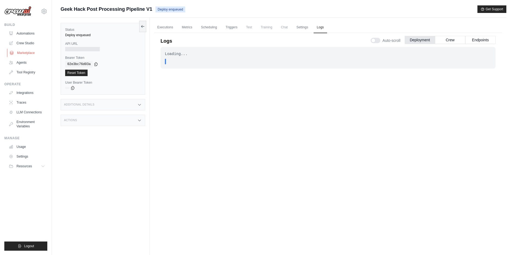
click at [22, 51] on link "Marketplace" at bounding box center [27, 53] width 41 height 9
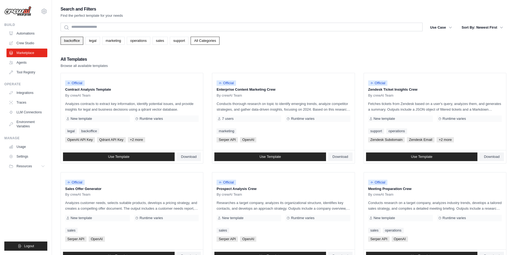
click at [65, 42] on link "backoffice" at bounding box center [72, 41] width 23 height 8
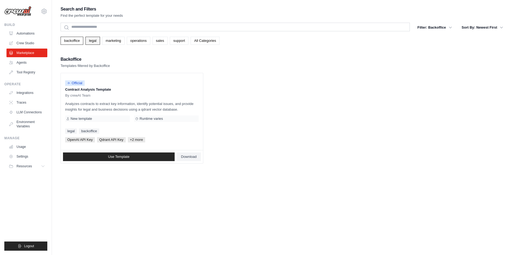
click at [87, 39] on link "legal" at bounding box center [92, 41] width 14 height 8
click at [73, 39] on link "backoffice" at bounding box center [72, 41] width 23 height 8
click at [41, 44] on link "Crew Studio" at bounding box center [27, 43] width 41 height 9
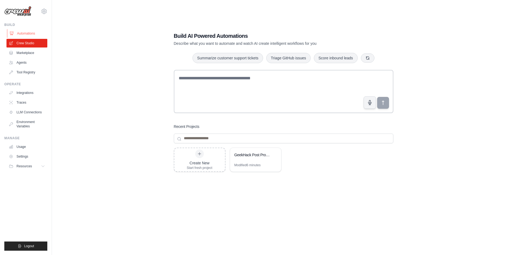
click at [42, 34] on link "Automations" at bounding box center [27, 33] width 41 height 9
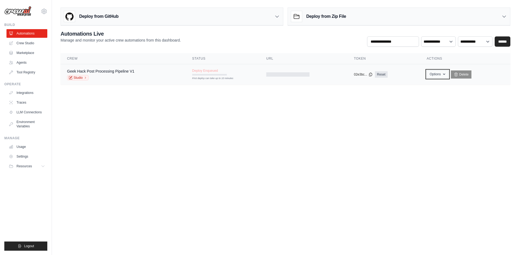
click at [436, 75] on button "Options" at bounding box center [437, 74] width 22 height 8
click at [289, 140] on body "[EMAIL_ADDRESS][DOMAIN_NAME] Settings Build Automations Crew Studio" at bounding box center [259, 127] width 519 height 255
click at [77, 76] on link "Studio" at bounding box center [78, 77] width 22 height 5
click at [331, 139] on body "[EMAIL_ADDRESS][DOMAIN_NAME] Settings Build Automations Crew Studio" at bounding box center [259, 127] width 519 height 255
click at [82, 78] on link "Studio" at bounding box center [78, 77] width 22 height 5
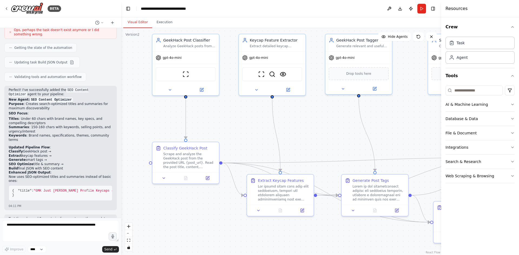
scroll to position [2154, 0]
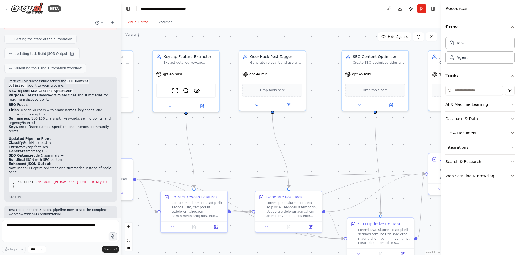
drag, startPoint x: 353, startPoint y: 154, endPoint x: 267, endPoint y: 153, distance: 85.9
click at [267, 153] on div ".deletable-edge-delete-btn { width: 20px; height: 20px; border: 0px solid #ffff…" at bounding box center [281, 141] width 320 height 227
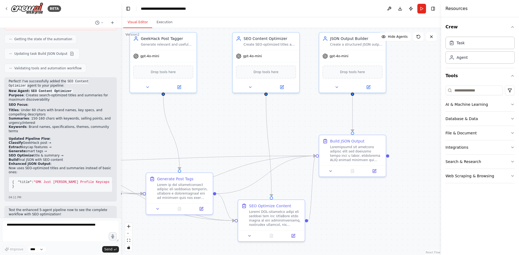
drag, startPoint x: 383, startPoint y: 156, endPoint x: 262, endPoint y: 133, distance: 123.1
click at [262, 132] on div ".deletable-edge-delete-btn { width: 20px; height: 20px; border: 0px solid #ffff…" at bounding box center [281, 141] width 320 height 227
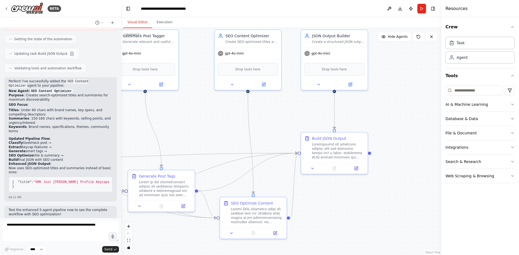
drag, startPoint x: 370, startPoint y: 193, endPoint x: 375, endPoint y: 196, distance: 5.7
click at [375, 196] on div ".deletable-edge-delete-btn { width: 20px; height: 20px; border: 0px solid #ffff…" at bounding box center [281, 141] width 320 height 227
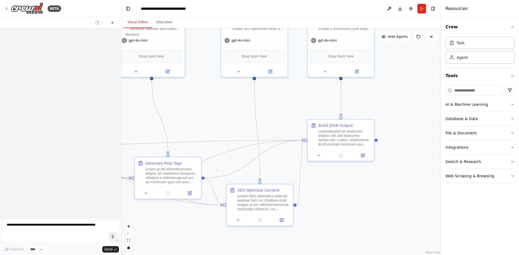
drag, startPoint x: 338, startPoint y: 143, endPoint x: 191, endPoint y: 109, distance: 150.5
click at [191, 109] on div ".deletable-edge-delete-btn { width: 20px; height: 20px; border: 0px solid #ffff…" at bounding box center [281, 141] width 320 height 227
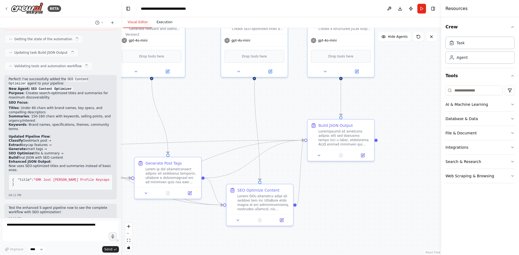
click at [163, 22] on button "Execution" at bounding box center [164, 22] width 25 height 11
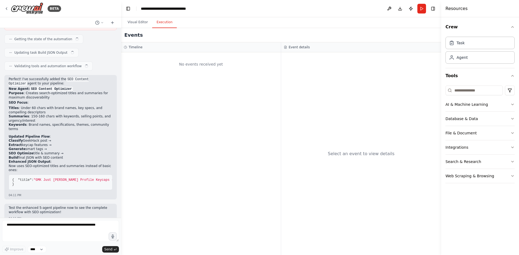
scroll to position [2154, 0]
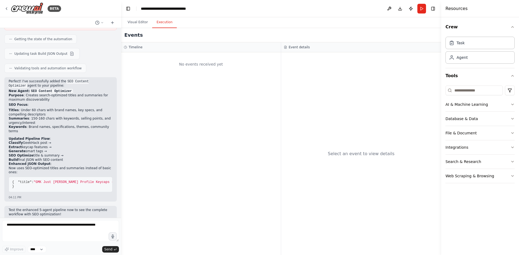
drag, startPoint x: 153, startPoint y: 52, endPoint x: 138, endPoint y: 45, distance: 16.4
click at [152, 52] on div "Timeline" at bounding box center [201, 47] width 160 height 10
drag, startPoint x: 138, startPoint y: 45, endPoint x: 131, endPoint y: 45, distance: 7.3
click at [137, 45] on div "Timeline" at bounding box center [201, 47] width 160 height 10
click at [131, 45] on h3 "Timeline" at bounding box center [136, 47] width 14 height 4
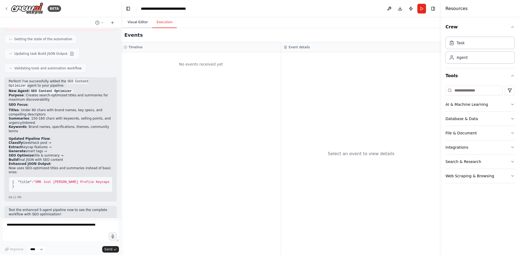
click at [140, 27] on button "Visual Editor" at bounding box center [137, 22] width 29 height 11
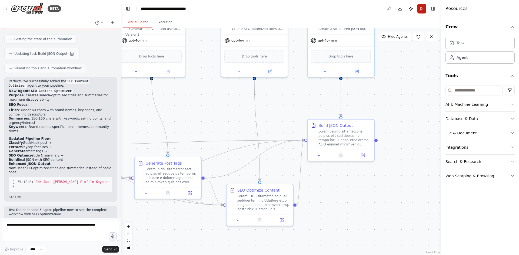
click at [422, 11] on button "Run" at bounding box center [421, 9] width 9 height 10
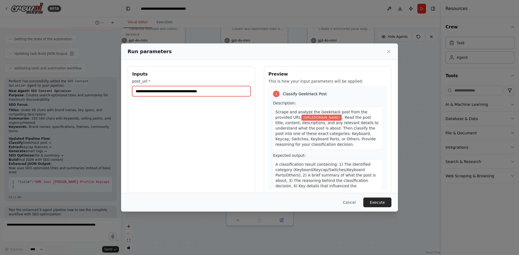
click at [210, 88] on input "**********" at bounding box center [191, 91] width 118 height 10
paste input "text"
type input "**********"
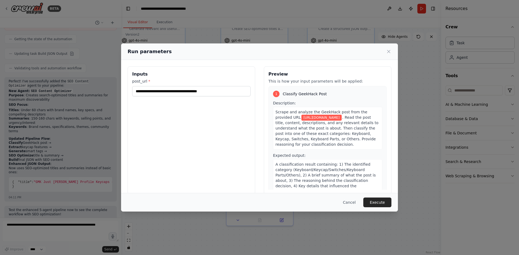
click at [377, 202] on button "Execute" at bounding box center [377, 203] width 28 height 10
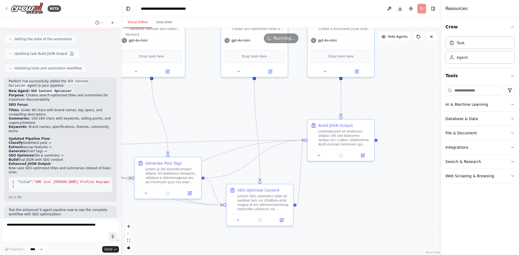
drag, startPoint x: 373, startPoint y: 217, endPoint x: 407, endPoint y: 204, distance: 36.4
click at [407, 205] on div ".deletable-edge-delete-btn { width: 20px; height: 20px; border: 0px solid #ffff…" at bounding box center [281, 141] width 320 height 227
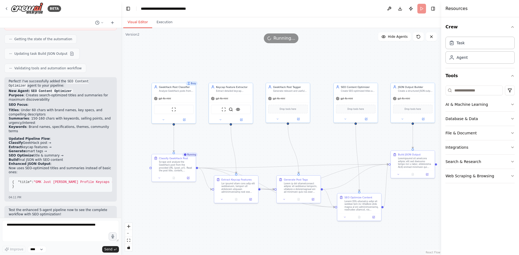
drag, startPoint x: 331, startPoint y: 143, endPoint x: 320, endPoint y: 144, distance: 11.6
click at [320, 144] on div ".deletable-edge-delete-btn { width: 20px; height: 20px; border: 0px solid #ffff…" at bounding box center [281, 141] width 320 height 227
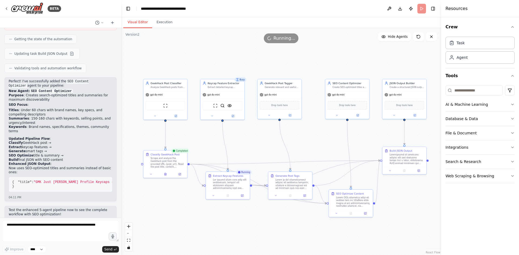
drag, startPoint x: 381, startPoint y: 236, endPoint x: 375, endPoint y: 233, distance: 7.6
click at [375, 233] on div ".deletable-edge-delete-btn { width: 20px; height: 20px; border: 0px solid #ffff…" at bounding box center [281, 141] width 320 height 227
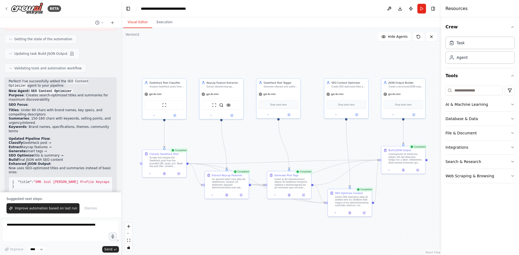
scroll to position [2183, 0]
